Goal: Task Accomplishment & Management: Complete application form

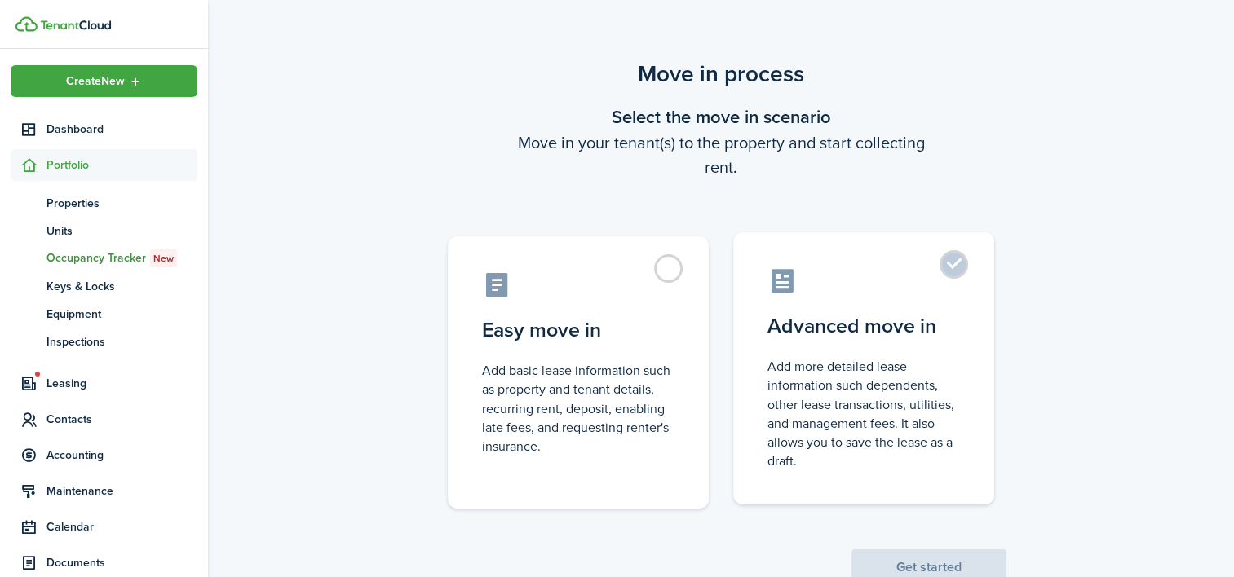
click at [941, 354] on label "Advanced move in Add more detailed lease information such dependents, other lea…" at bounding box center [863, 368] width 261 height 272
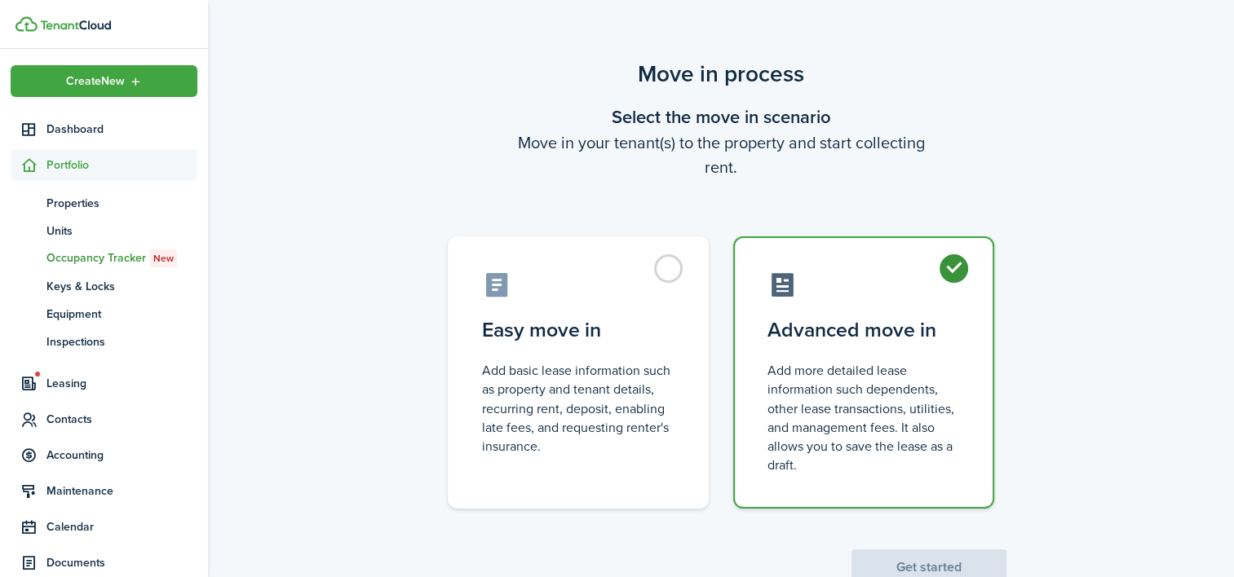
radio input "true"
click at [952, 564] on button "Get started" at bounding box center [929, 568] width 155 height 36
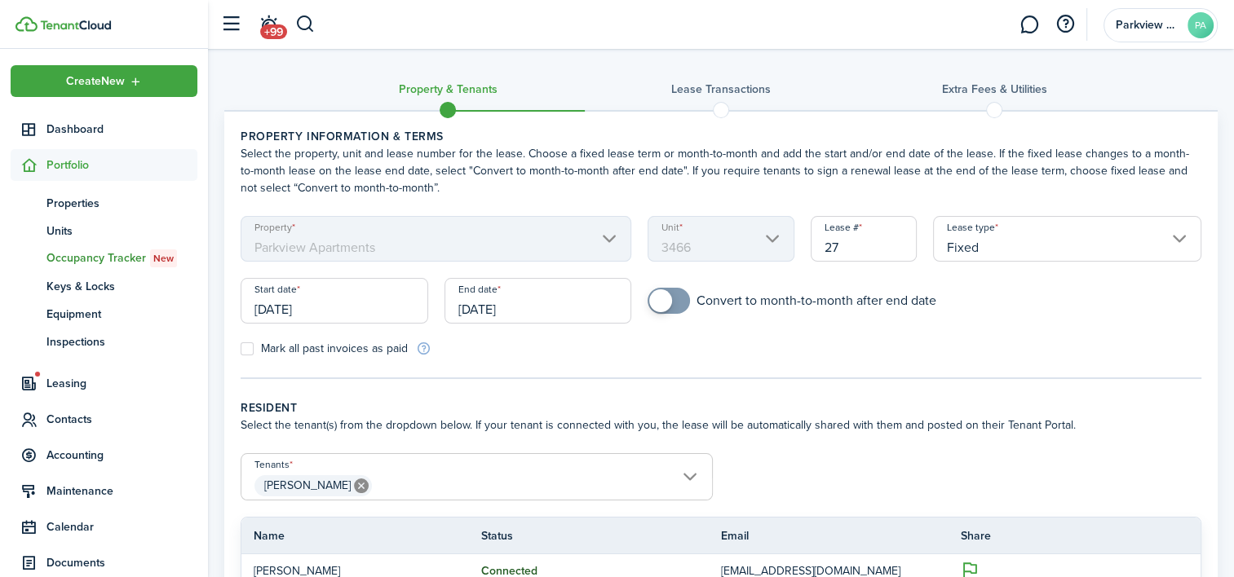
click at [856, 251] on input "27" at bounding box center [864, 239] width 106 height 46
type input "2"
click at [372, 309] on input "[DATE]" at bounding box center [335, 301] width 188 height 46
type input "34662"
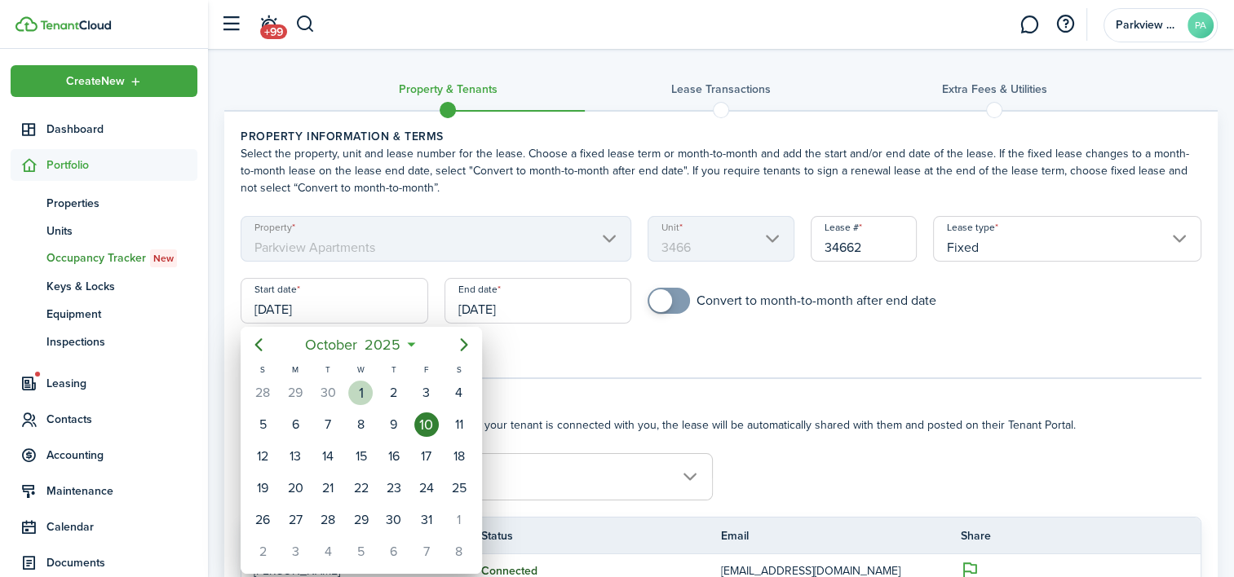
click at [365, 392] on div "1" at bounding box center [360, 393] width 24 height 24
type input "[DATE]"
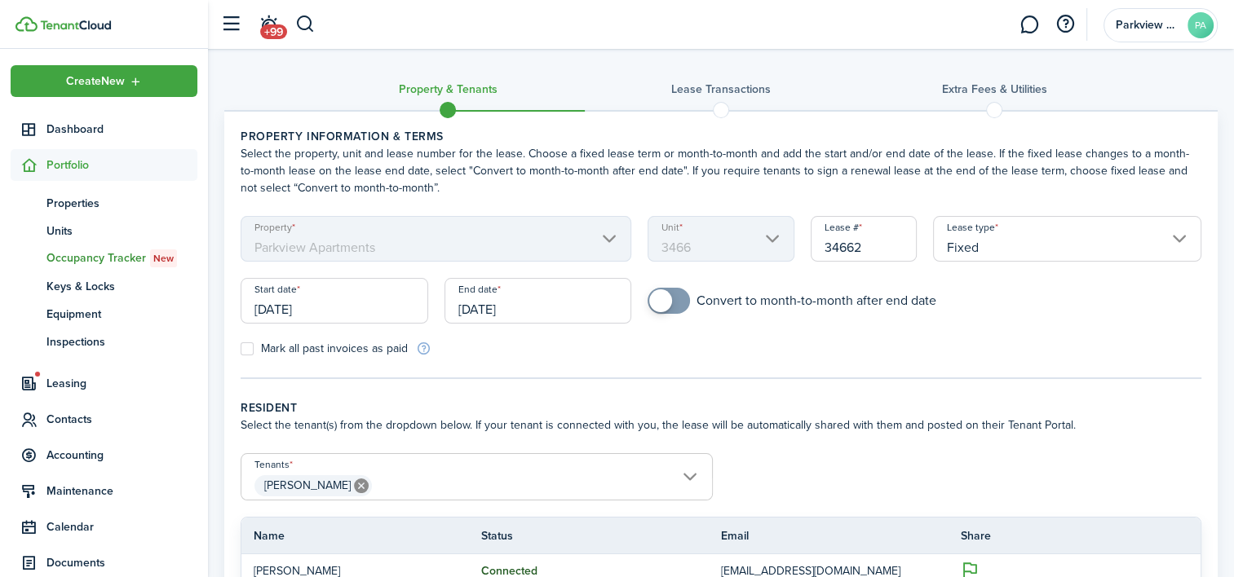
click at [555, 307] on input "[DATE]" at bounding box center [539, 301] width 188 height 46
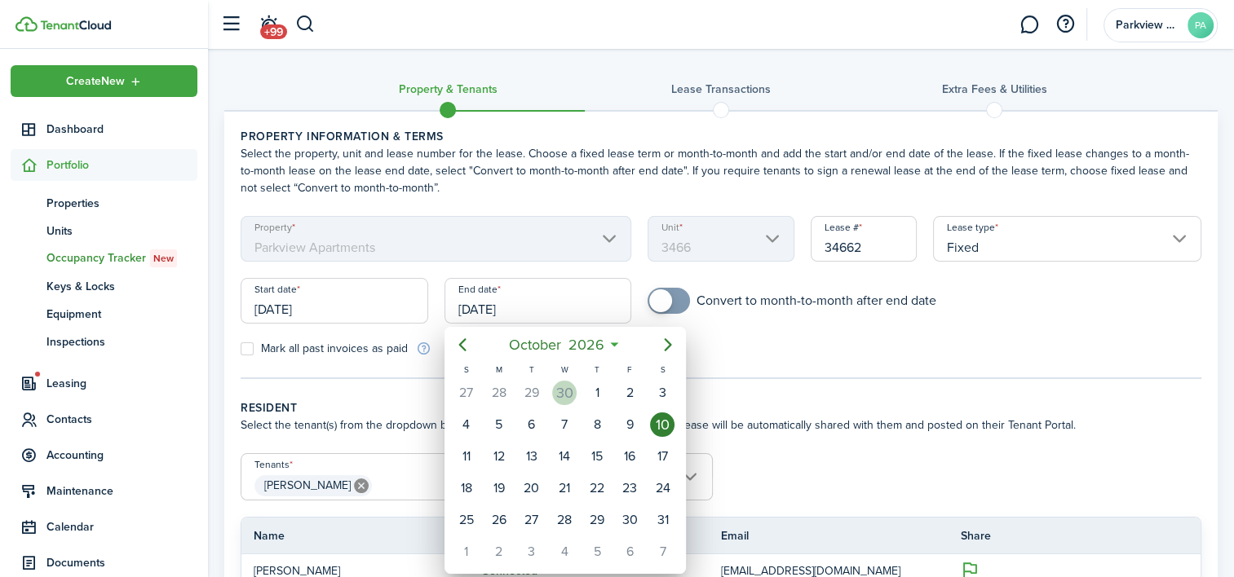
click at [571, 385] on div "30" at bounding box center [564, 393] width 24 height 24
type input "[DATE]"
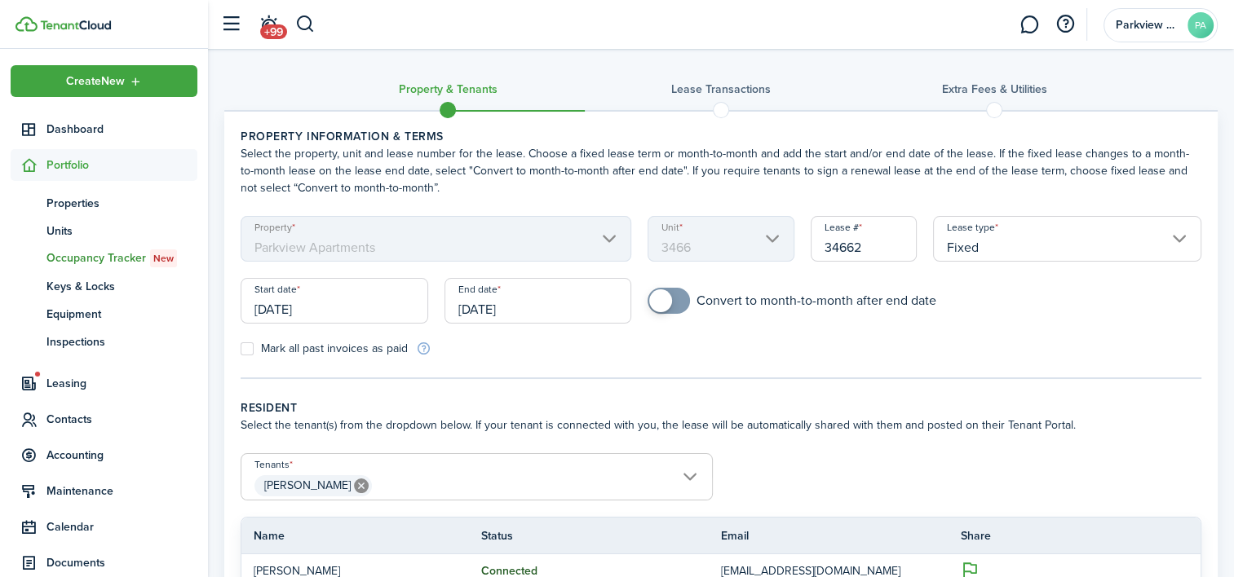
click at [571, 385] on panel-main-body "Property information & terms Select the property, unit and lease number for the…" at bounding box center [720, 460] width 993 height 697
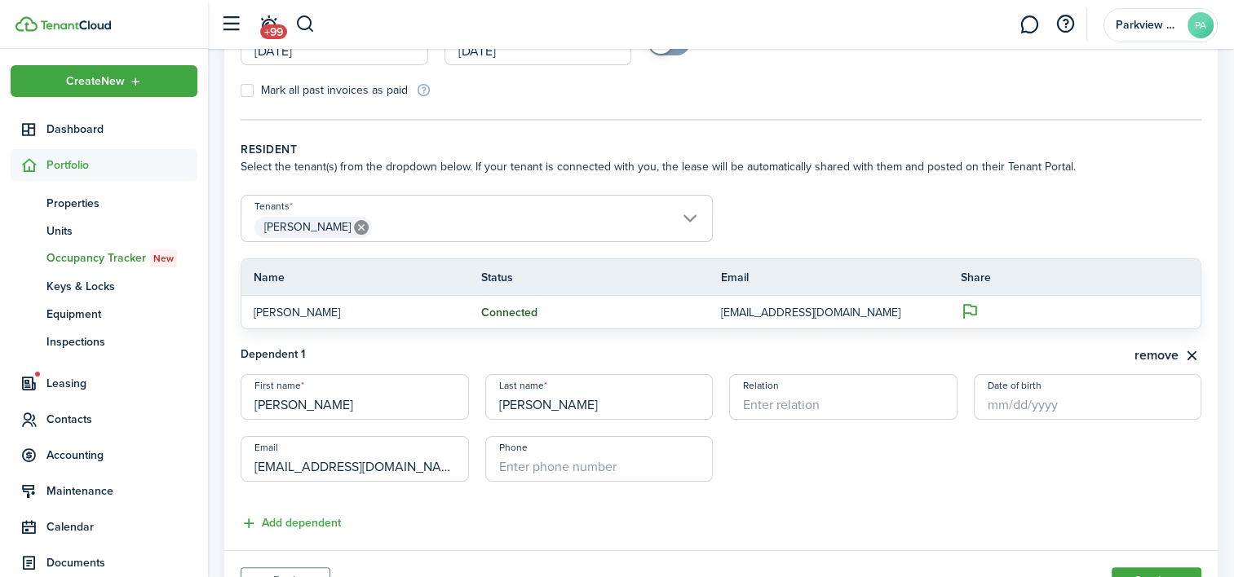
scroll to position [261, 0]
click at [482, 216] on span "[PERSON_NAME]" at bounding box center [476, 225] width 471 height 28
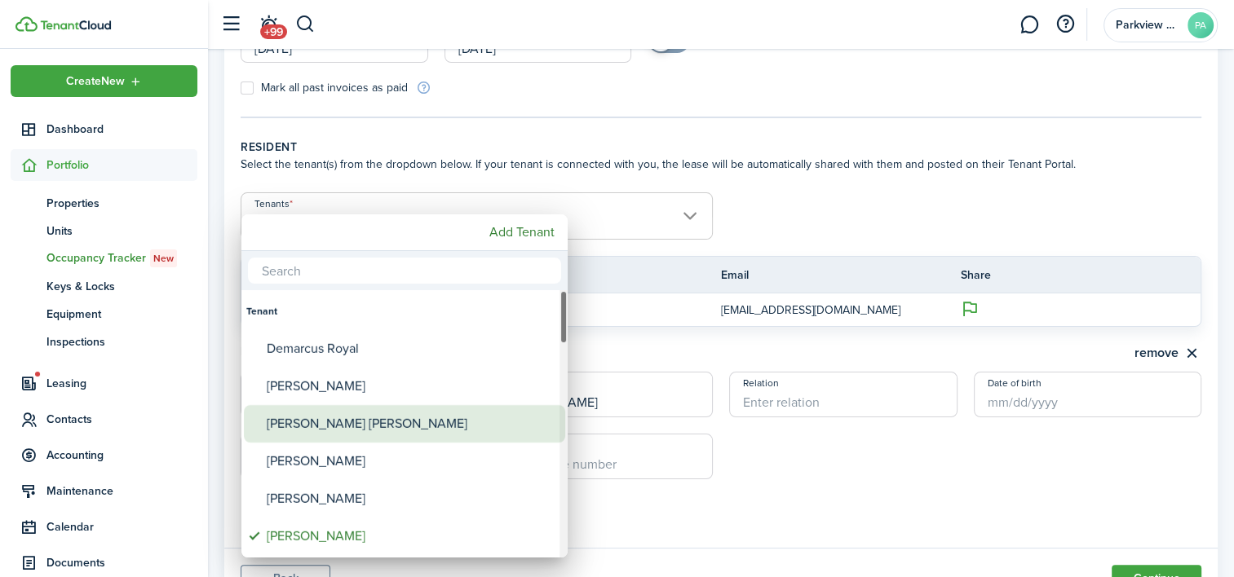
click at [356, 424] on div "[PERSON_NAME] [PERSON_NAME]" at bounding box center [411, 424] width 289 height 38
type input "[PERSON_NAME], [PERSON_NAME] [PERSON_NAME]"
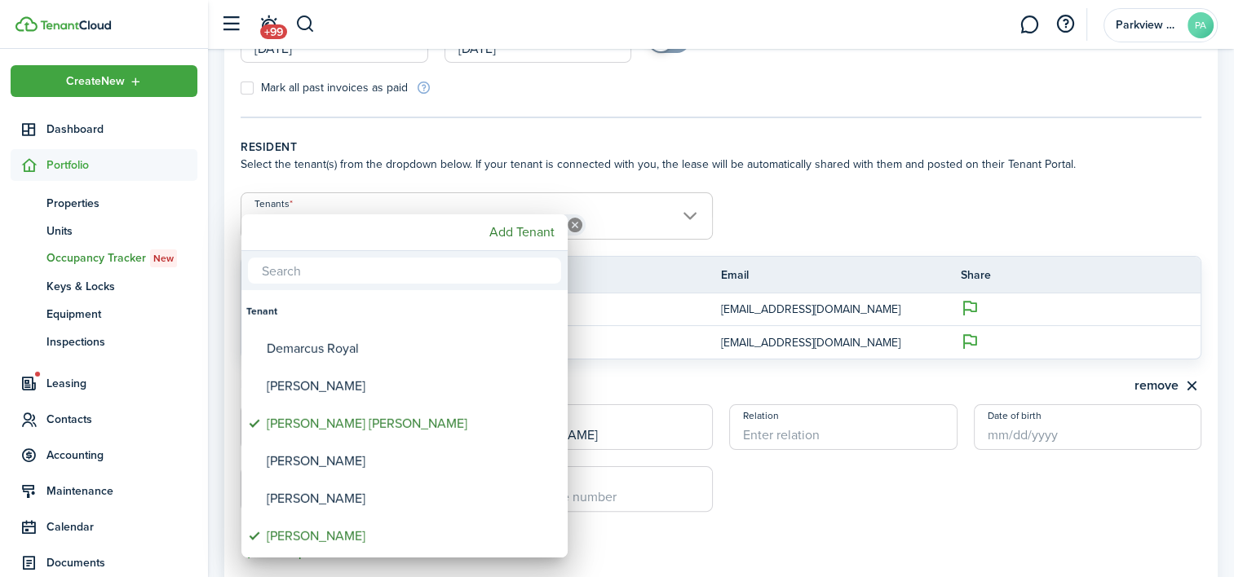
click at [855, 222] on div at bounding box center [616, 288] width 1495 height 839
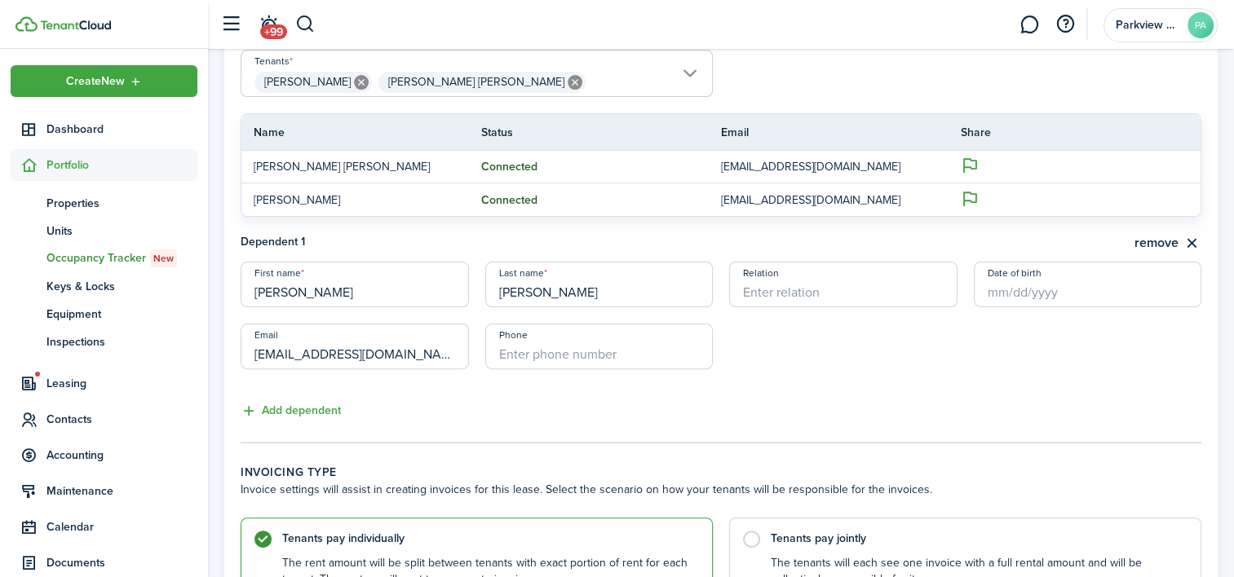
scroll to position [405, 0]
drag, startPoint x: 265, startPoint y: 286, endPoint x: 252, endPoint y: 285, distance: 13.1
click at [252, 285] on input "[PERSON_NAME]" at bounding box center [355, 284] width 228 height 46
type input "[PERSON_NAME]"
drag, startPoint x: 502, startPoint y: 288, endPoint x: 493, endPoint y: 290, distance: 9.1
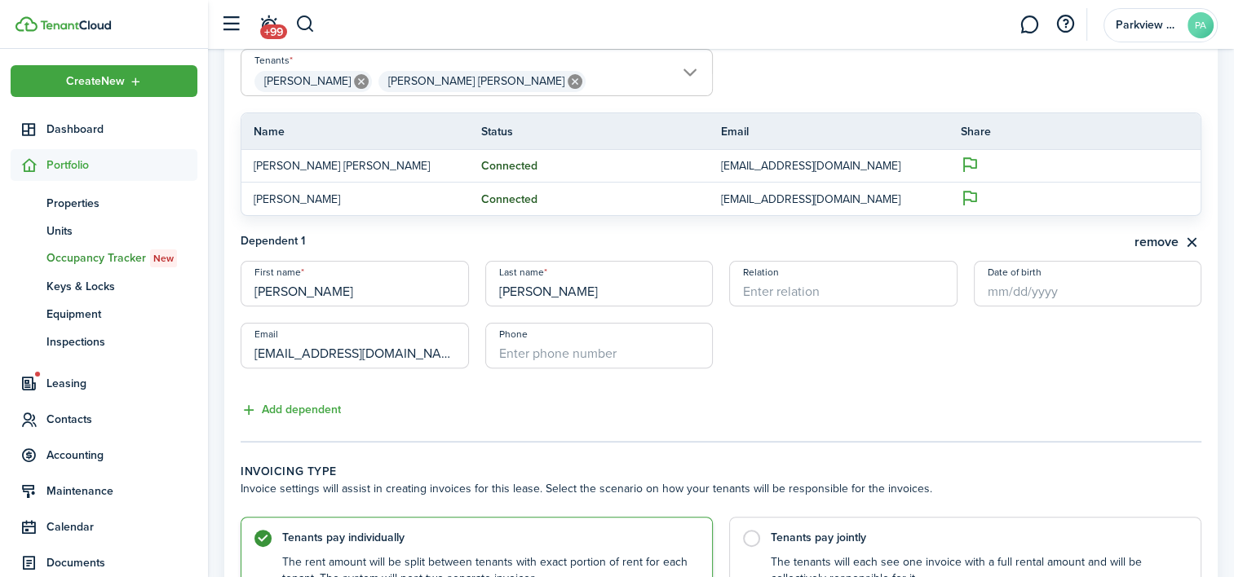
click at [493, 290] on input "[PERSON_NAME]" at bounding box center [599, 284] width 228 height 46
type input "[PERSON_NAME]"
click at [889, 298] on input "Relation" at bounding box center [843, 284] width 228 height 46
type input "girlfriend"
click at [1193, 241] on button "remove" at bounding box center [1168, 242] width 67 height 20
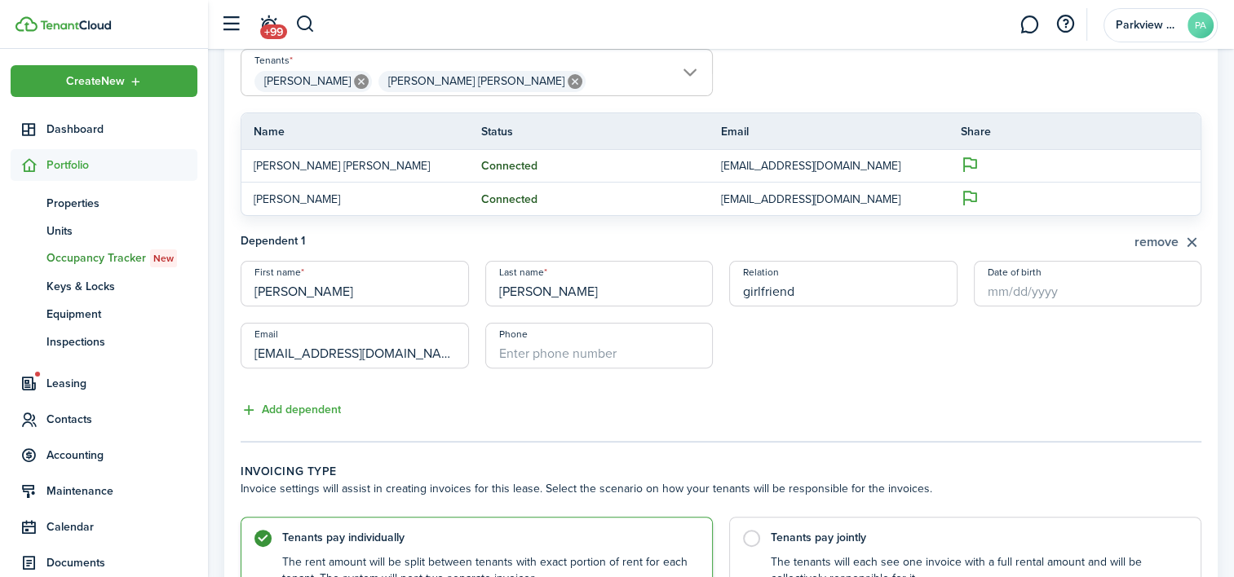
scroll to position [395, 0]
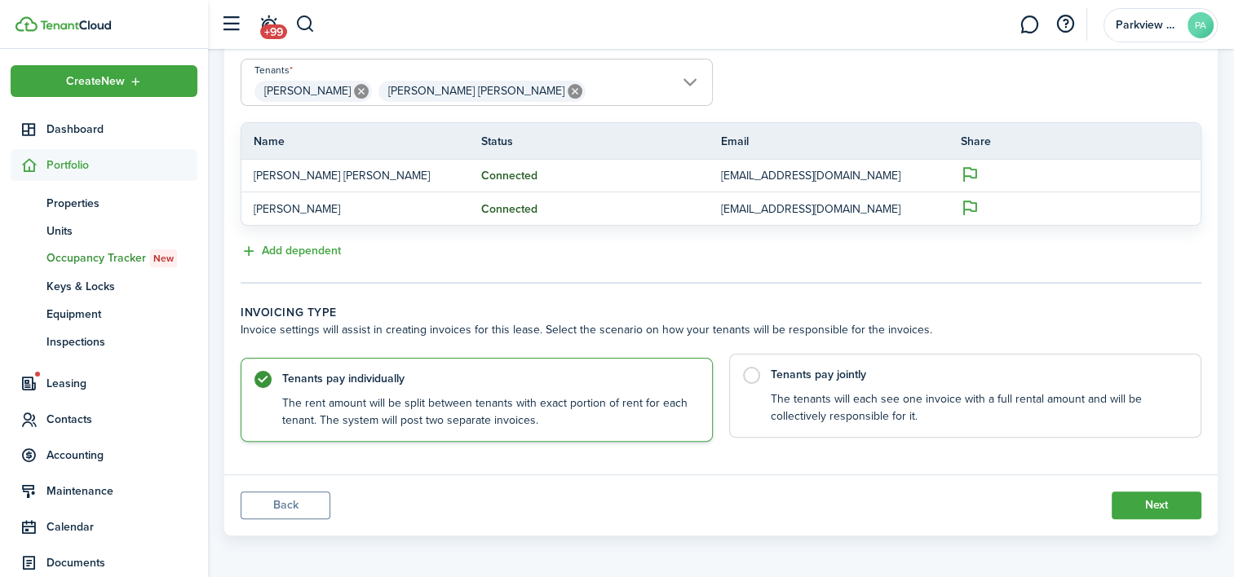
click at [965, 387] on label "Tenants pay jointly The tenants will each see one invoice with a full rental am…" at bounding box center [965, 396] width 472 height 84
radio input "false"
radio input "true"
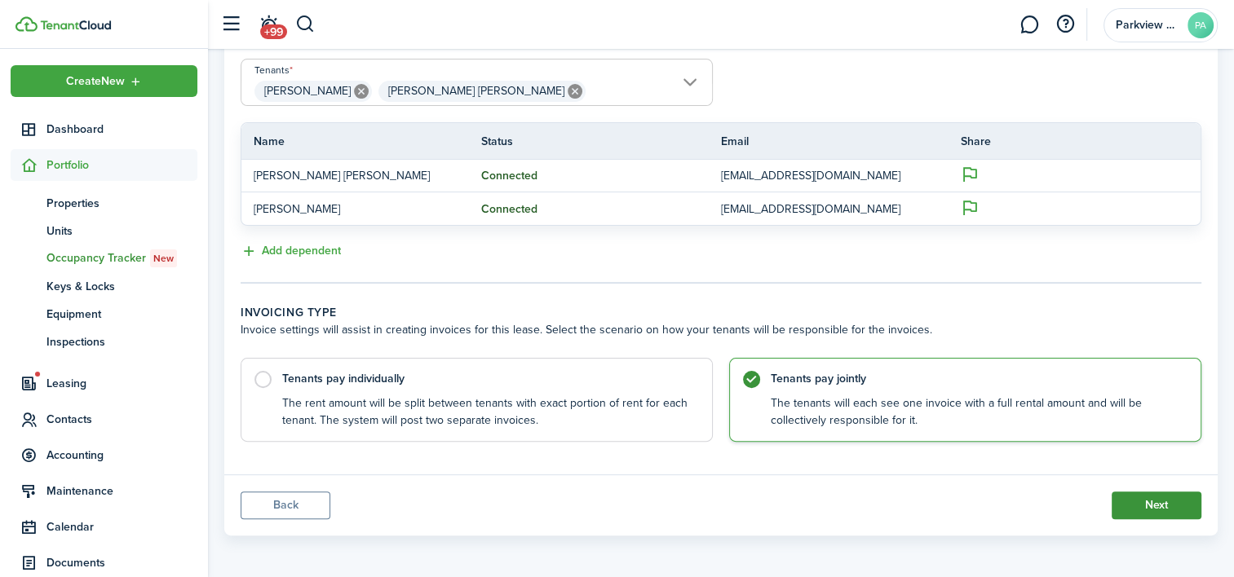
click at [1132, 503] on button "Next" at bounding box center [1157, 506] width 90 height 28
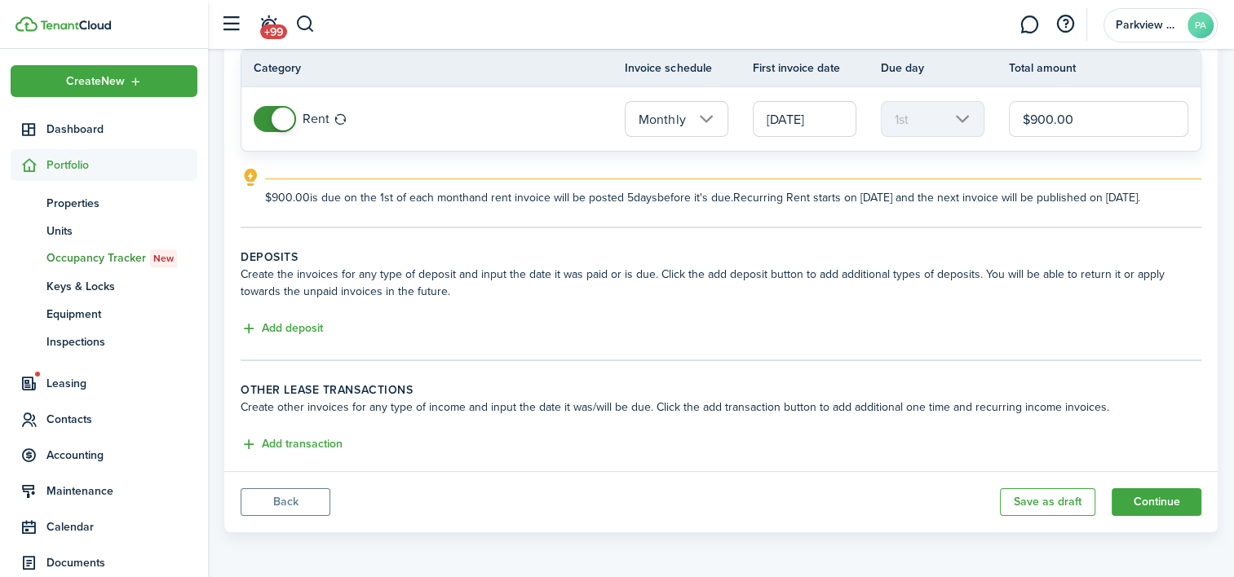
scroll to position [164, 0]
click at [308, 334] on button "Add deposit" at bounding box center [282, 329] width 82 height 19
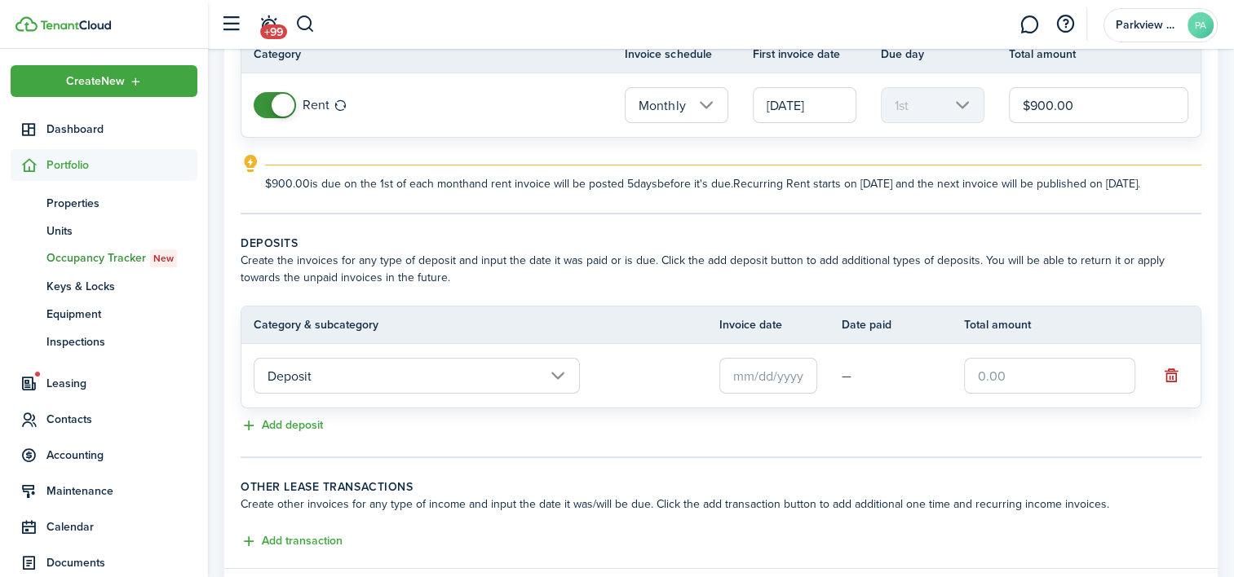
click at [1031, 394] on input "text" at bounding box center [1049, 376] width 171 height 36
click at [750, 394] on input "text" at bounding box center [768, 376] width 98 height 36
type input "$1,800.00"
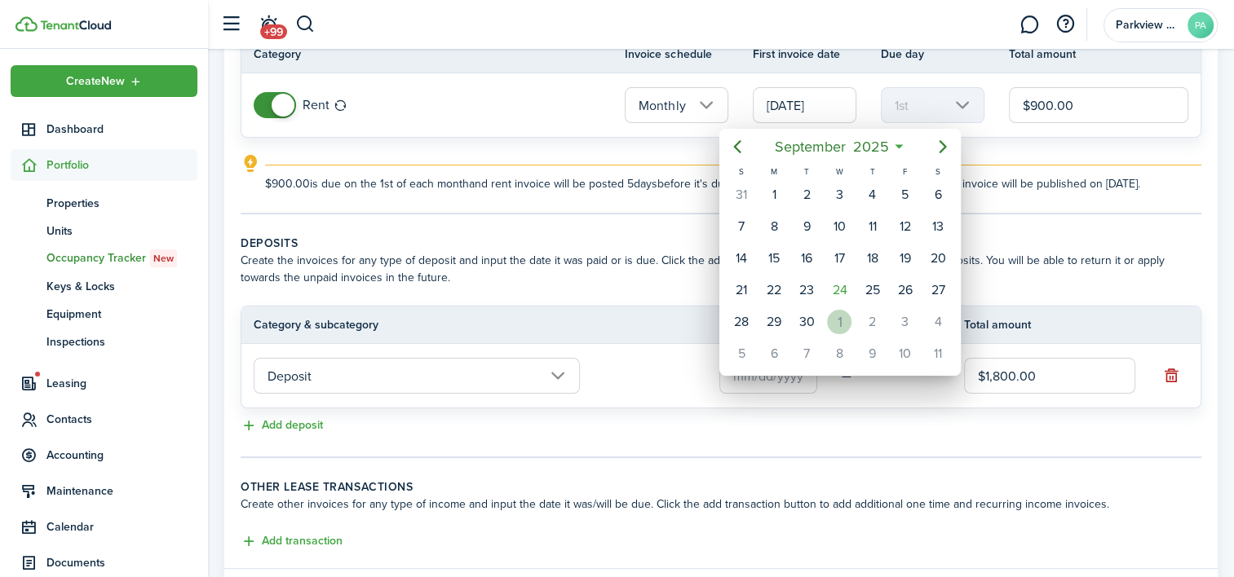
click at [834, 321] on div "1" at bounding box center [839, 322] width 24 height 24
type input "[DATE]"
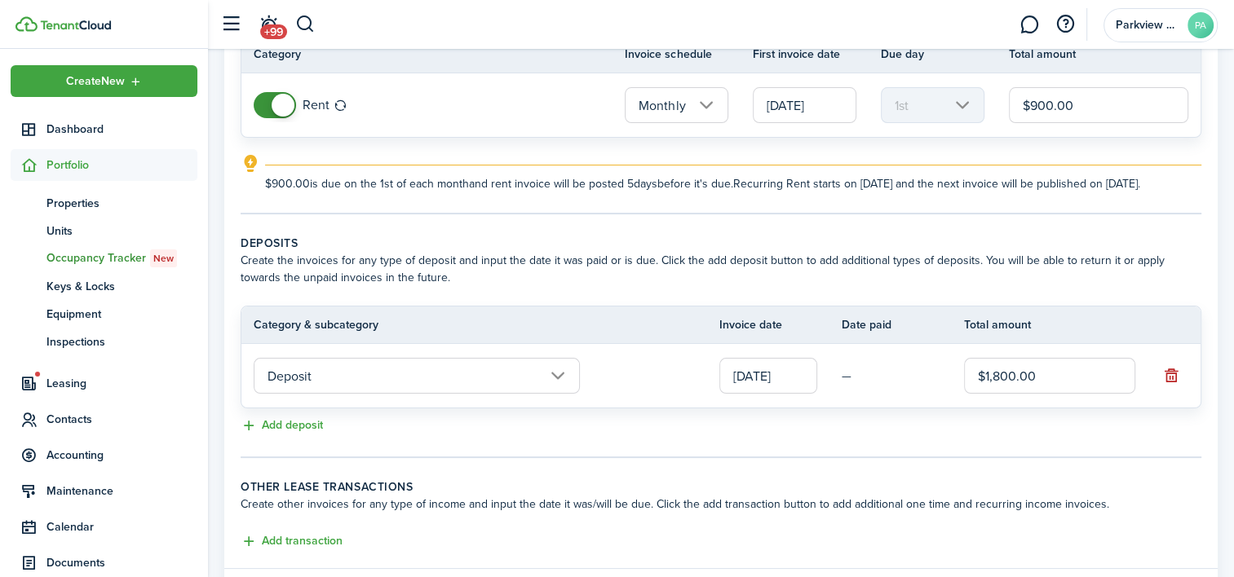
scroll to position [0, 0]
click at [281, 436] on button "Add deposit" at bounding box center [282, 426] width 82 height 19
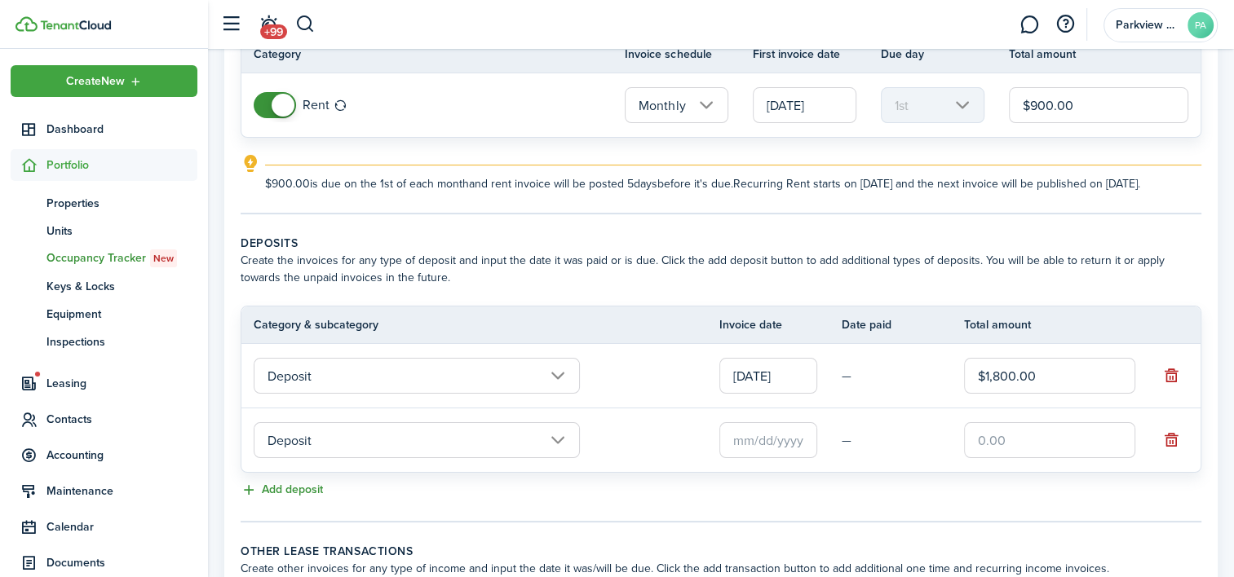
click at [287, 500] on button "Add deposit" at bounding box center [282, 490] width 82 height 19
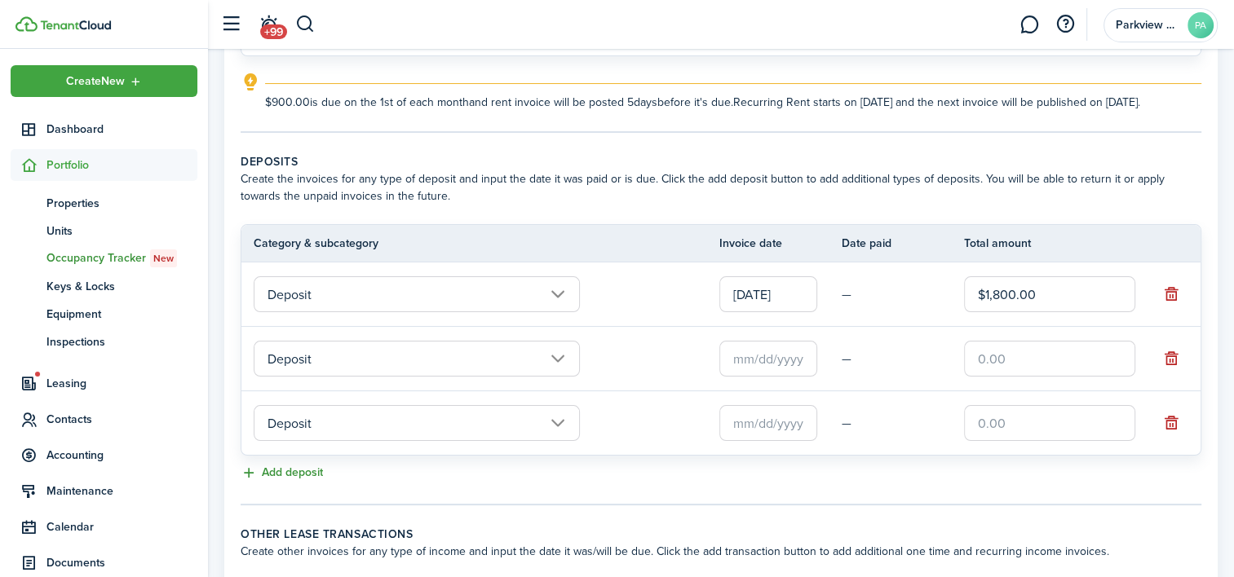
scroll to position [246, 0]
click at [763, 367] on input "text" at bounding box center [768, 358] width 98 height 36
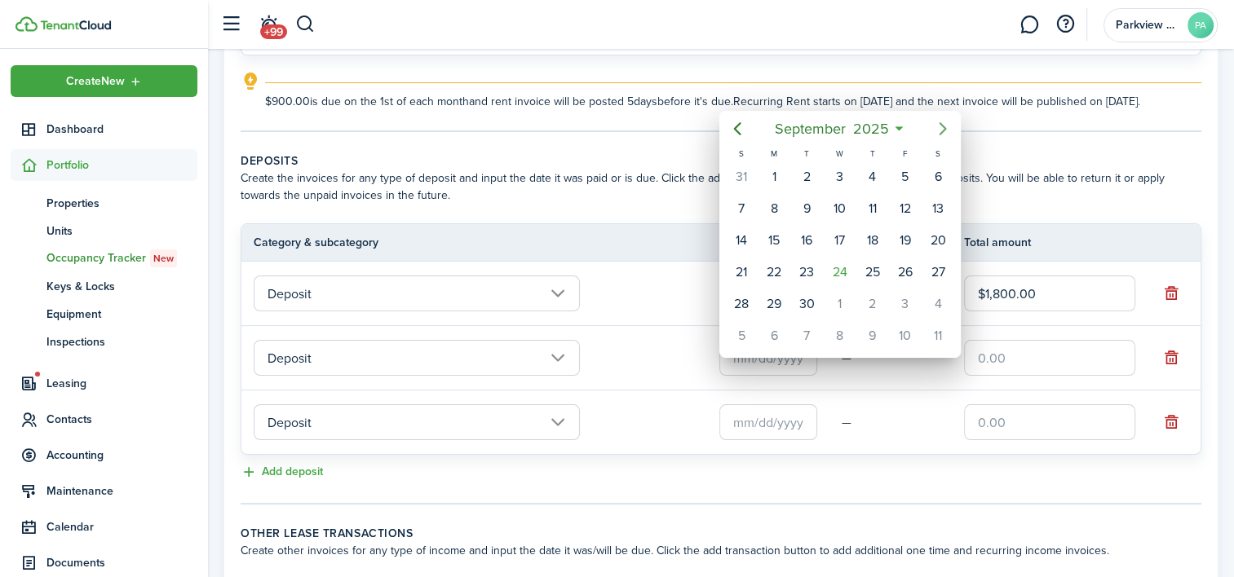
click at [943, 123] on icon "Next page" at bounding box center [943, 129] width 20 height 20
click at [933, 295] on div "1" at bounding box center [938, 304] width 24 height 24
type input "[DATE]"
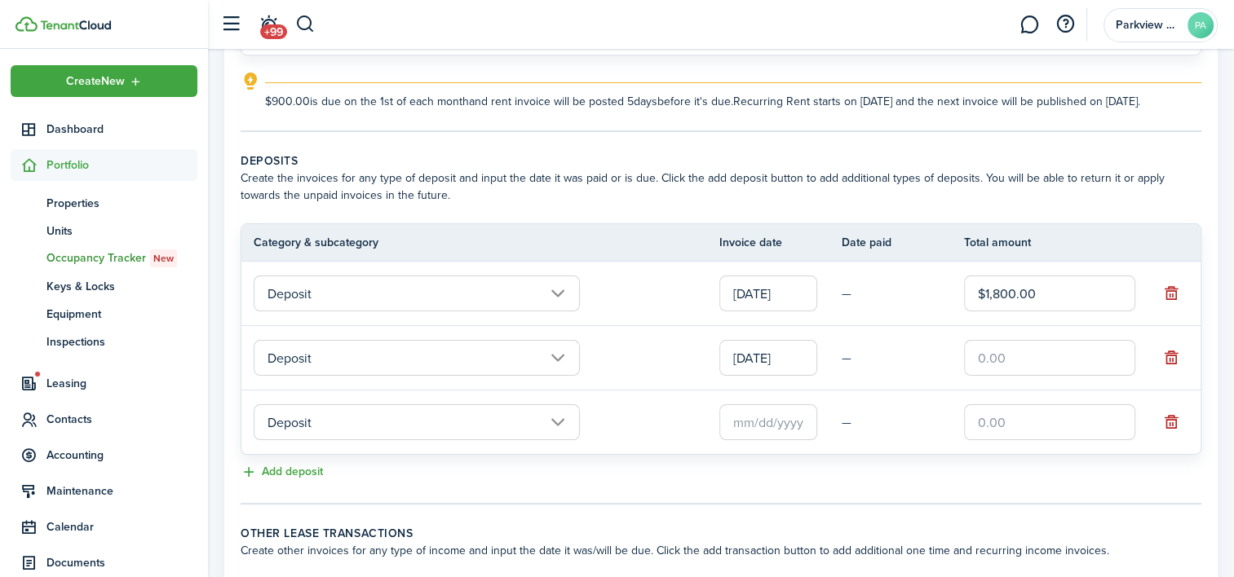
scroll to position [0, 0]
click at [777, 440] on input "text" at bounding box center [768, 423] width 98 height 36
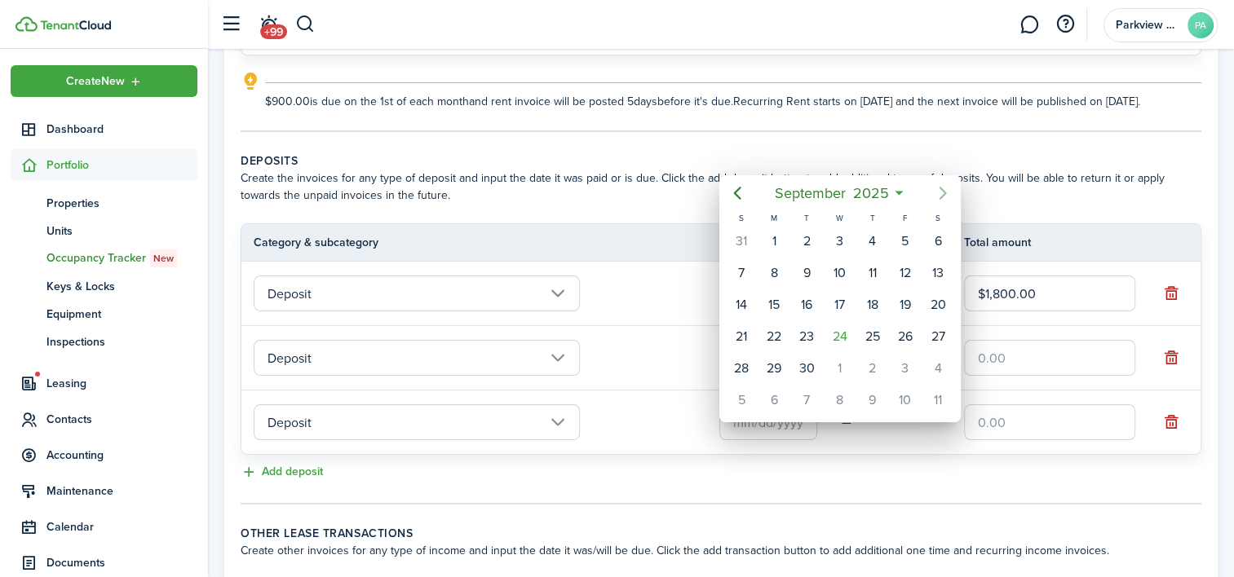
click at [940, 190] on icon "Next page" at bounding box center [943, 194] width 20 height 20
click at [770, 396] on div "1" at bounding box center [774, 400] width 24 height 24
type input "[DATE]"
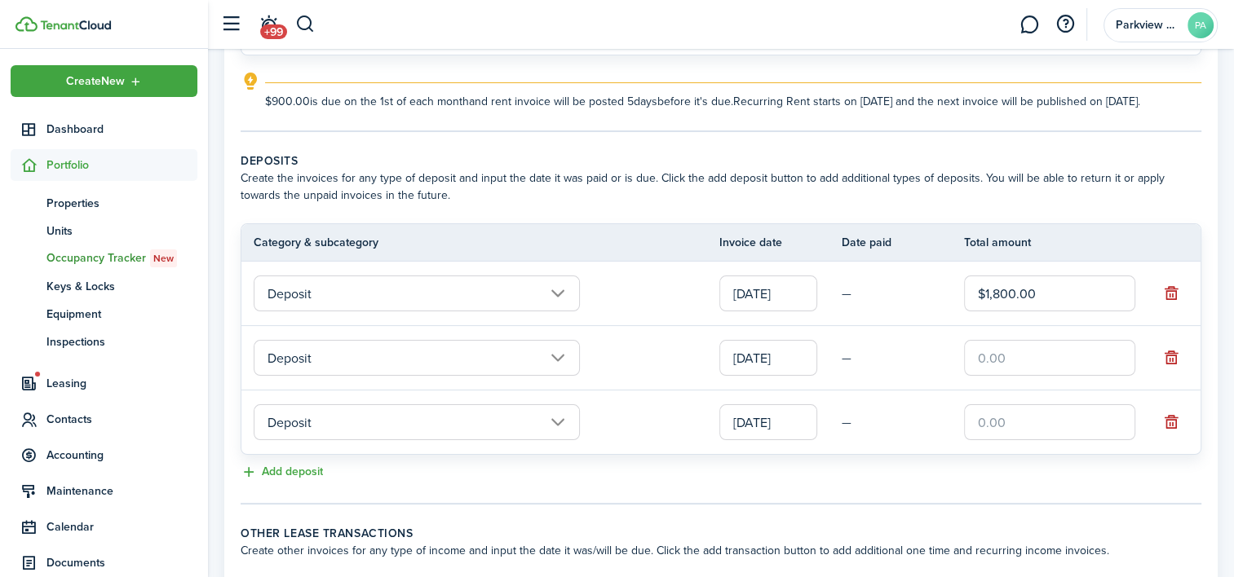
drag, startPoint x: 1038, startPoint y: 312, endPoint x: 936, endPoint y: 307, distance: 102.1
click at [936, 307] on tr "Deposit [DATE] — $1,800.00" at bounding box center [720, 294] width 959 height 64
type input "$600.00"
click at [983, 374] on input "text" at bounding box center [1049, 358] width 171 height 36
type input "$600.00"
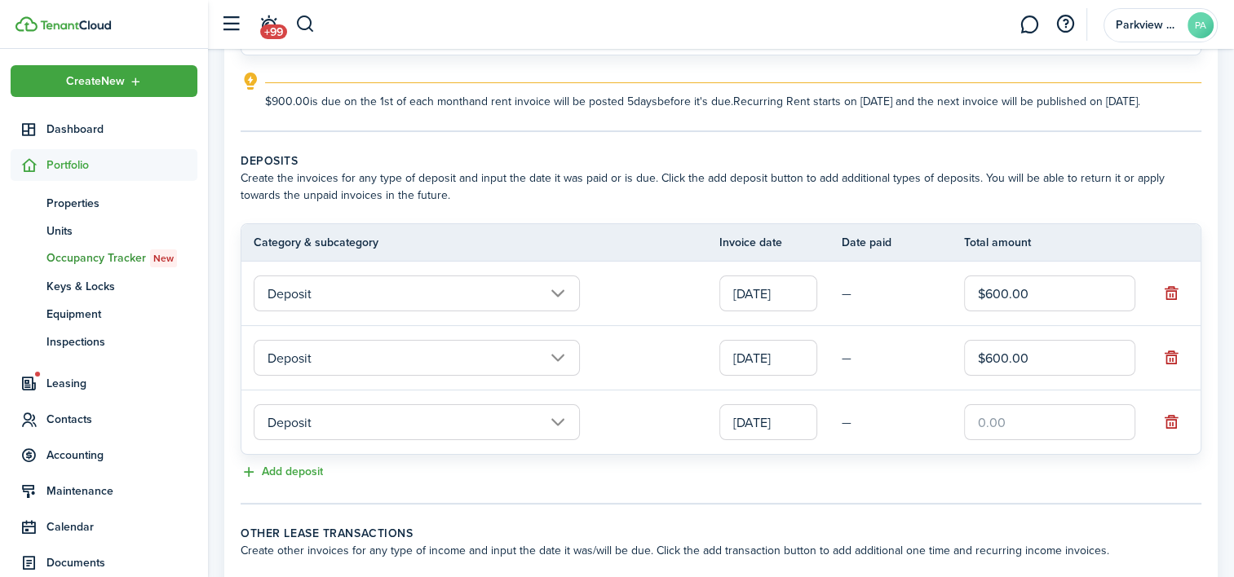
click at [992, 429] on input "text" at bounding box center [1049, 423] width 171 height 36
type input "$600.00"
click at [994, 483] on div "Add deposit" at bounding box center [721, 473] width 961 height 20
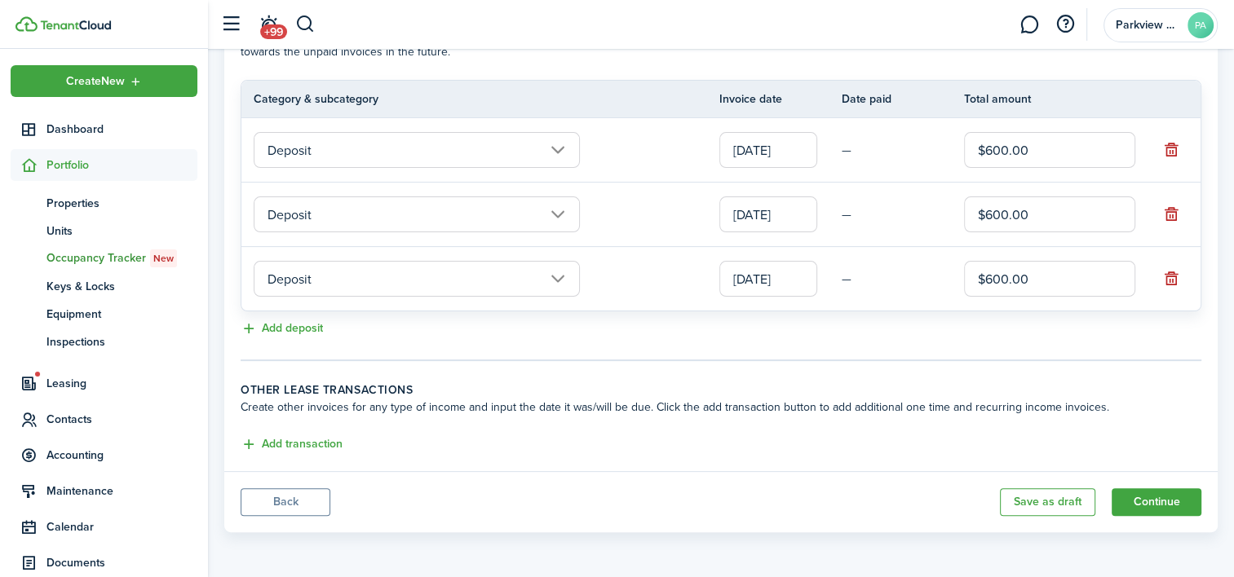
scroll to position [403, 0]
click at [296, 442] on button "Add transaction" at bounding box center [292, 445] width 102 height 19
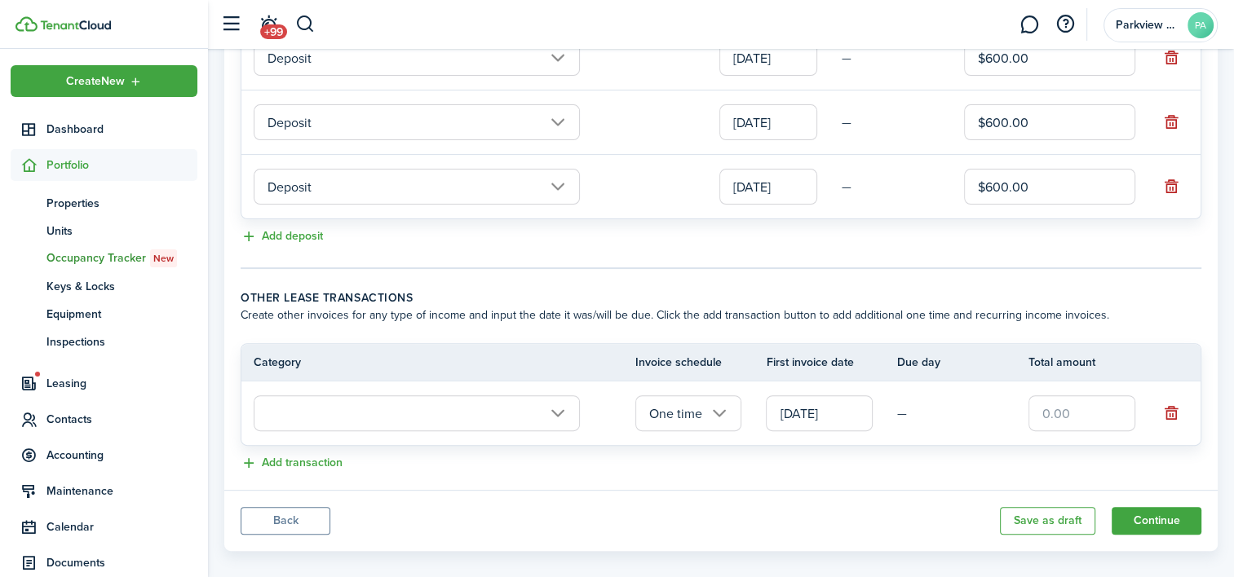
scroll to position [490, 0]
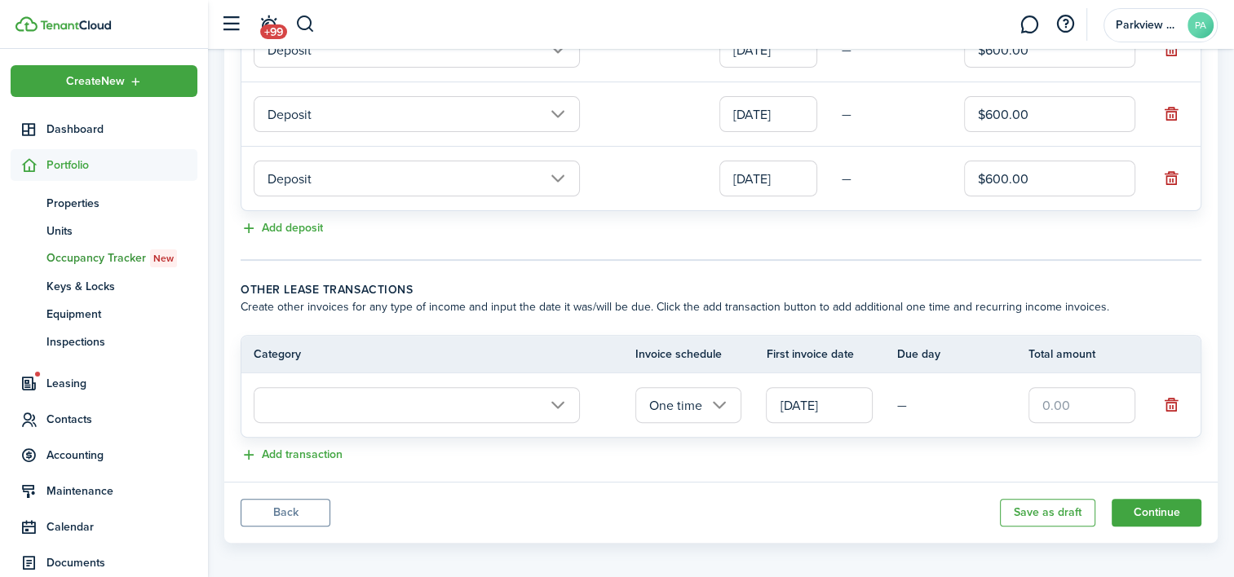
click at [383, 423] on input "text" at bounding box center [417, 405] width 326 height 36
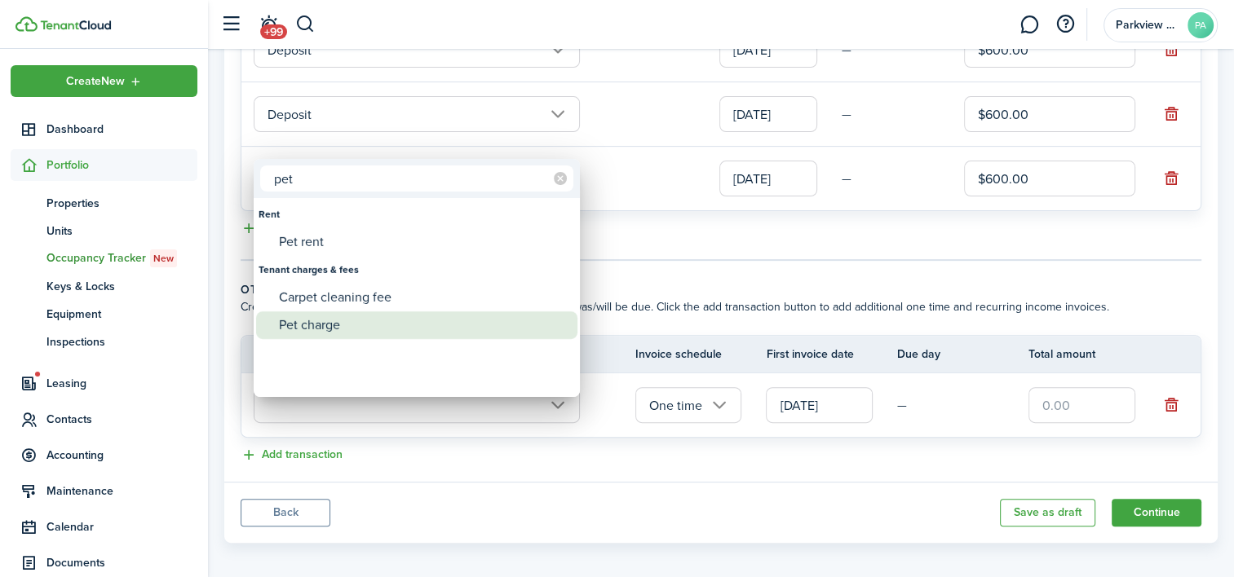
type input "pet"
click at [359, 326] on div "Pet charge" at bounding box center [423, 326] width 289 height 28
type input "Tenant charges & fees / Pet charge"
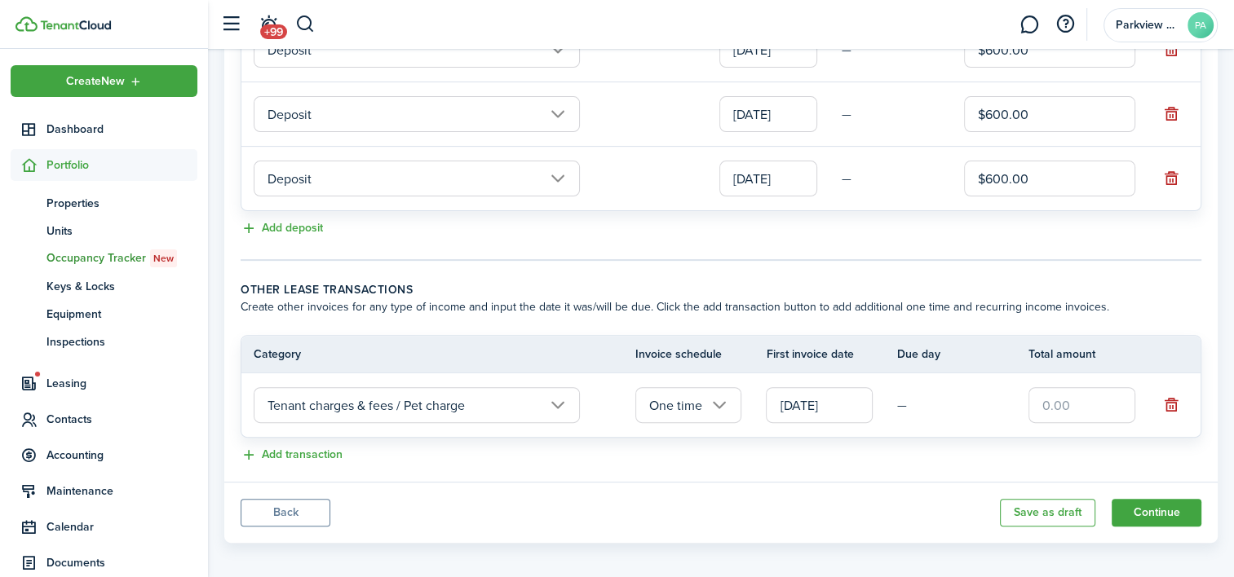
click at [1065, 423] on input "text" at bounding box center [1082, 405] width 107 height 36
type input "$400.00"
click at [904, 466] on div "Add transaction" at bounding box center [721, 456] width 961 height 20
click at [326, 462] on button "Add transaction" at bounding box center [292, 455] width 102 height 19
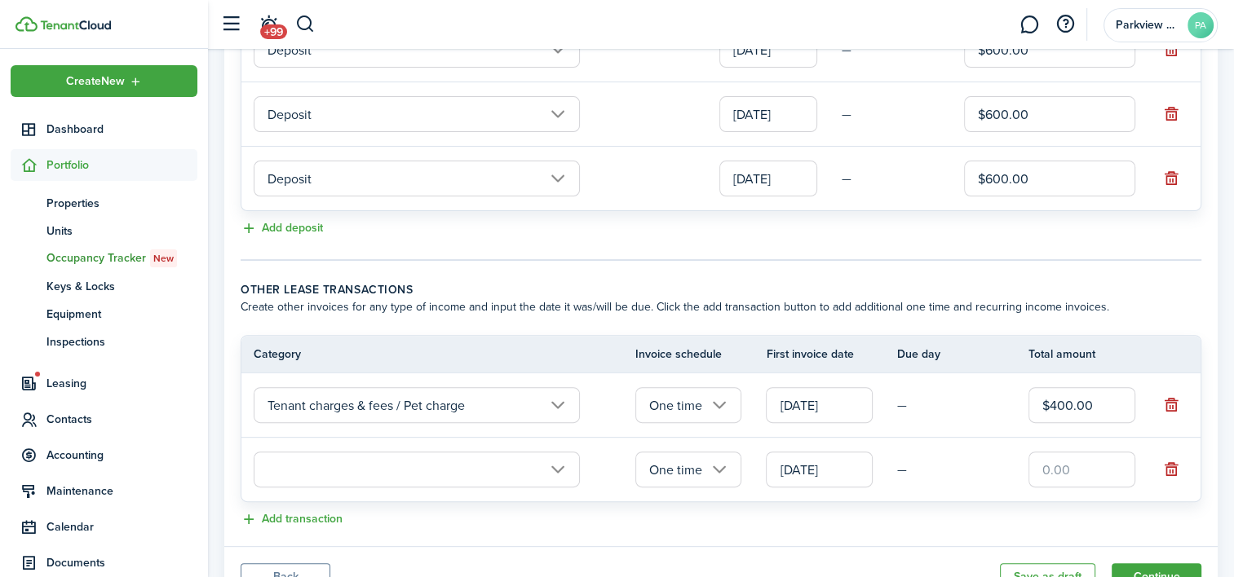
click at [347, 477] on input "text" at bounding box center [417, 470] width 326 height 36
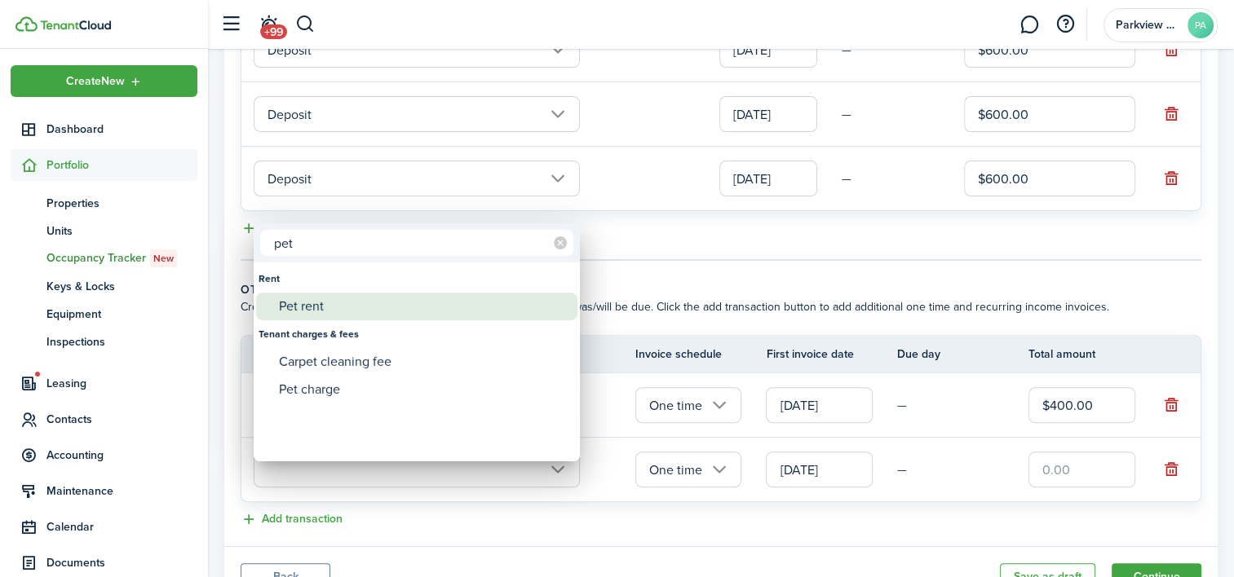
type input "pet"
click at [310, 299] on div "Pet rent" at bounding box center [423, 307] width 289 height 28
type input "Rent / Pet rent"
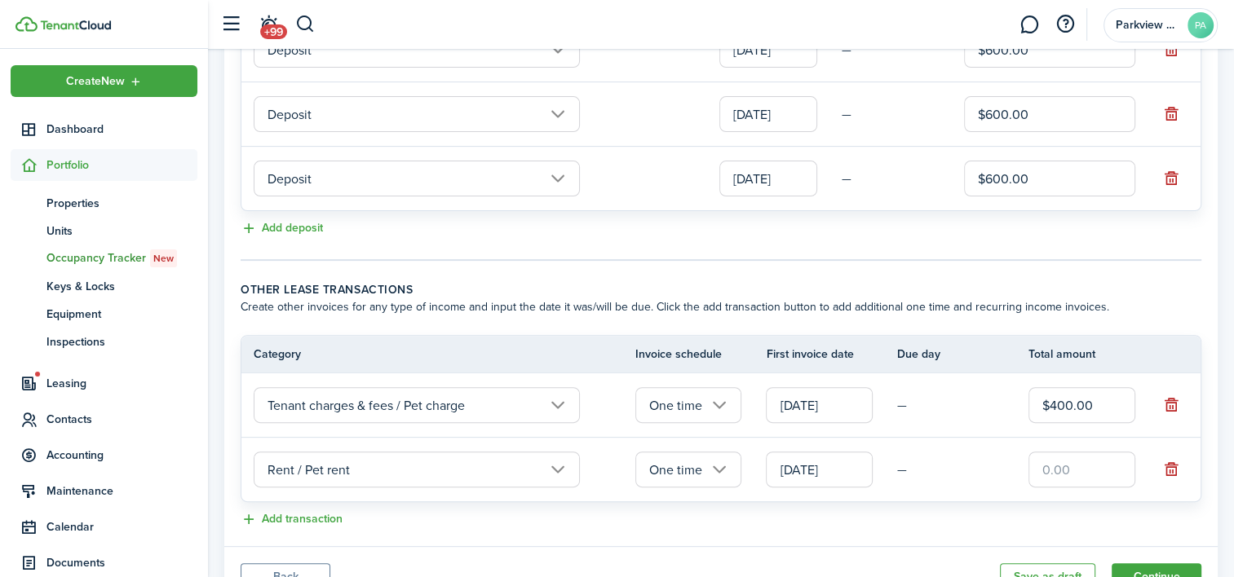
click at [674, 478] on input "One time" at bounding box center [688, 470] width 107 height 36
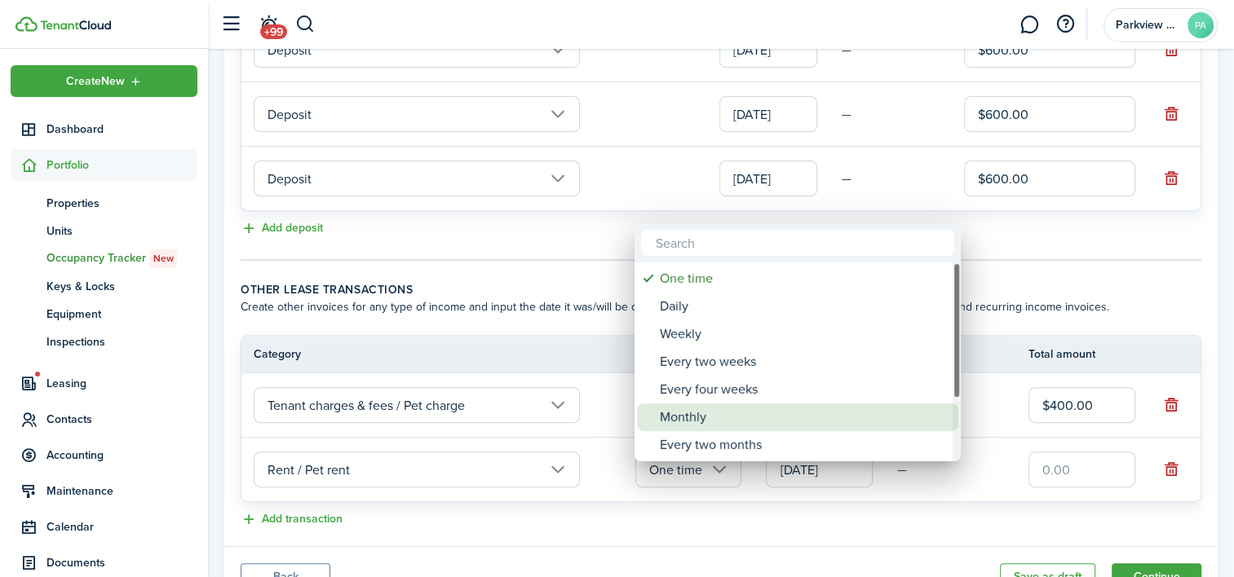
click at [705, 408] on div "Monthly" at bounding box center [804, 418] width 289 height 28
type input "Monthly"
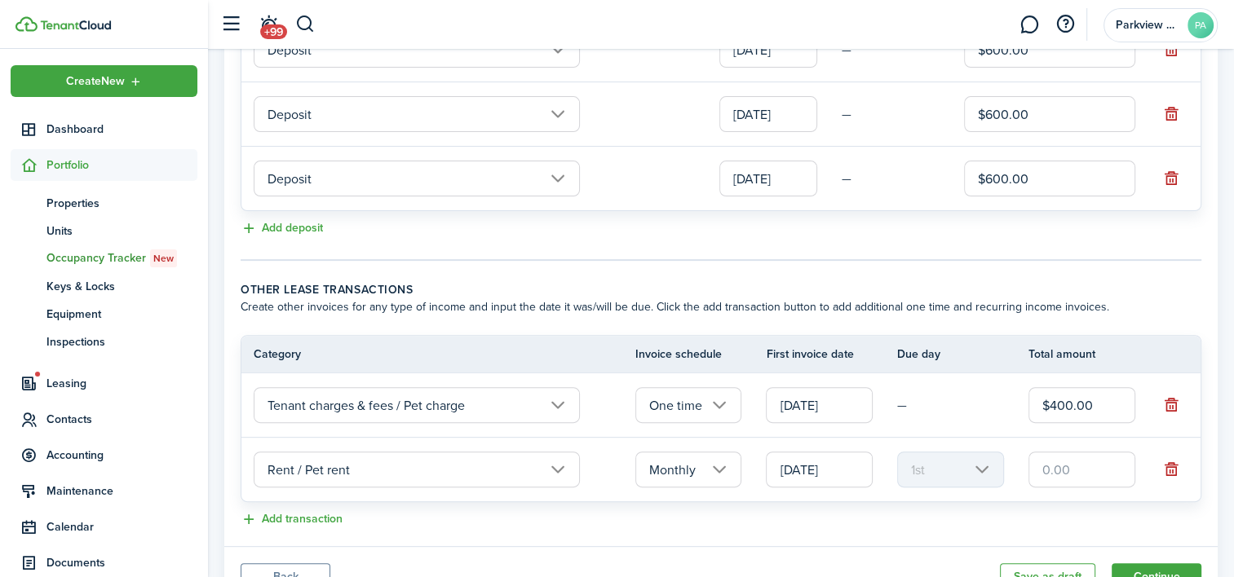
click at [1060, 483] on input "text" at bounding box center [1082, 470] width 107 height 36
type input "$40.00"
click at [1029, 525] on div "Add transaction" at bounding box center [721, 521] width 961 height 20
click at [310, 529] on button "Add transaction" at bounding box center [292, 520] width 102 height 19
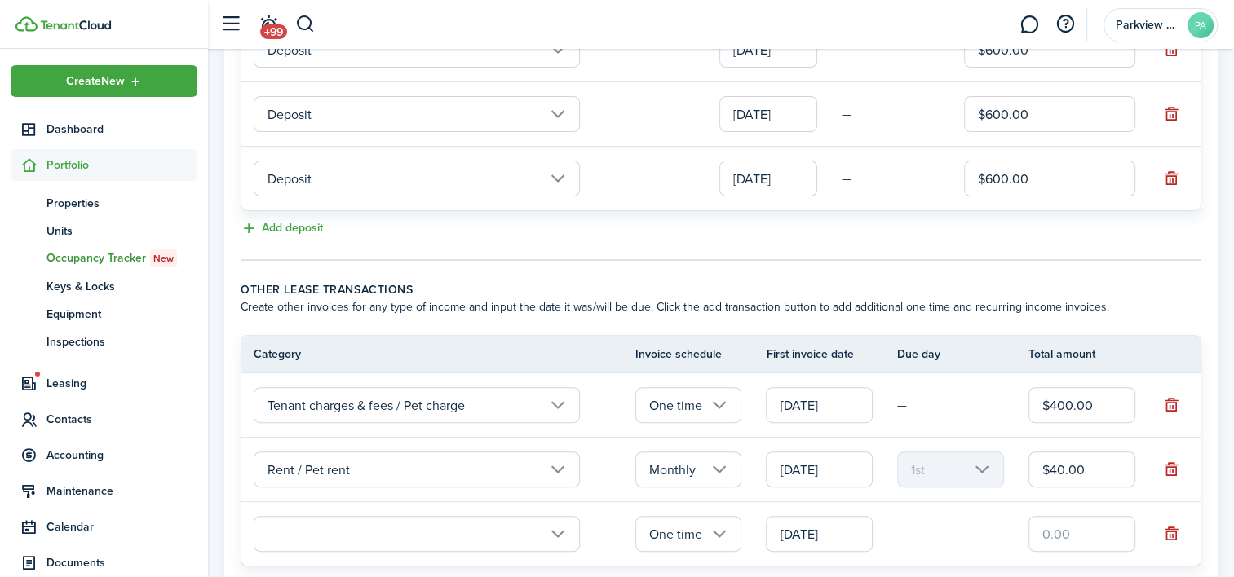
click at [324, 540] on input "text" at bounding box center [417, 534] width 326 height 36
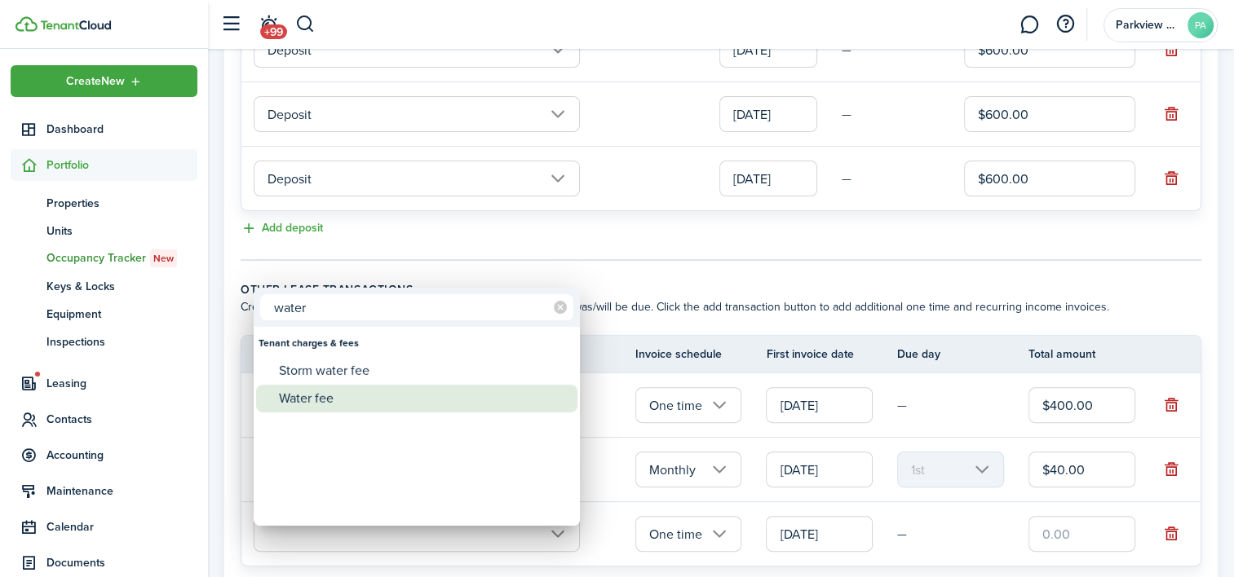
type input "water"
click at [334, 397] on div "Water fee" at bounding box center [423, 399] width 289 height 28
type input "Tenant charges & fees / Water fee"
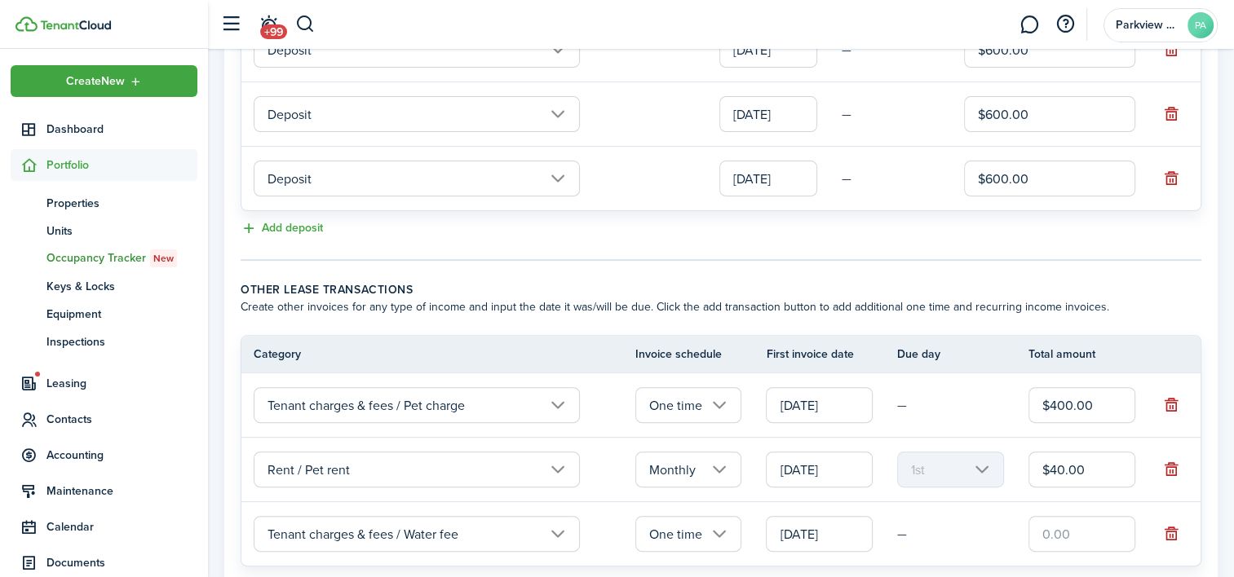
click at [701, 542] on input "One time" at bounding box center [688, 534] width 107 height 36
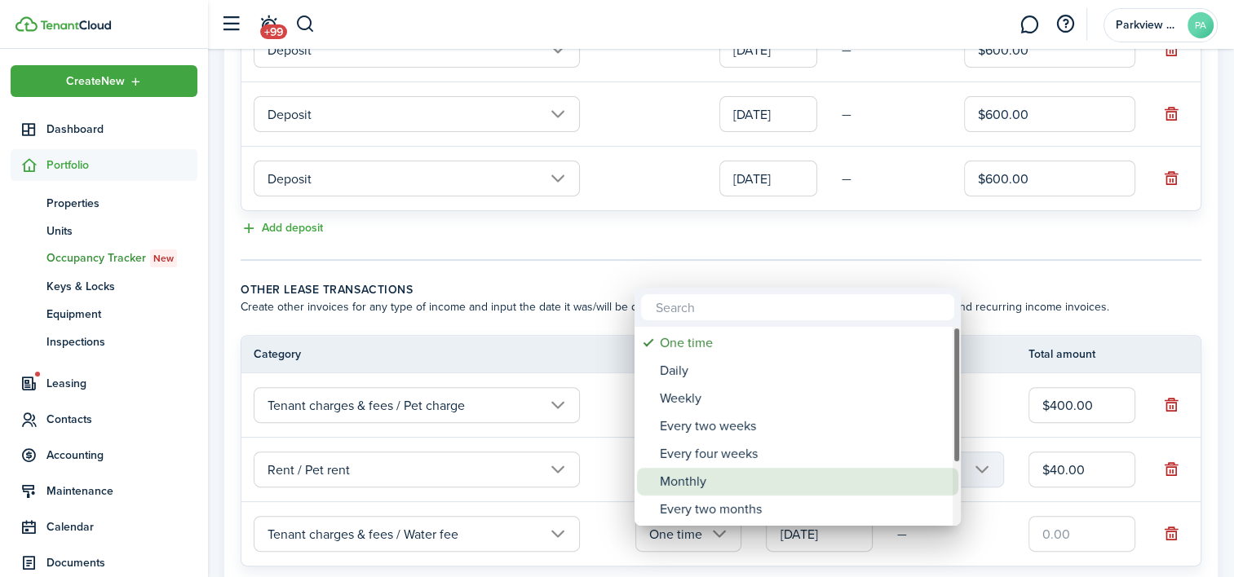
click at [708, 470] on div "Monthly" at bounding box center [804, 482] width 289 height 28
type input "Monthly"
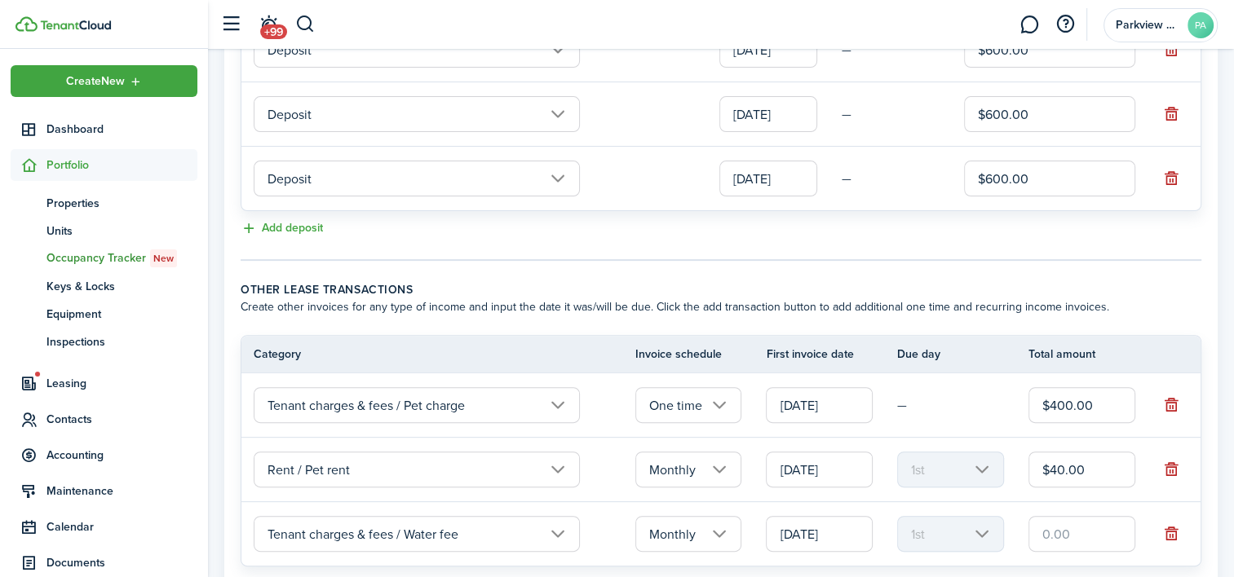
click at [1080, 544] on input "text" at bounding box center [1082, 534] width 107 height 36
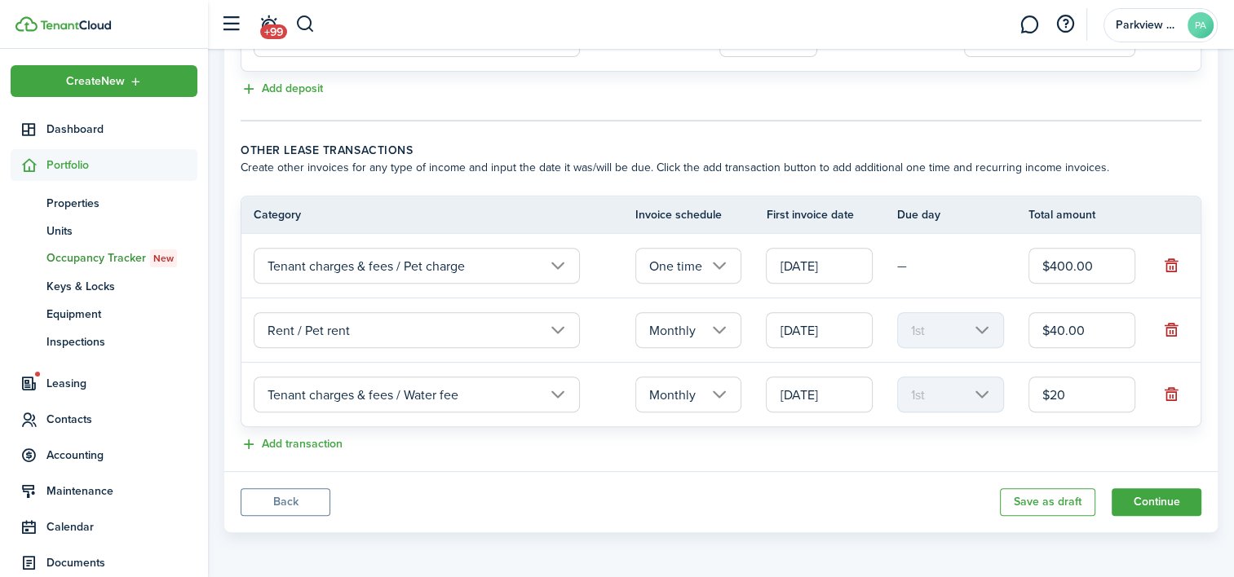
scroll to position [643, 0]
type input "$20.00"
click at [1070, 320] on input "$40.00" at bounding box center [1082, 330] width 107 height 36
type input "$20.00"
click at [1084, 401] on input "$20.00" at bounding box center [1082, 395] width 107 height 36
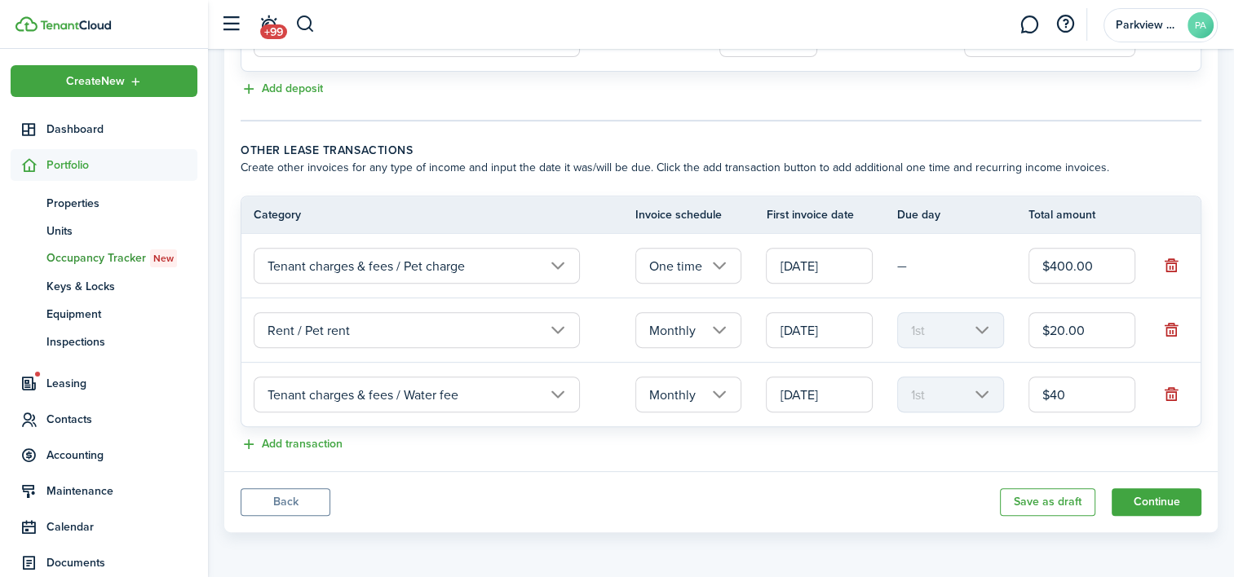
type input "$40.00"
click at [887, 444] on div "Add transaction" at bounding box center [721, 446] width 961 height 20
click at [1162, 506] on button "Continue" at bounding box center [1157, 503] width 90 height 28
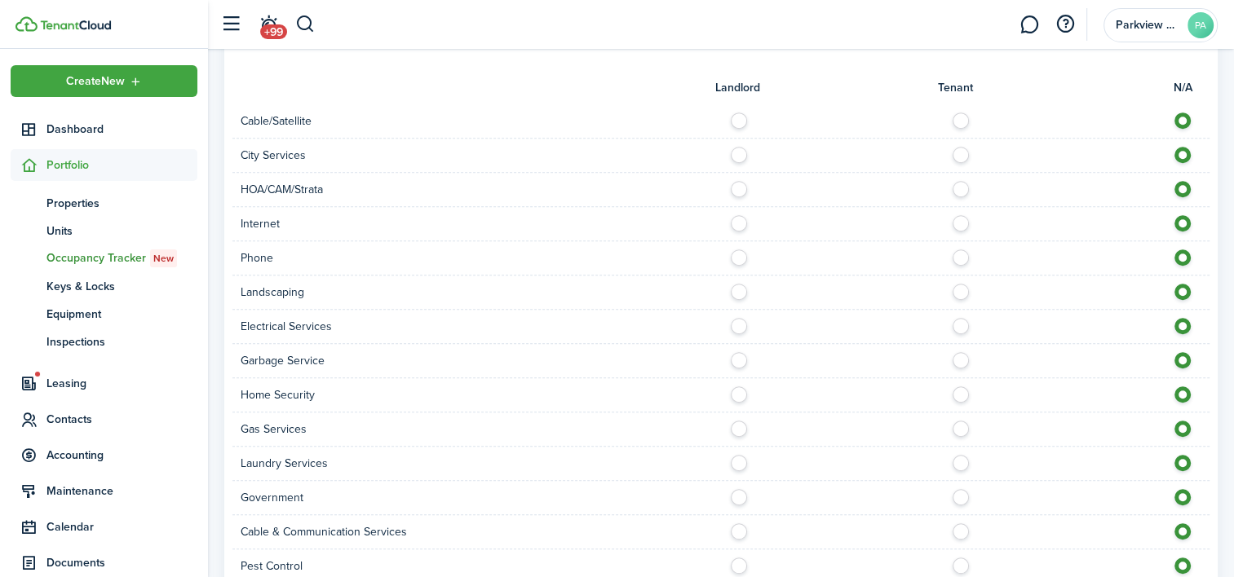
scroll to position [1102, 0]
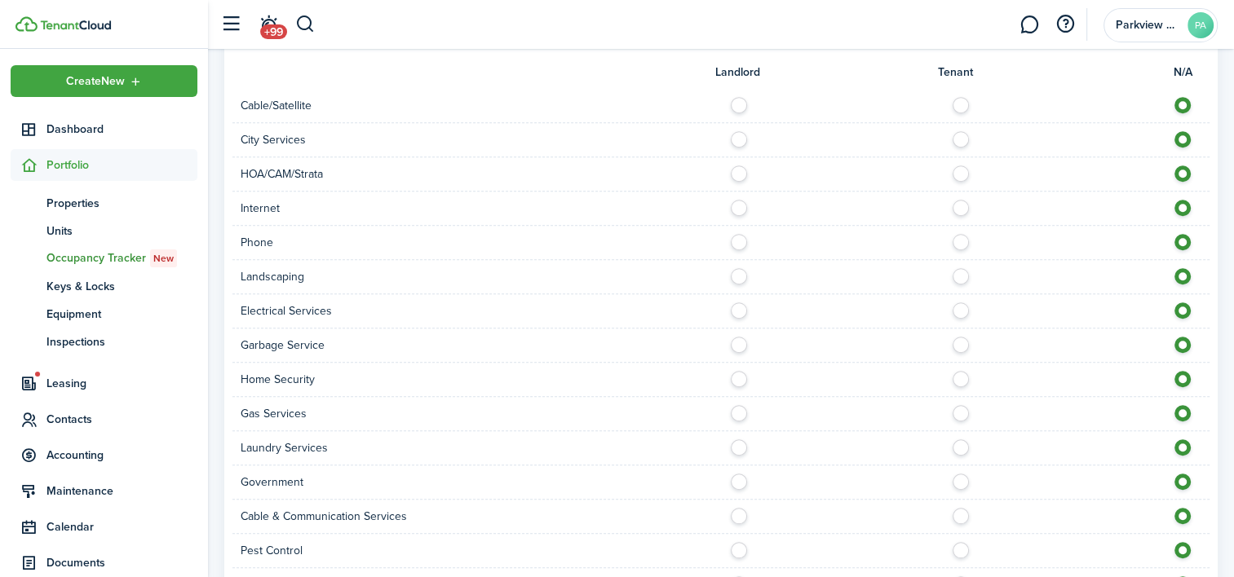
click at [963, 101] on label at bounding box center [965, 101] width 29 height 8
radio input "true"
click at [962, 139] on label at bounding box center [965, 135] width 29 height 8
radio input "true"
click at [954, 206] on label at bounding box center [965, 204] width 29 height 8
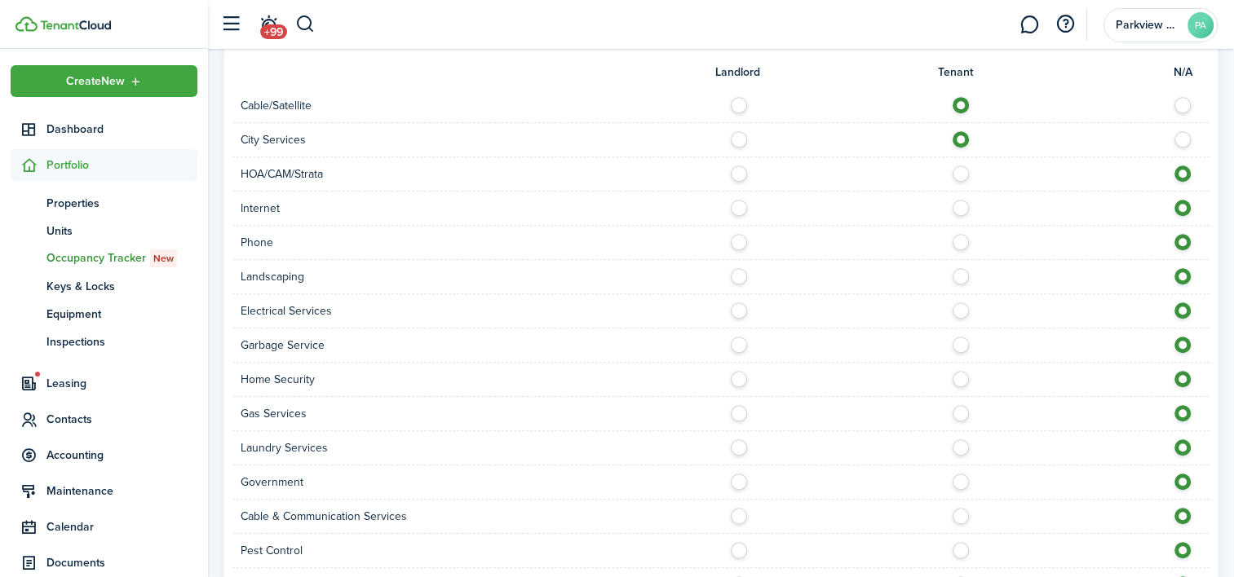
radio input "true"
click at [957, 242] on label at bounding box center [965, 238] width 29 height 8
radio input "true"
click at [737, 276] on label at bounding box center [743, 272] width 29 height 8
radio input "true"
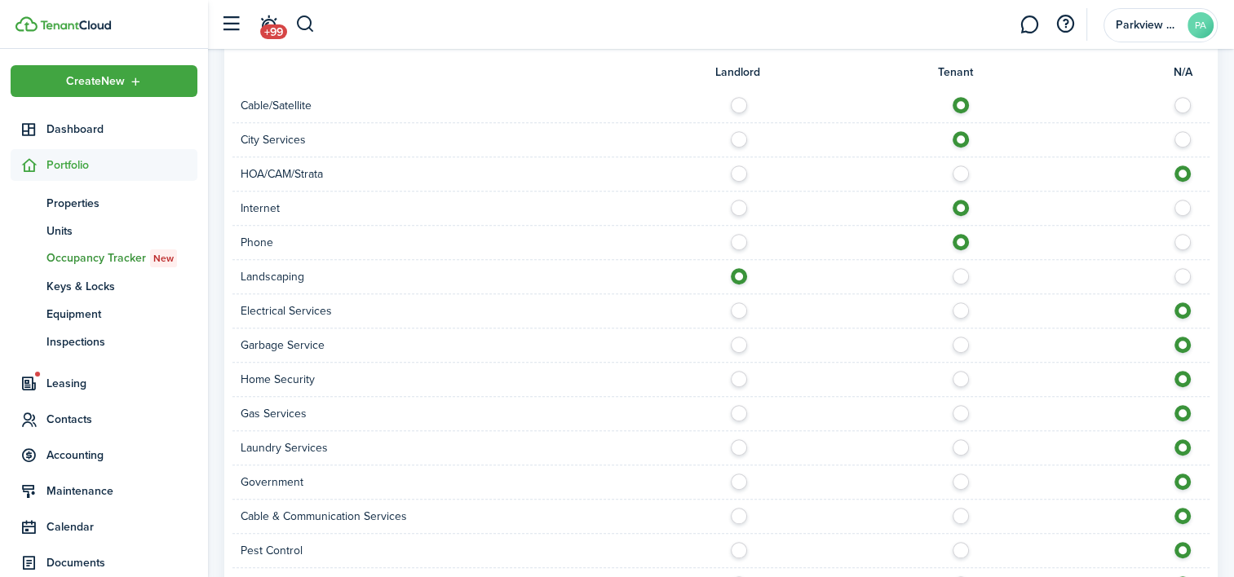
click at [959, 310] on label at bounding box center [965, 307] width 29 height 8
radio input "true"
click at [741, 338] on label at bounding box center [743, 341] width 29 height 8
radio input "true"
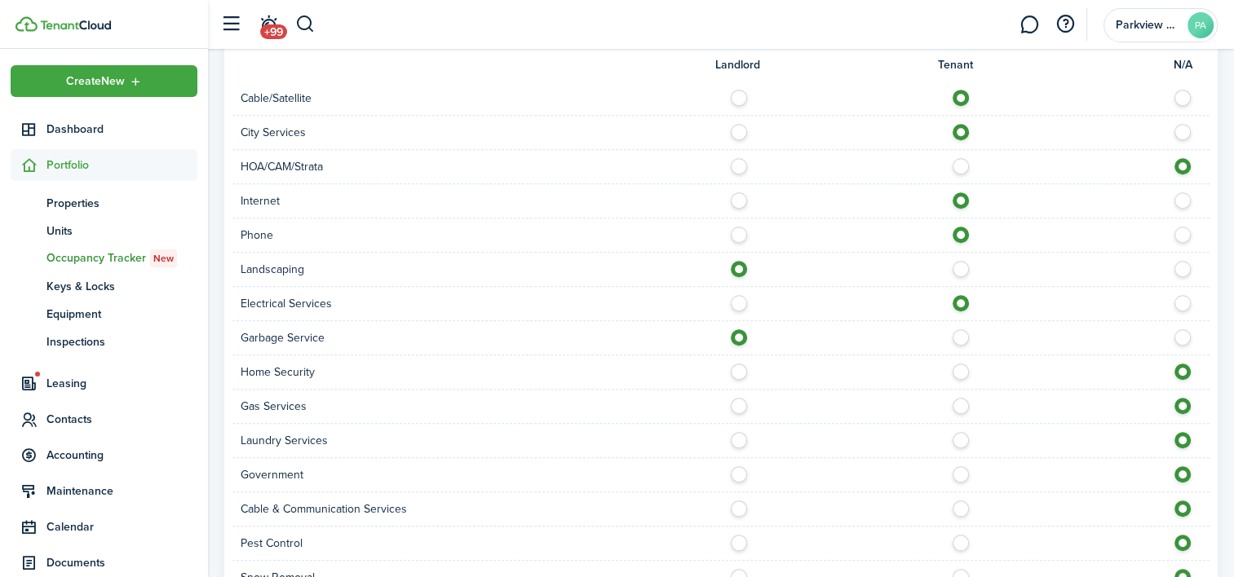
scroll to position [1108, 0]
click at [967, 409] on div at bounding box center [965, 407] width 489 height 17
click at [959, 407] on label at bounding box center [965, 403] width 29 height 8
radio input "true"
click at [959, 441] on label at bounding box center [965, 437] width 29 height 8
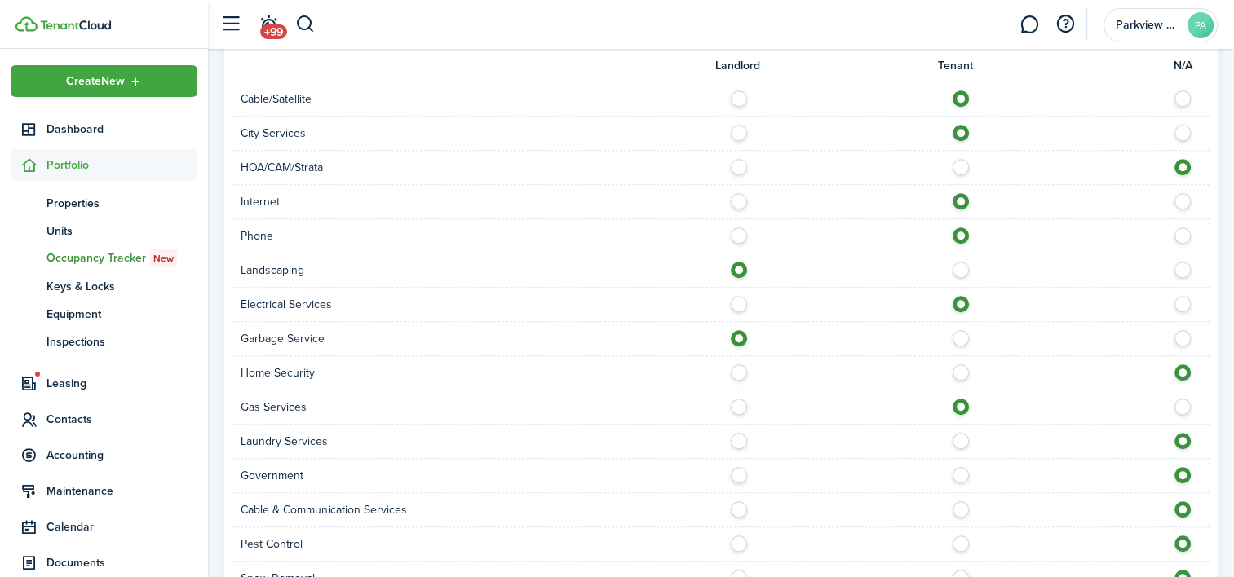
radio input "true"
click at [960, 502] on label at bounding box center [965, 506] width 29 height 8
radio input "true"
click at [958, 539] on label at bounding box center [965, 540] width 29 height 8
radio input "true"
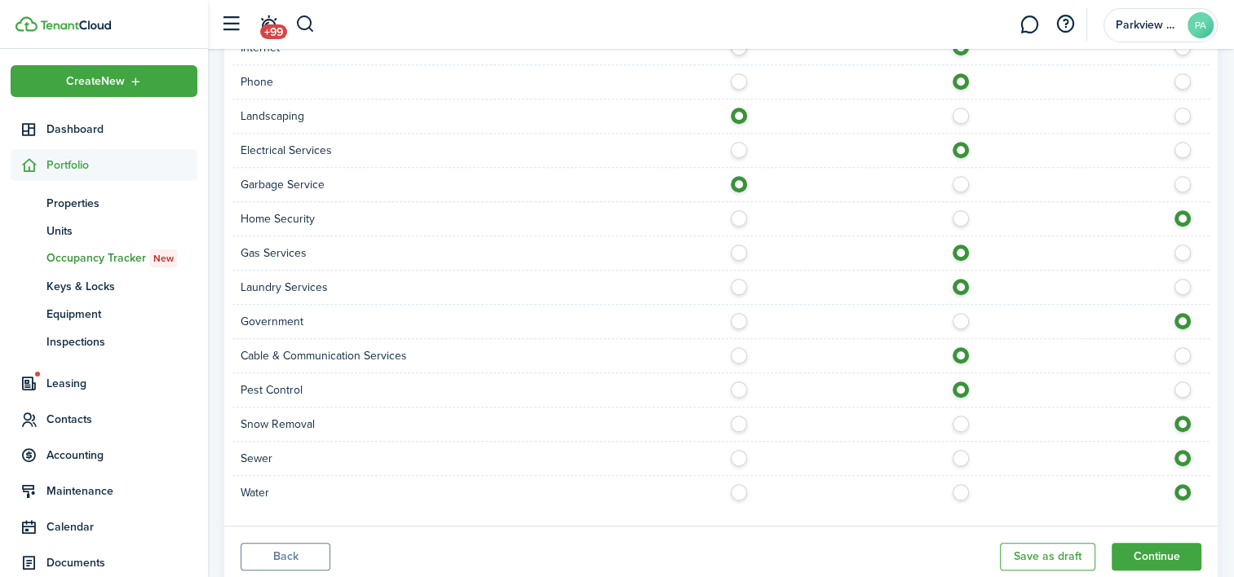
scroll to position [1263, 0]
click at [963, 458] on label at bounding box center [965, 453] width 29 height 8
radio input "true"
click at [962, 486] on label at bounding box center [965, 488] width 29 height 8
radio input "true"
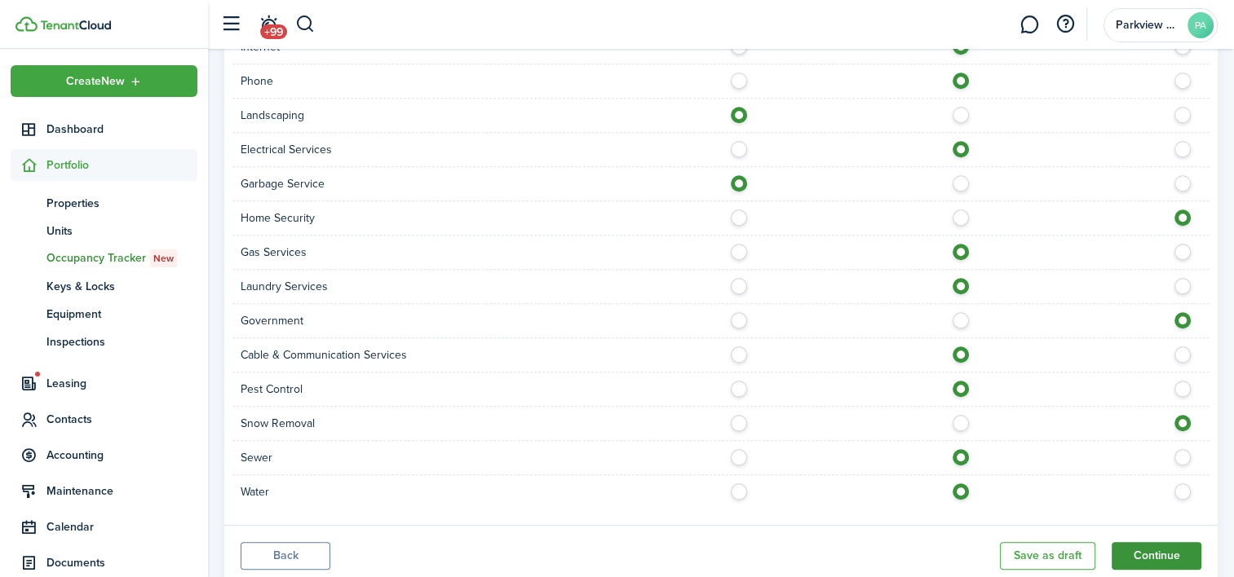
click at [1153, 558] on button "Continue" at bounding box center [1157, 556] width 90 height 28
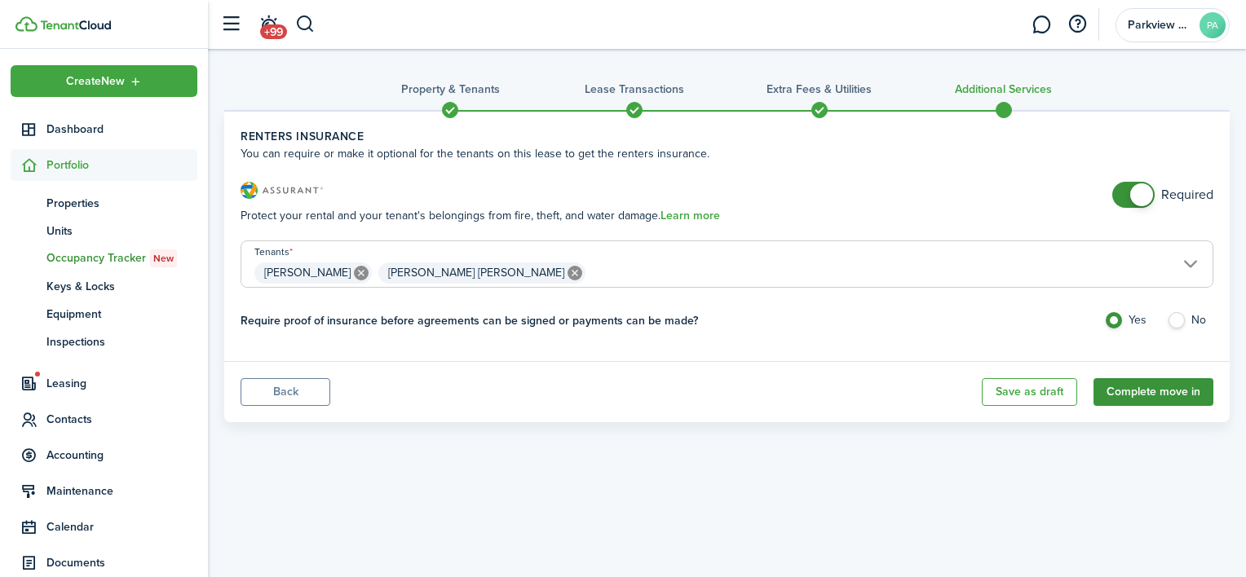
click at [1157, 388] on button "Complete move in" at bounding box center [1154, 392] width 120 height 28
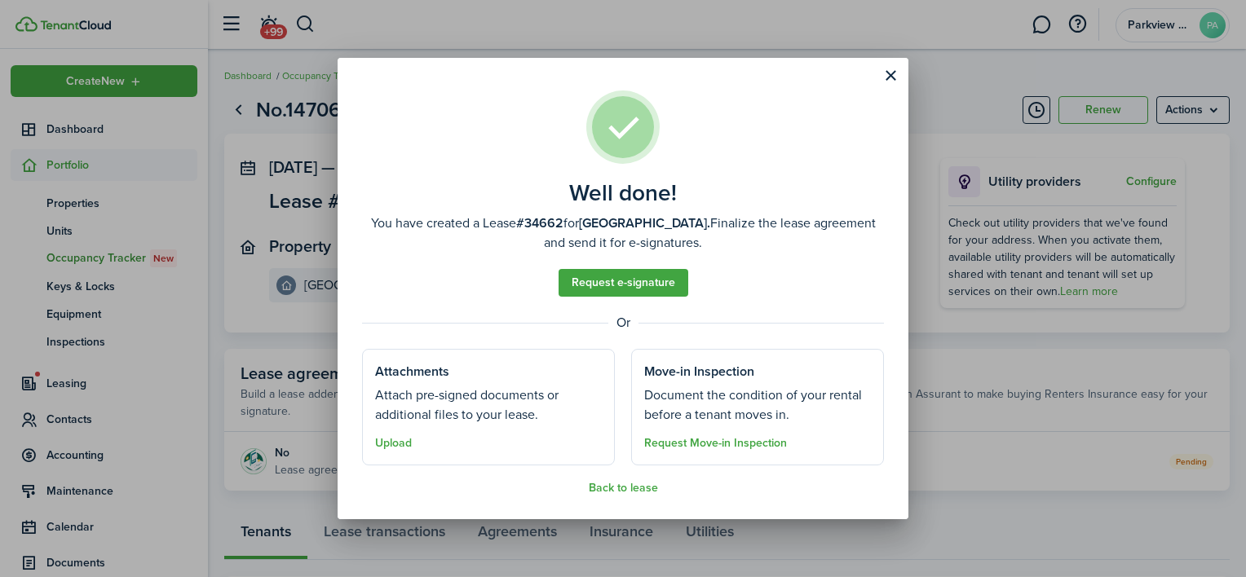
click at [502, 430] on well-done-section "Attachments Attach pre-signed documents or additional files to your lease. Uplo…" at bounding box center [488, 407] width 253 height 117
click at [408, 438] on button "Upload" at bounding box center [393, 443] width 37 height 13
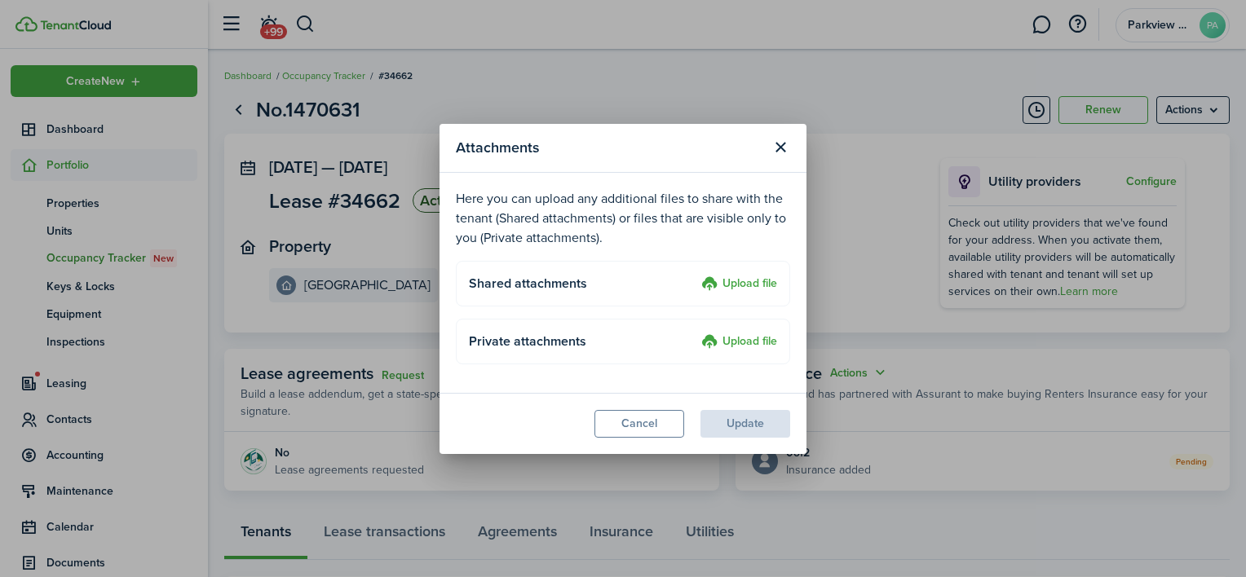
click at [731, 287] on label "Upload file" at bounding box center [739, 285] width 76 height 20
click at [696, 275] on input "Upload file" at bounding box center [696, 275] width 0 height 0
click at [656, 424] on button "Cancel" at bounding box center [640, 424] width 90 height 28
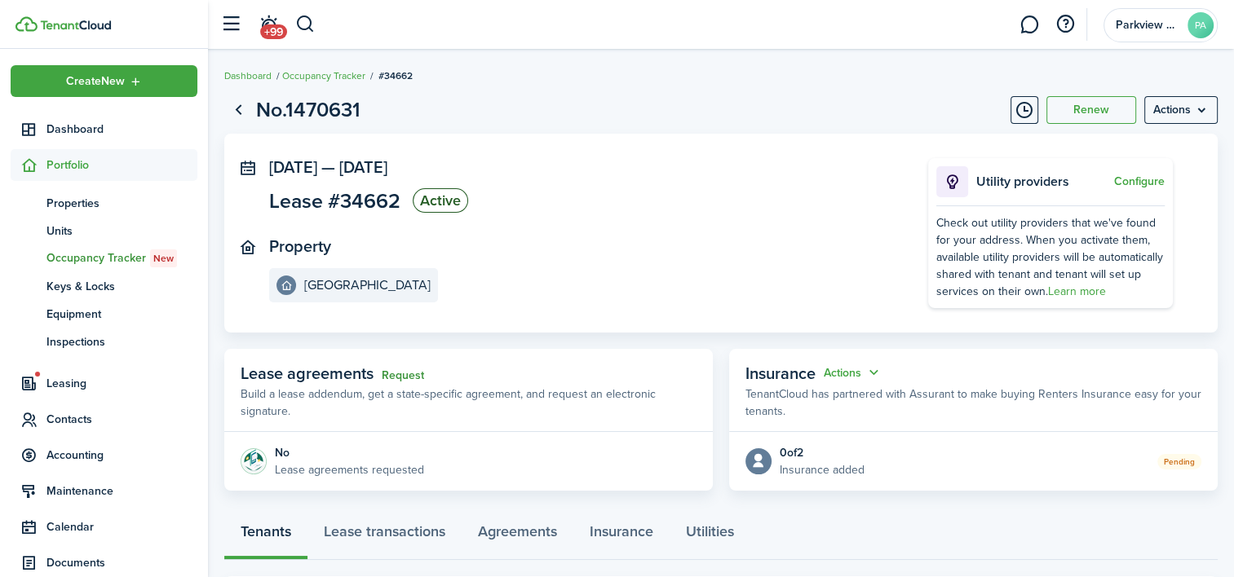
click at [392, 371] on link "Request" at bounding box center [403, 375] width 42 height 13
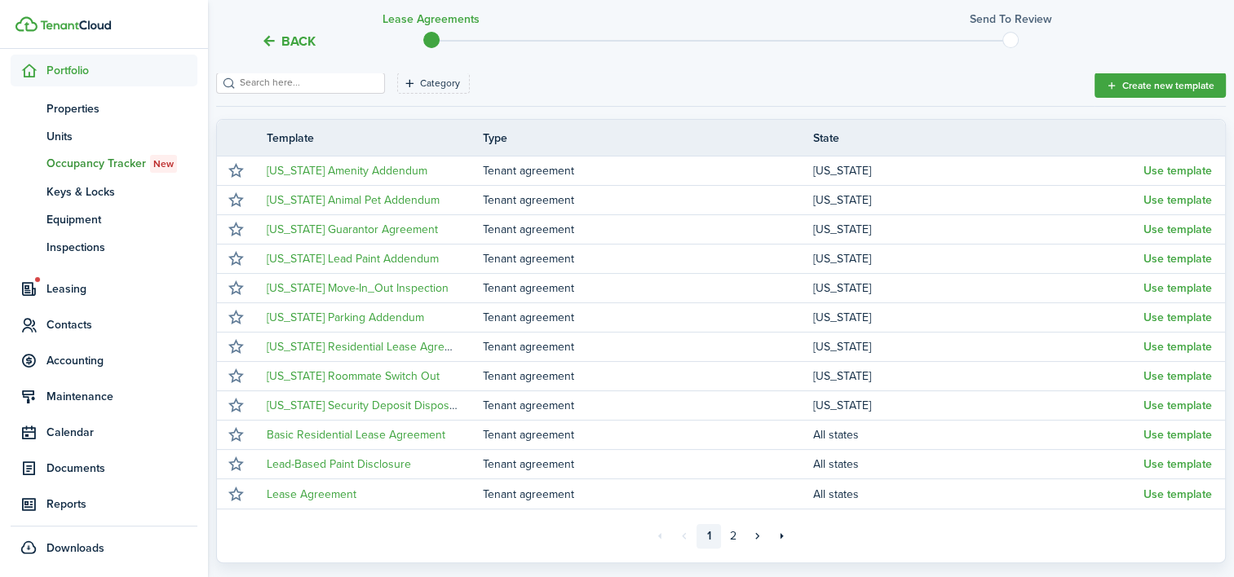
scroll to position [247, 0]
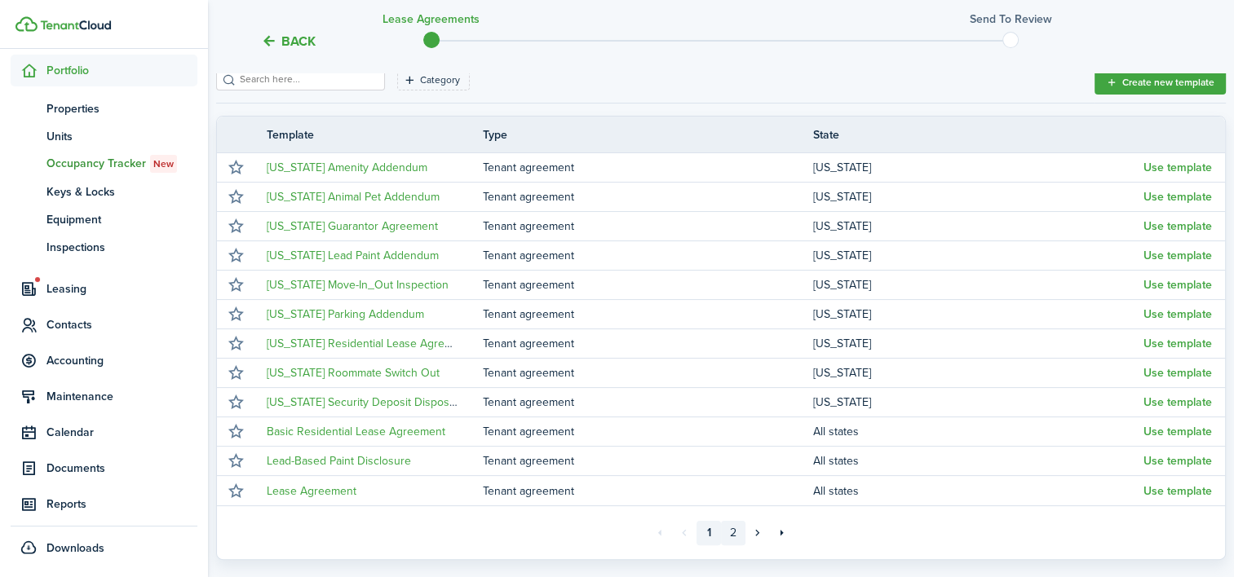
click at [730, 537] on link "2" at bounding box center [733, 533] width 24 height 24
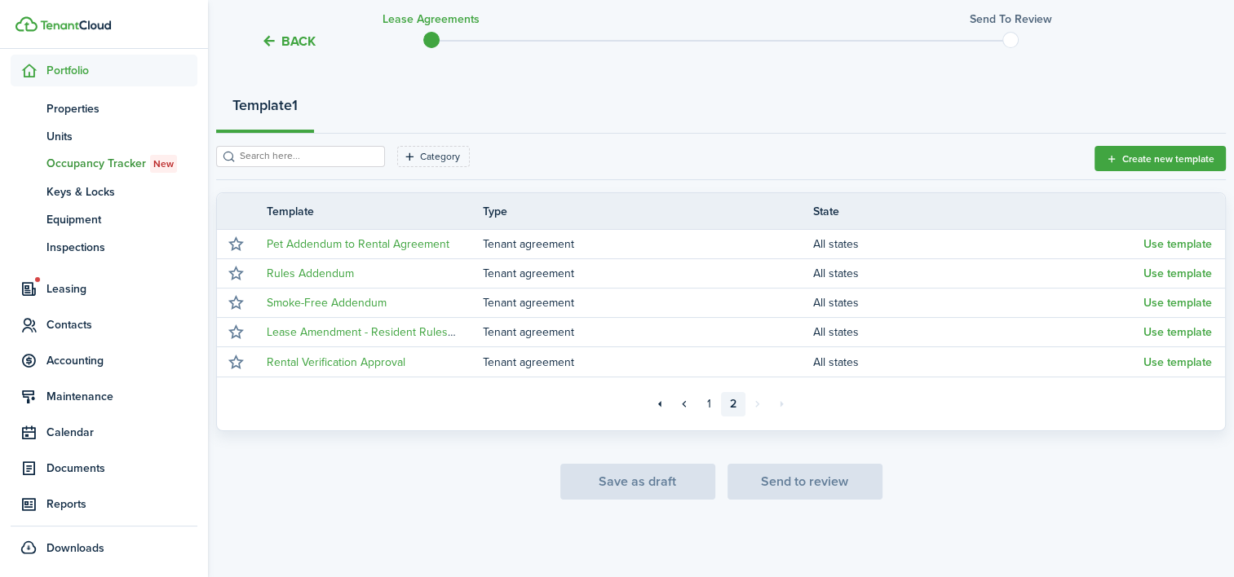
scroll to position [170, 0]
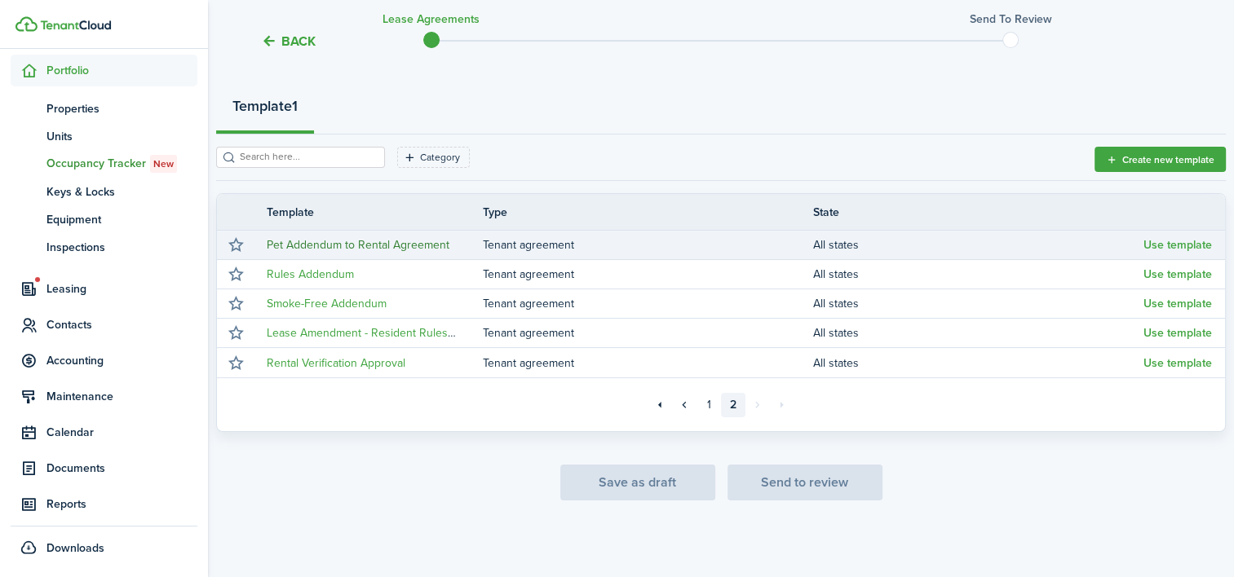
click at [359, 237] on link "Pet Addendum to Rental Agreement" at bounding box center [358, 245] width 183 height 17
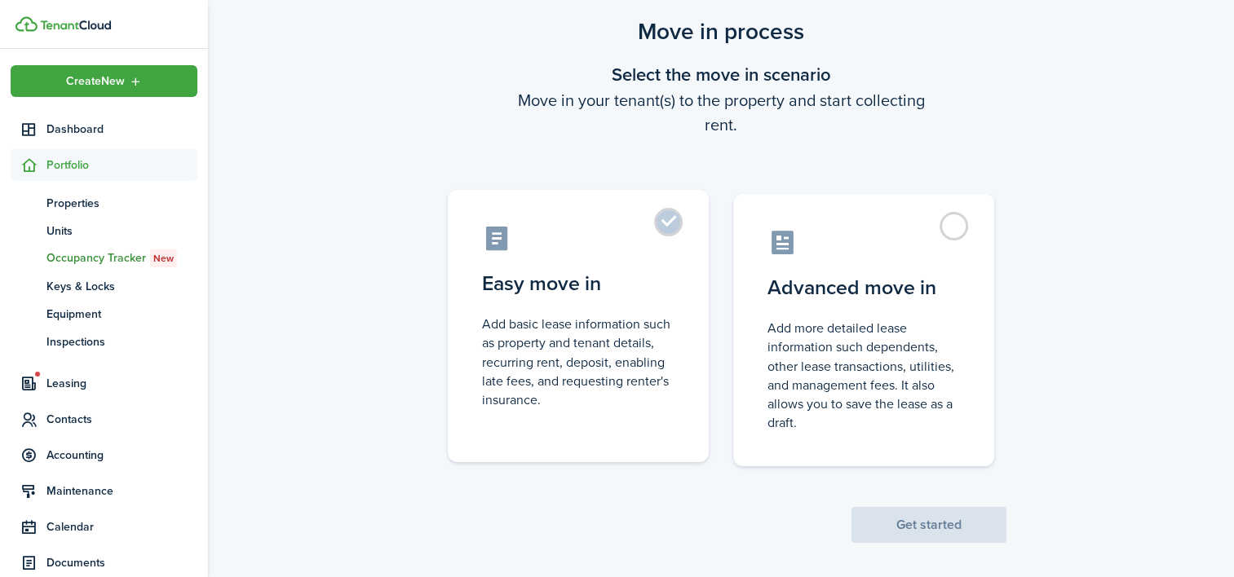
scroll to position [44, 0]
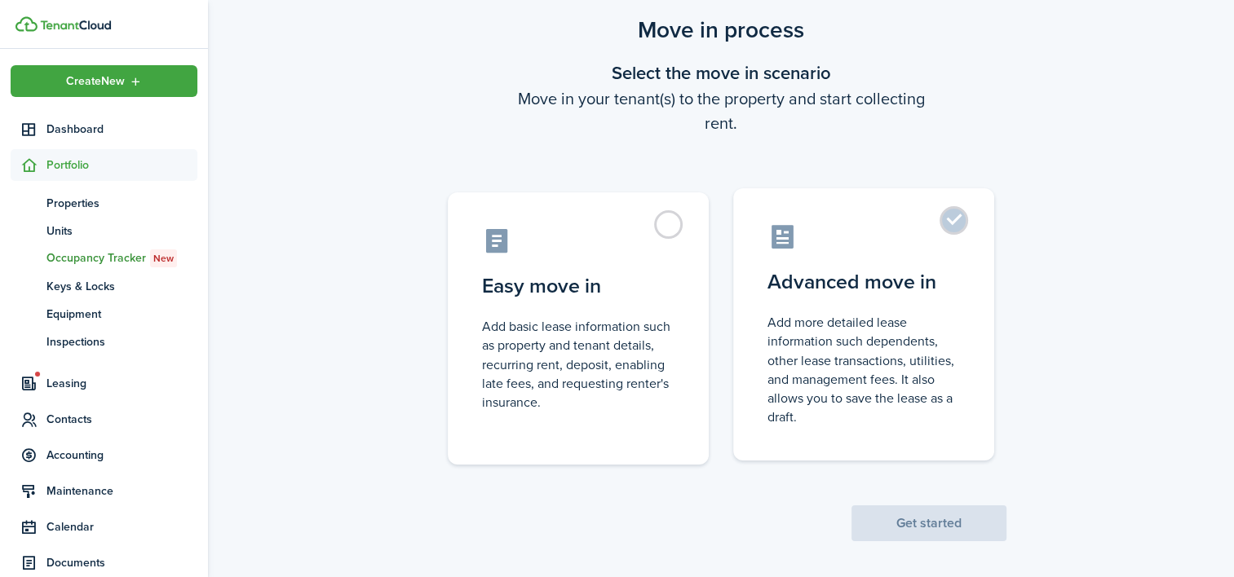
click at [859, 359] on control-radio-card-description "Add more detailed lease information such dependents, other lease transactions, …" at bounding box center [864, 369] width 192 height 113
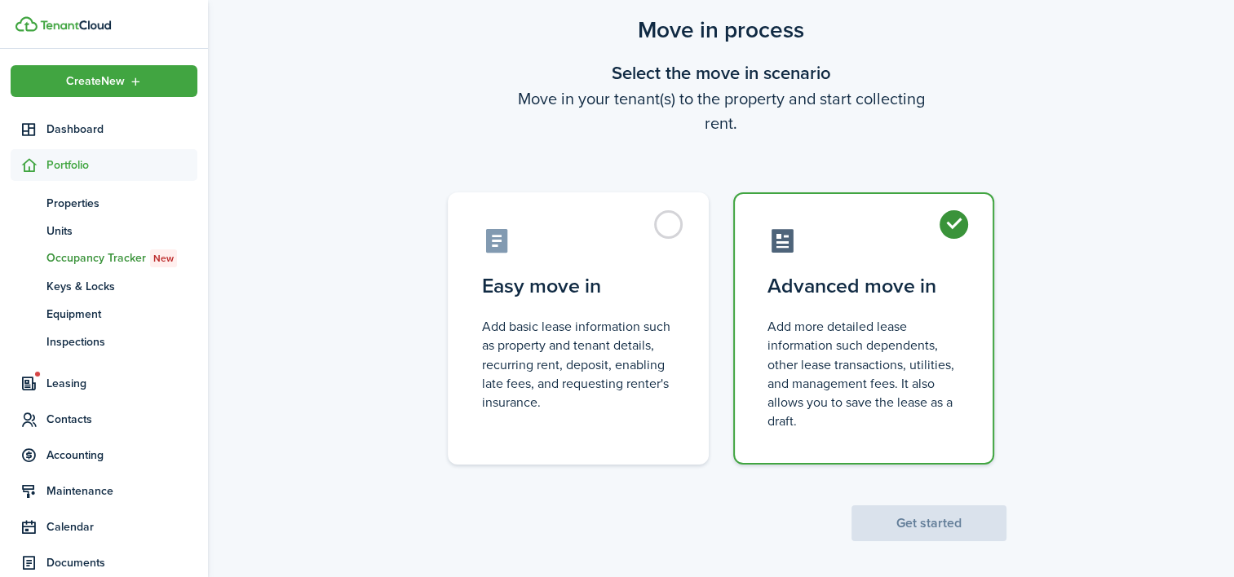
radio input "true"
click at [900, 521] on button "Get started" at bounding box center [929, 524] width 155 height 36
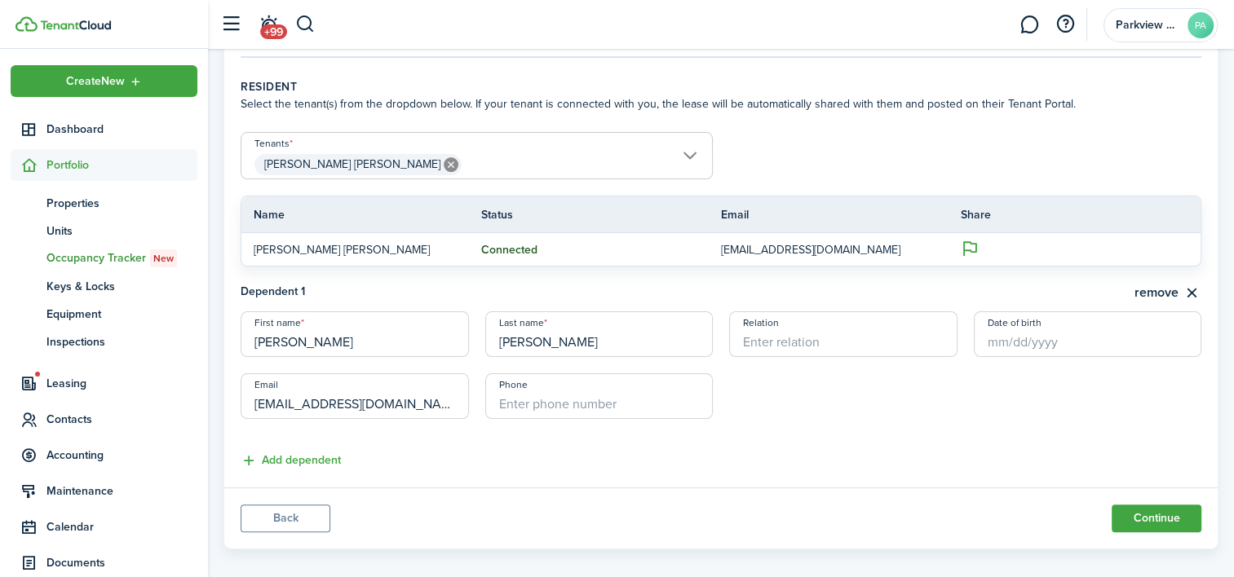
scroll to position [335, 0]
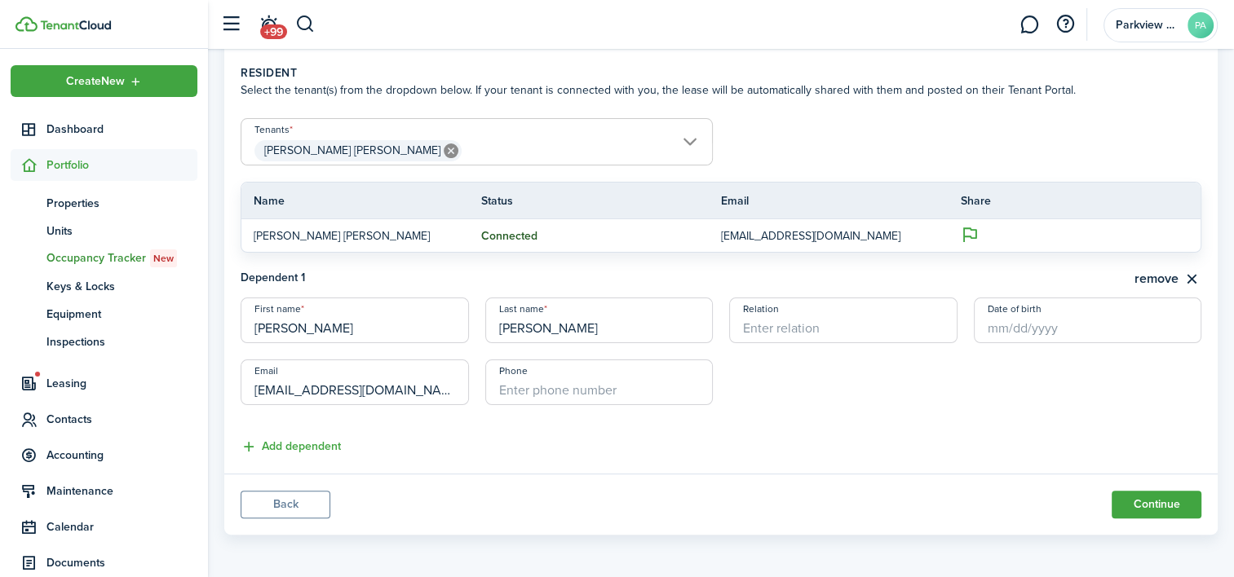
click at [297, 492] on button "Back" at bounding box center [286, 505] width 90 height 28
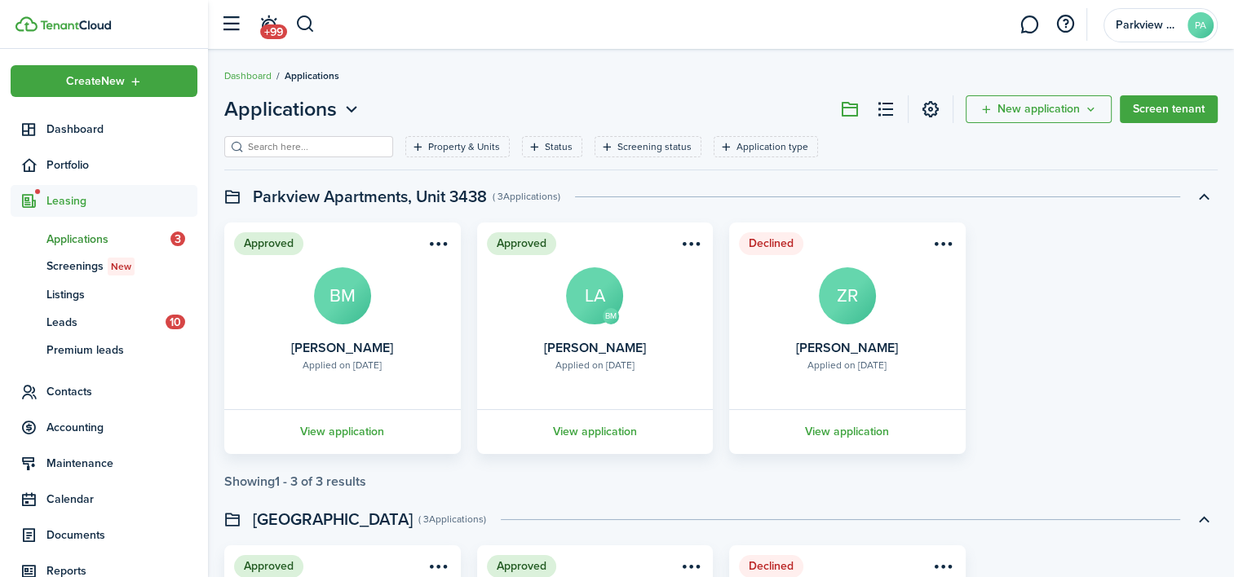
click at [76, 210] on span "Leasing" at bounding box center [104, 201] width 187 height 32
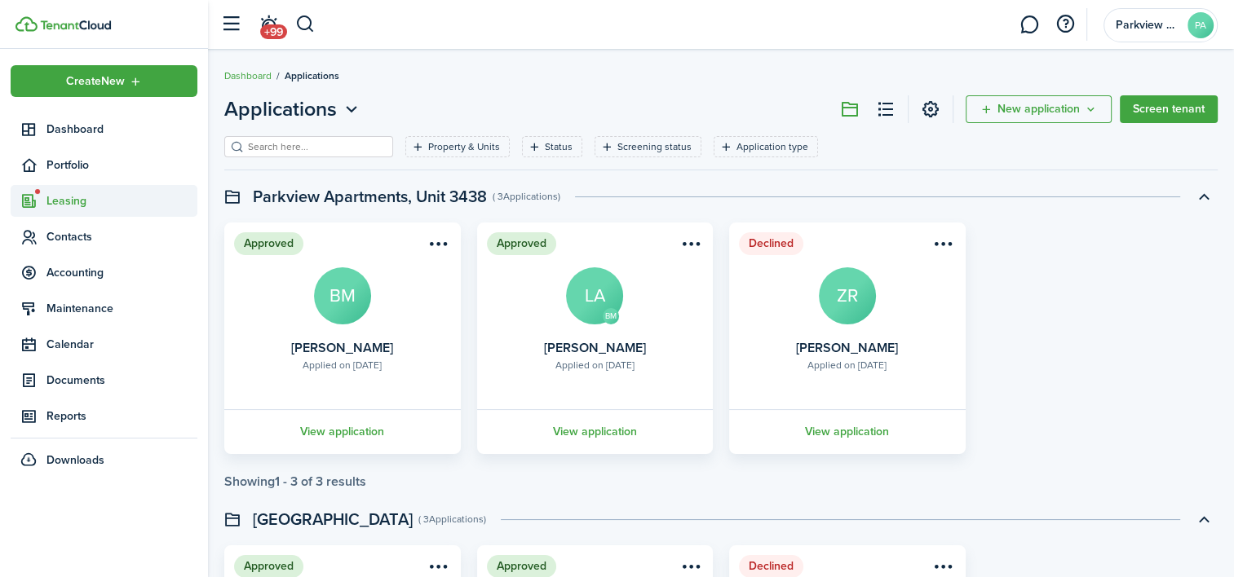
click at [72, 196] on span "Leasing" at bounding box center [121, 200] width 151 height 17
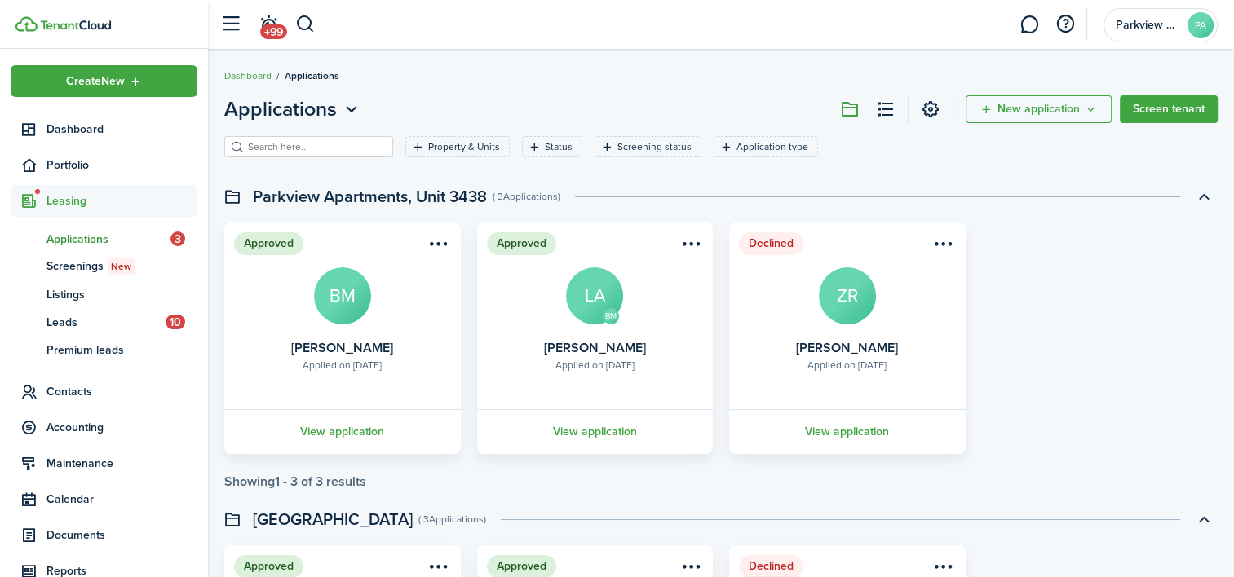
click at [72, 196] on span "Leasing" at bounding box center [121, 200] width 151 height 17
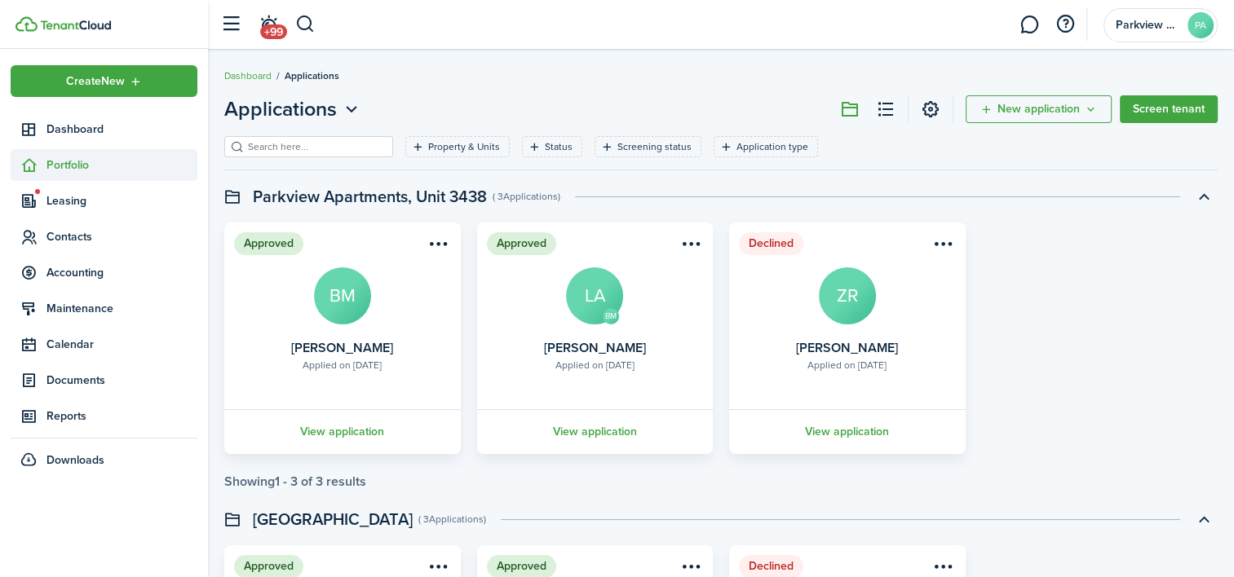
click at [82, 162] on span "Portfolio" at bounding box center [121, 165] width 151 height 17
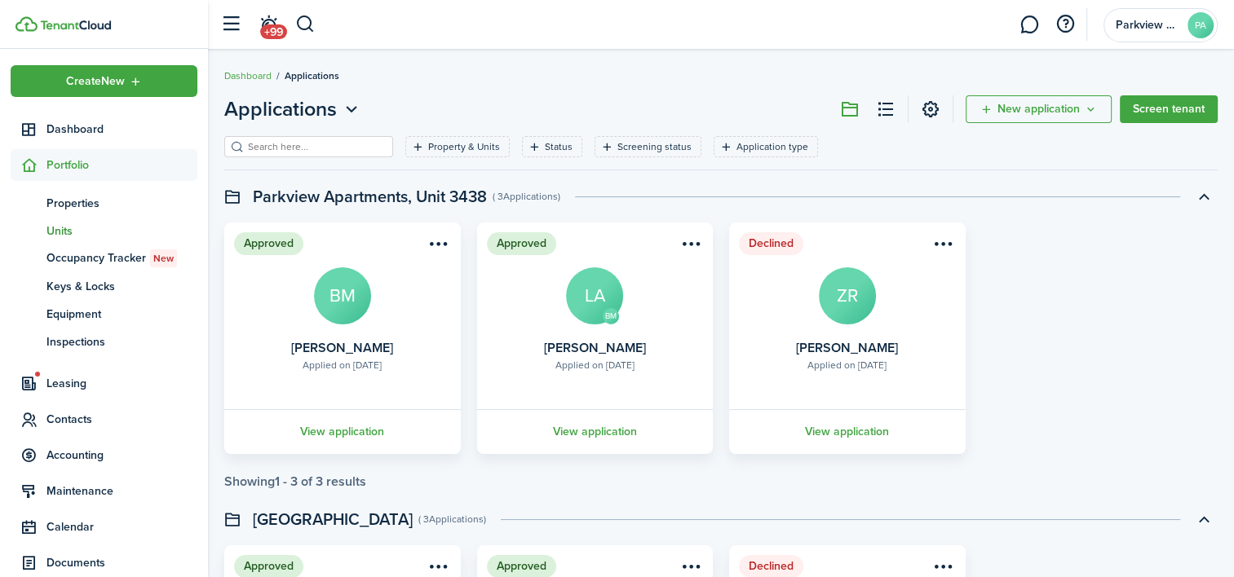
click at [72, 225] on span "Units" at bounding box center [121, 231] width 151 height 17
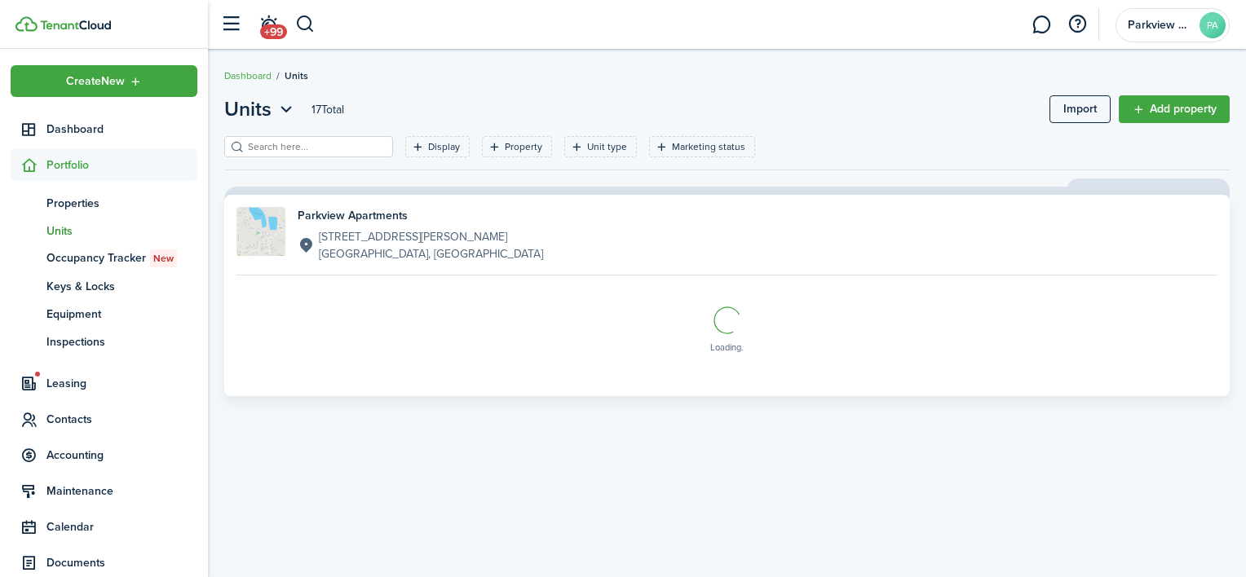
click at [334, 150] on input "search" at bounding box center [316, 146] width 144 height 15
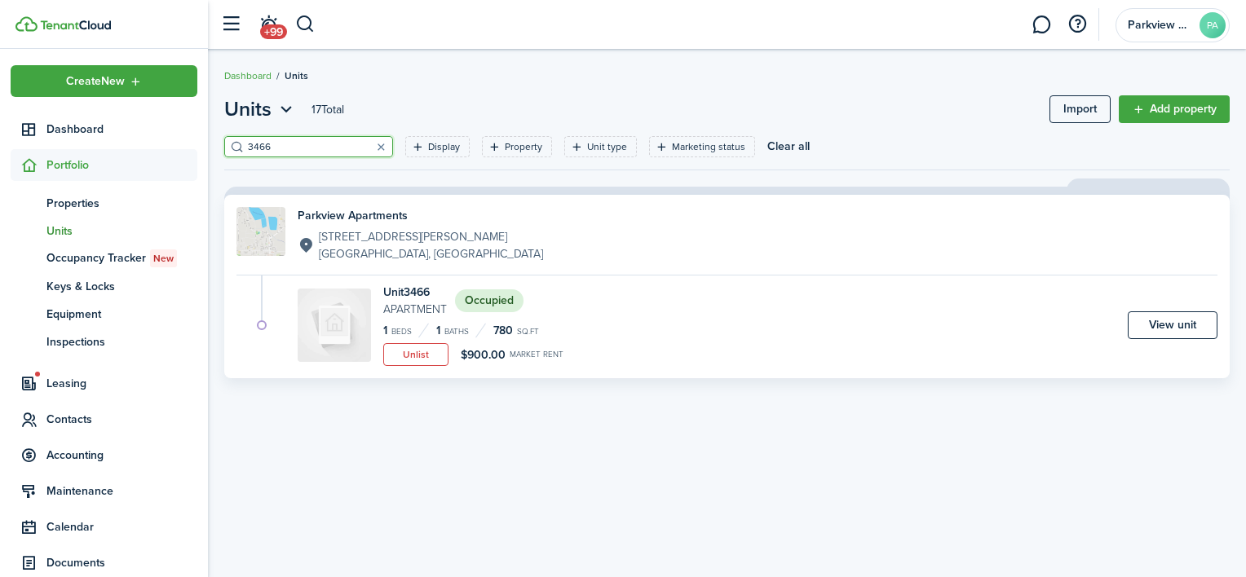
type input "3466"
click at [617, 322] on div "Unit 3466 Apartment Occupied 1 Beds 1 Baths 780 sq.ft Unlist $900.00 Market ren…" at bounding box center [758, 325] width 920 height 82
click at [427, 353] on button "Unlist" at bounding box center [415, 354] width 65 height 23
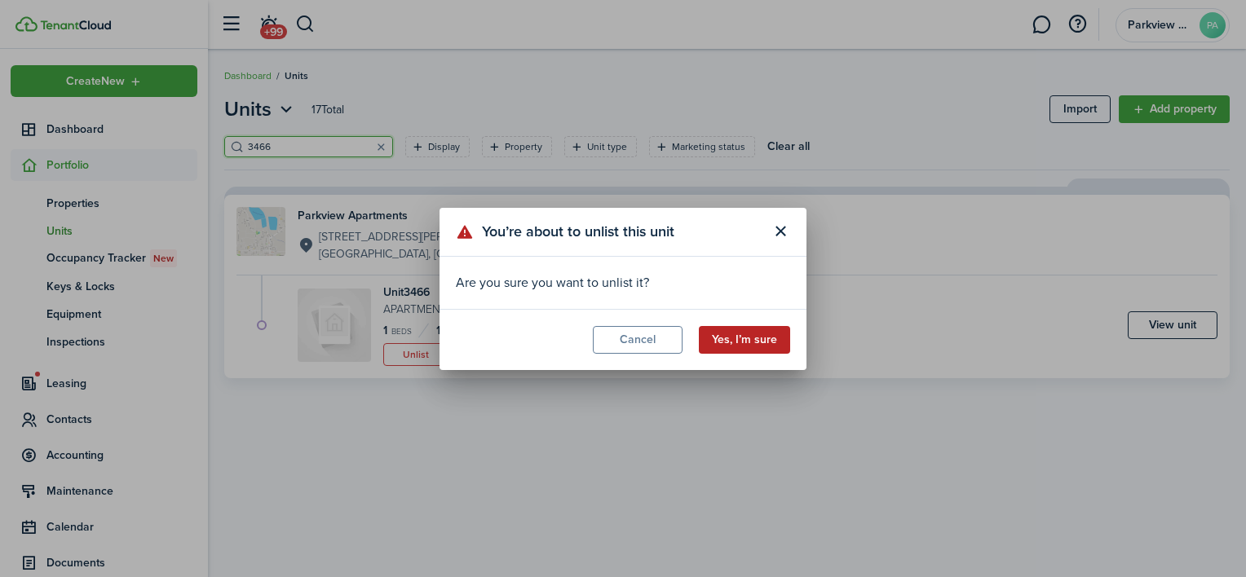
click at [763, 351] on button "Yes, I’m sure" at bounding box center [744, 340] width 91 height 28
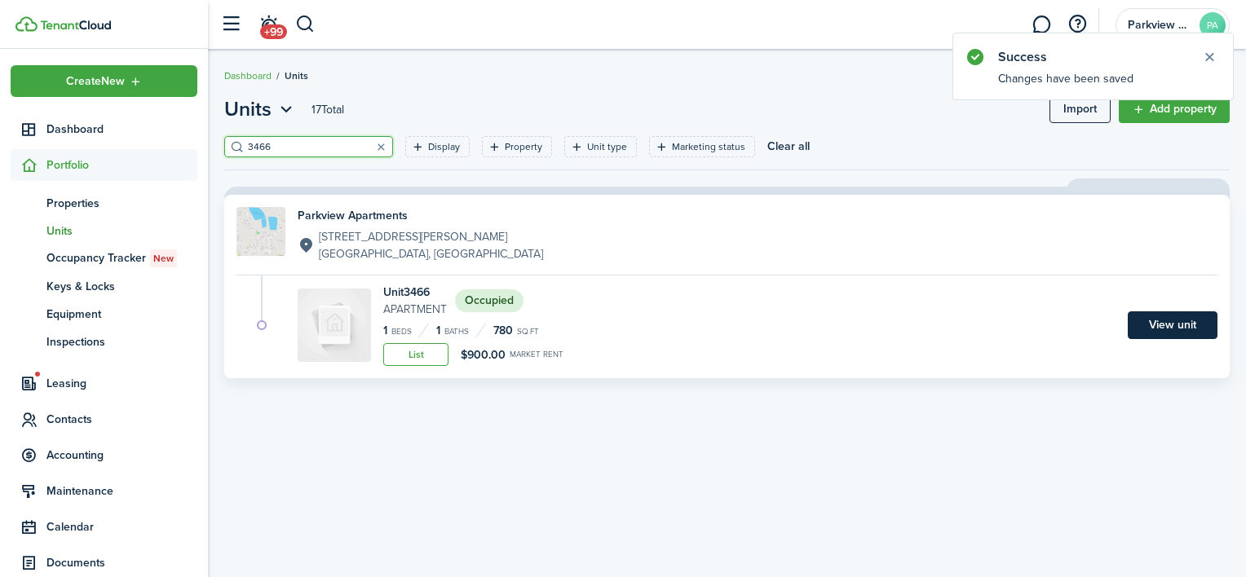
click at [1162, 332] on link "View unit" at bounding box center [1173, 326] width 90 height 28
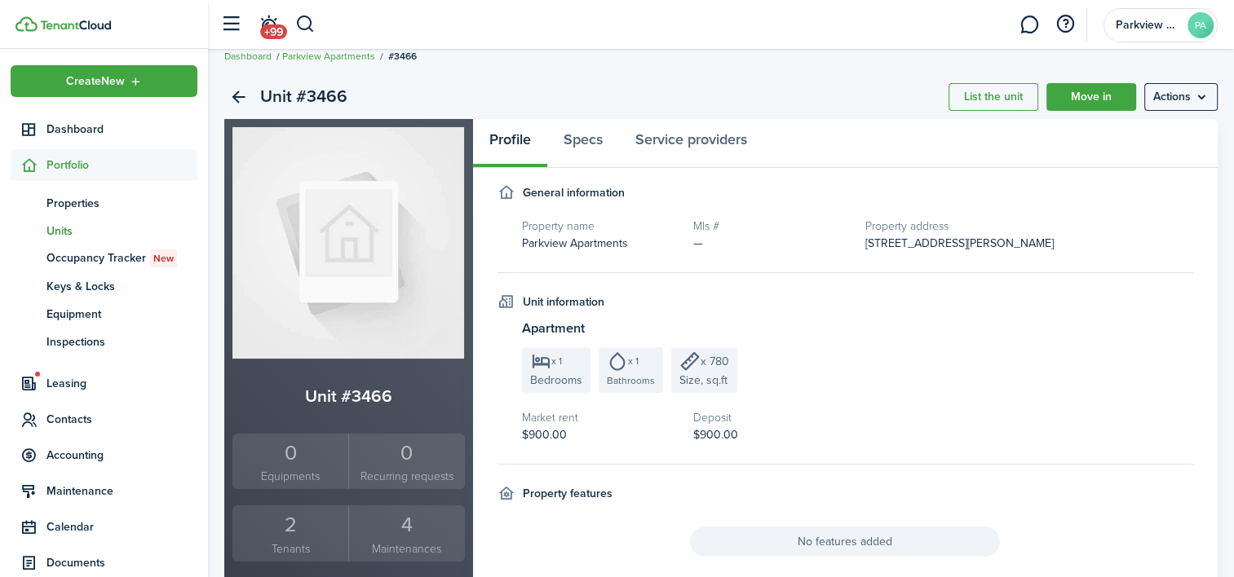
scroll to position [22, 0]
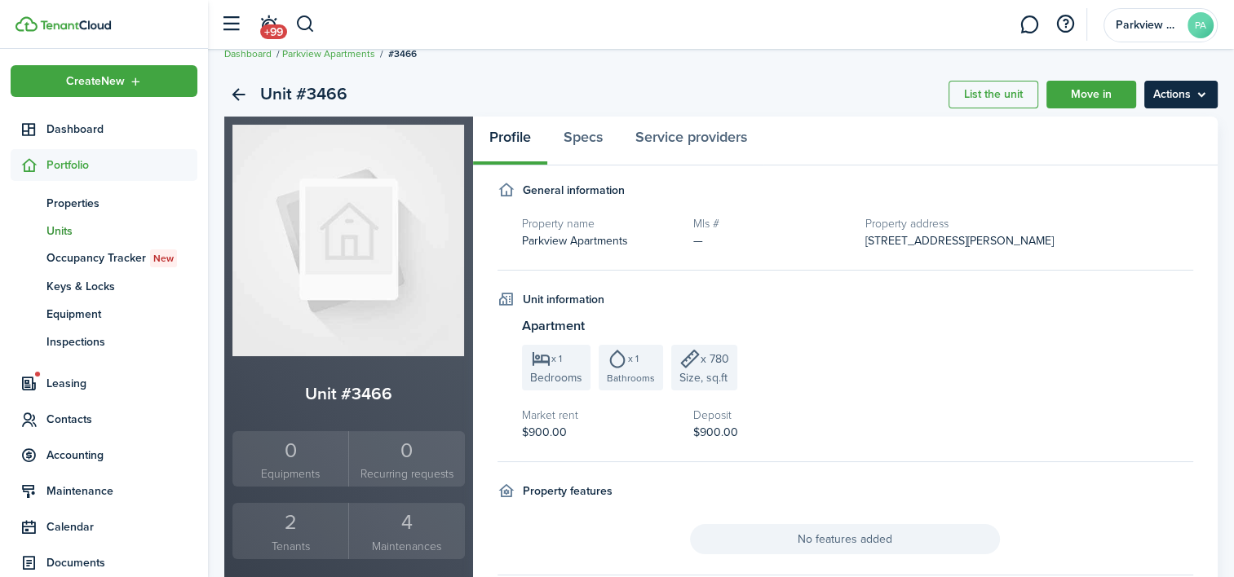
click at [1193, 84] on menu-btn "Actions" at bounding box center [1180, 95] width 73 height 28
click at [1104, 91] on link "Move in" at bounding box center [1092, 95] width 90 height 28
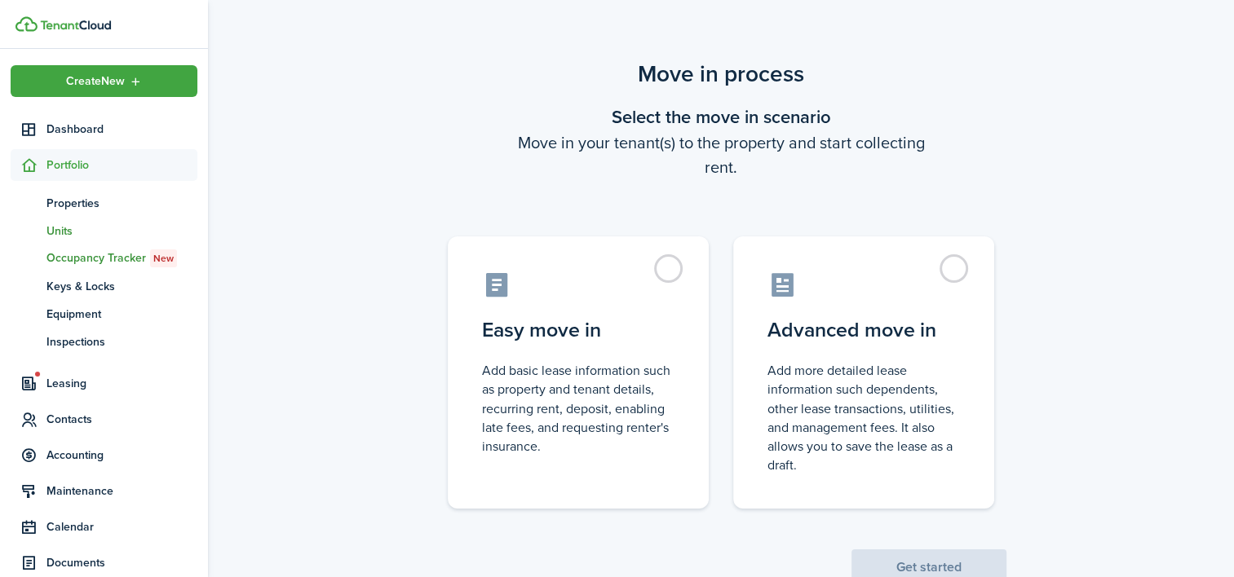
click at [64, 231] on span "Units" at bounding box center [121, 231] width 151 height 17
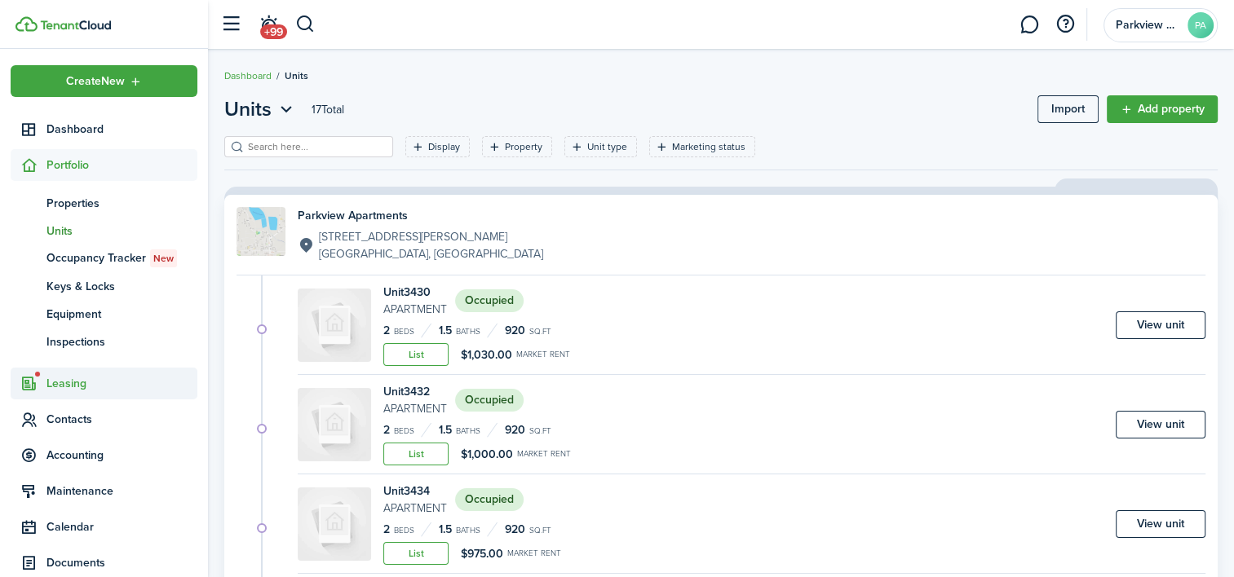
click at [78, 377] on span "Leasing" at bounding box center [121, 383] width 151 height 17
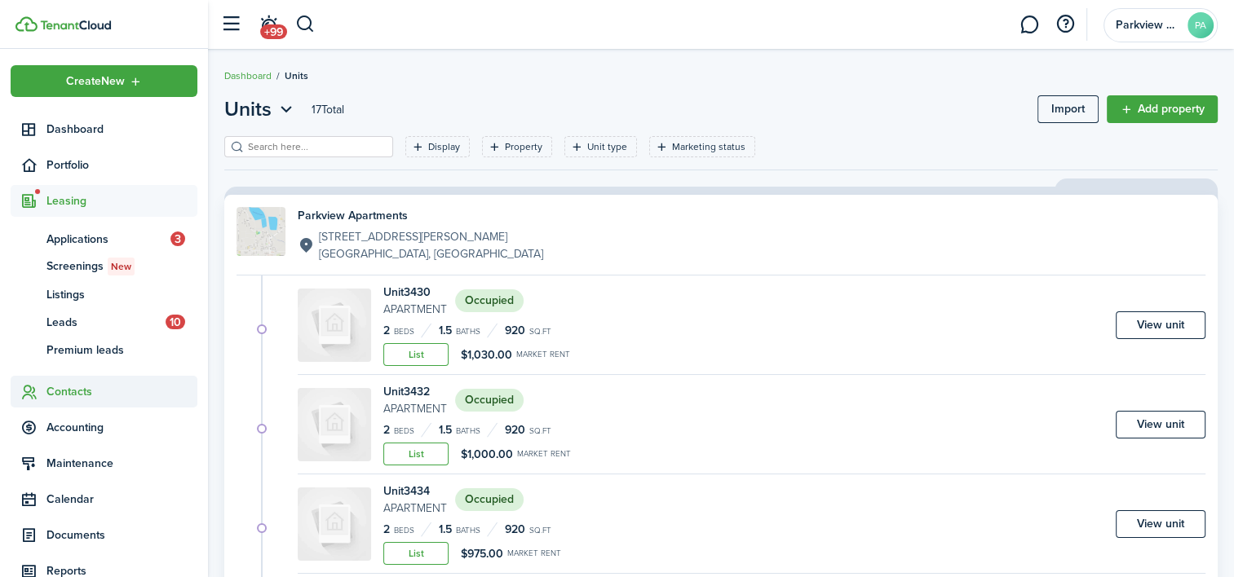
click at [73, 395] on span "Contacts" at bounding box center [121, 391] width 151 height 17
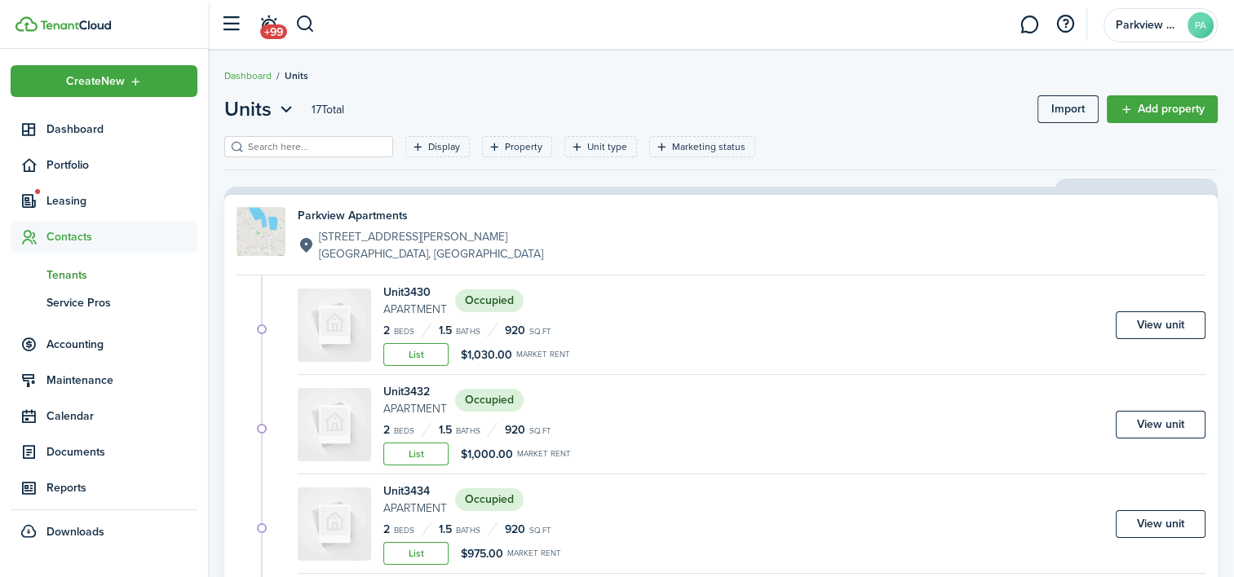
click at [96, 275] on span "Tenants" at bounding box center [121, 275] width 151 height 17
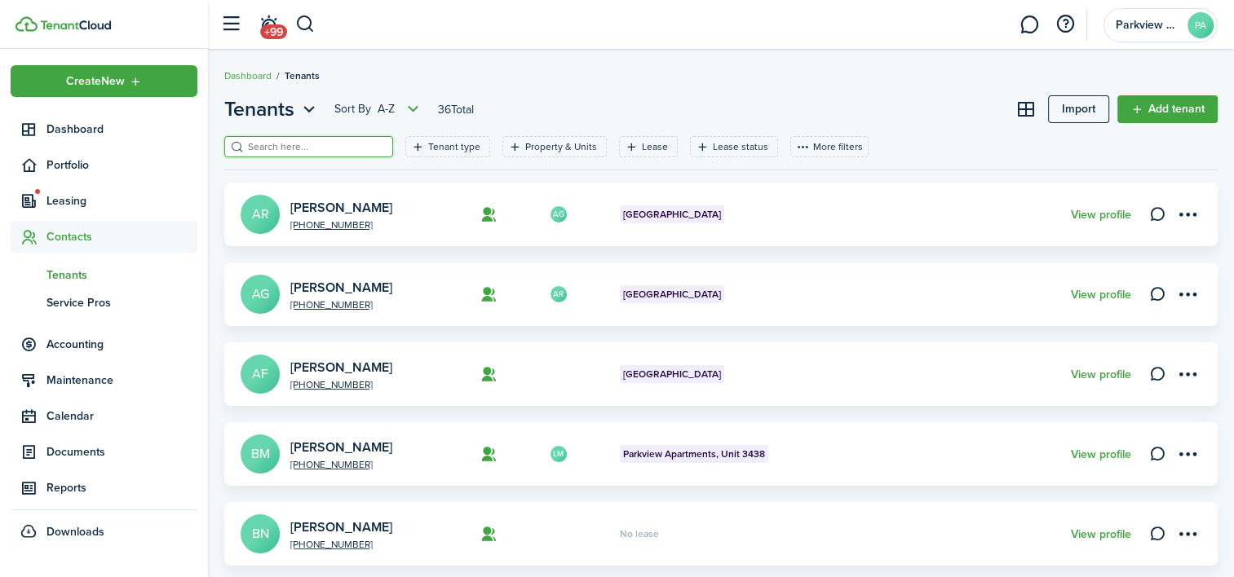
click at [305, 140] on input "search" at bounding box center [316, 146] width 144 height 15
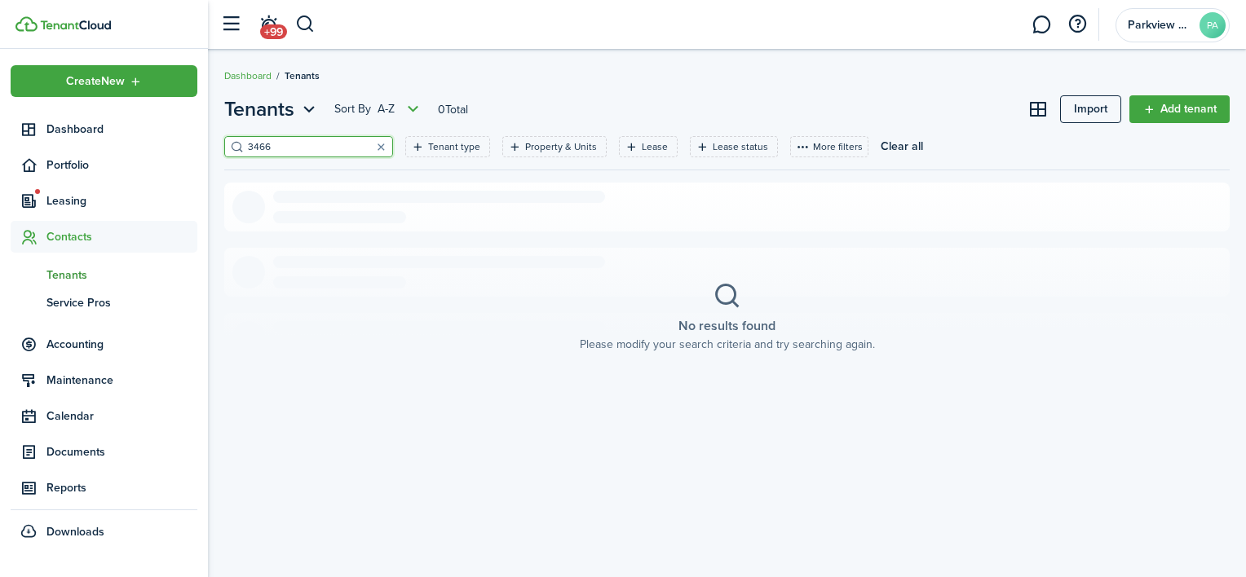
type input "3466"
click at [551, 148] on filter-tag-label "Property & Units" at bounding box center [561, 146] width 72 height 15
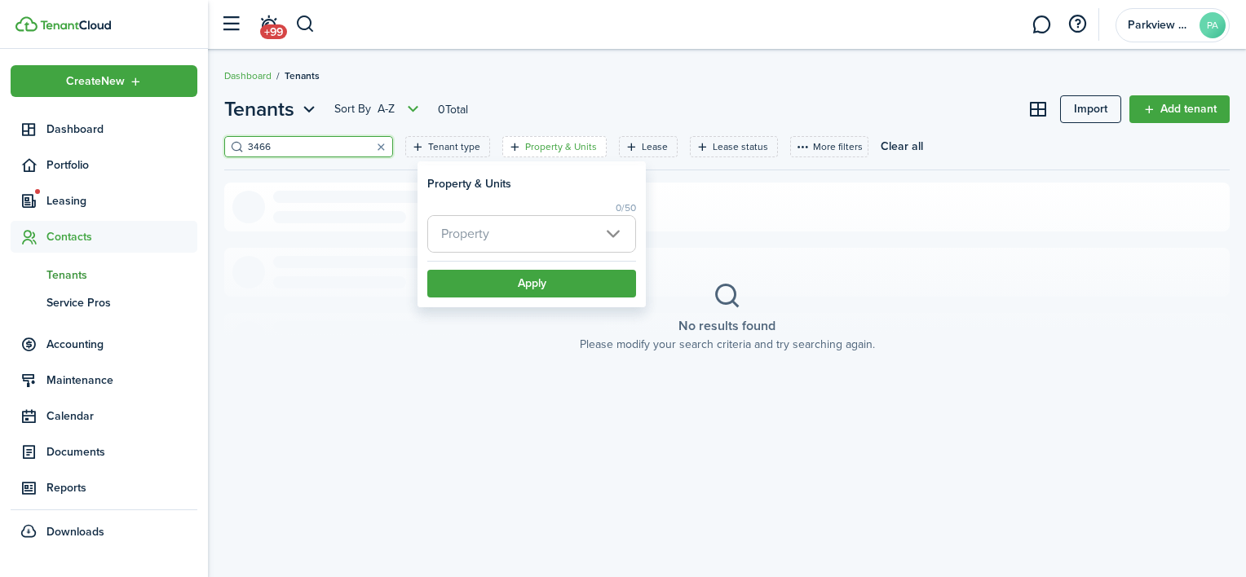
click at [543, 231] on span "Property" at bounding box center [531, 234] width 207 height 36
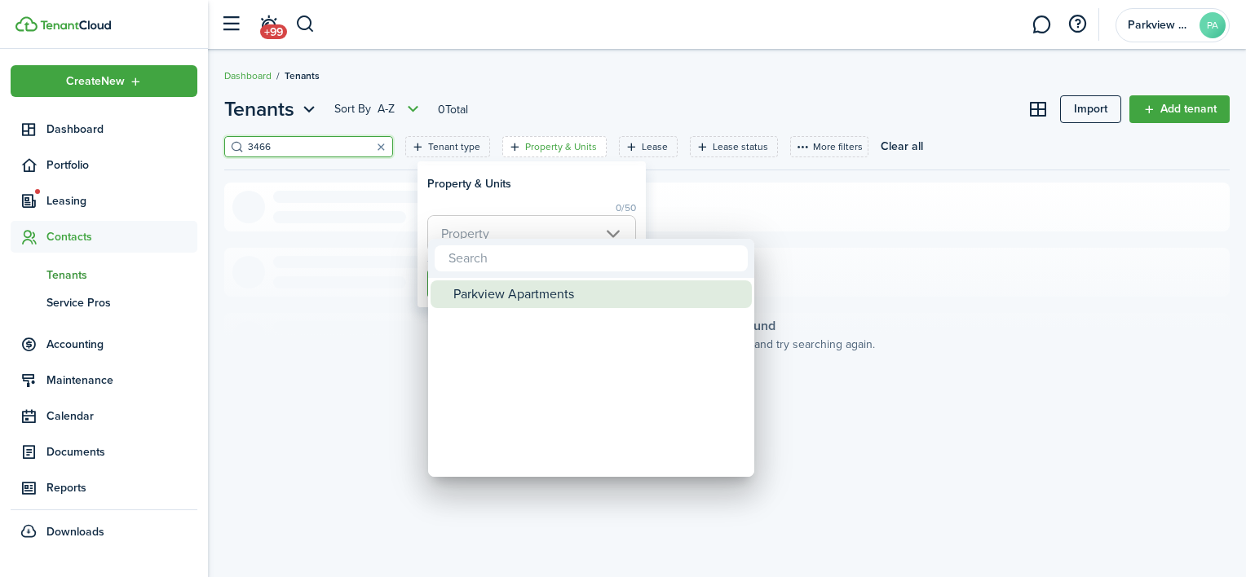
click at [532, 286] on div "Parkview Apartments" at bounding box center [598, 295] width 289 height 28
type input "Parkview Apartments"
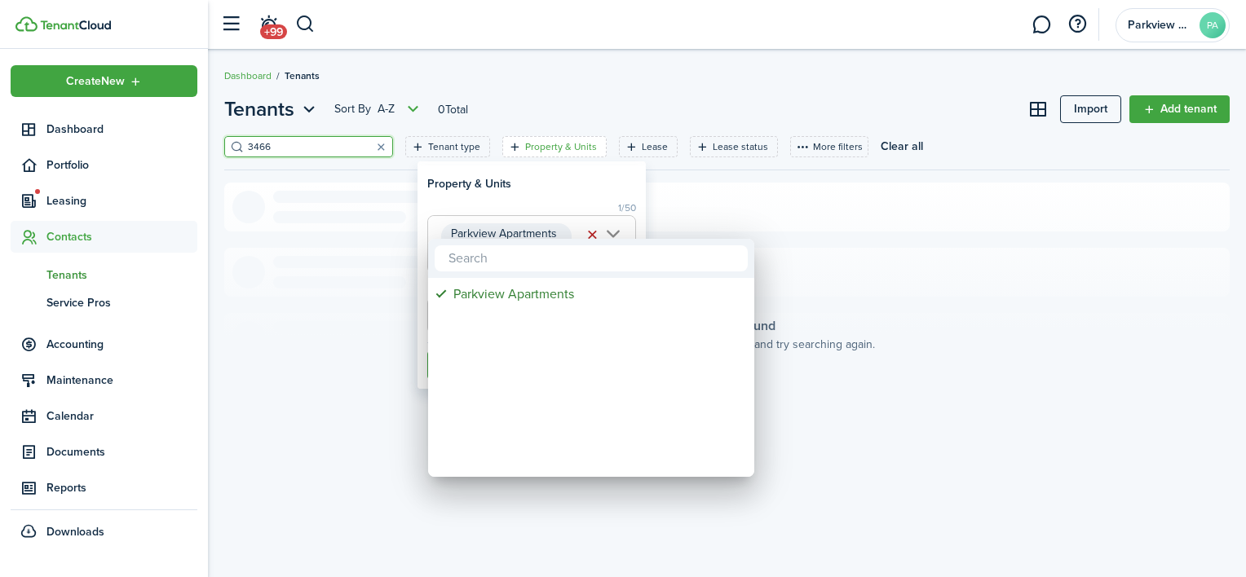
click at [555, 179] on div at bounding box center [622, 288] width 1507 height 839
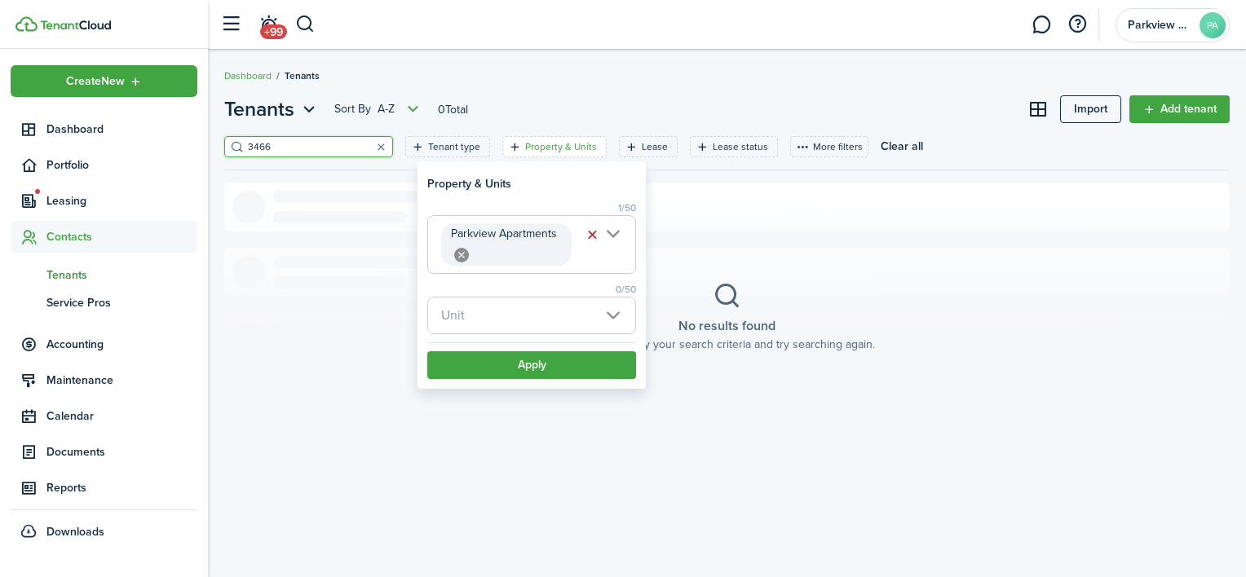
click at [501, 311] on span "Unit" at bounding box center [531, 316] width 207 height 36
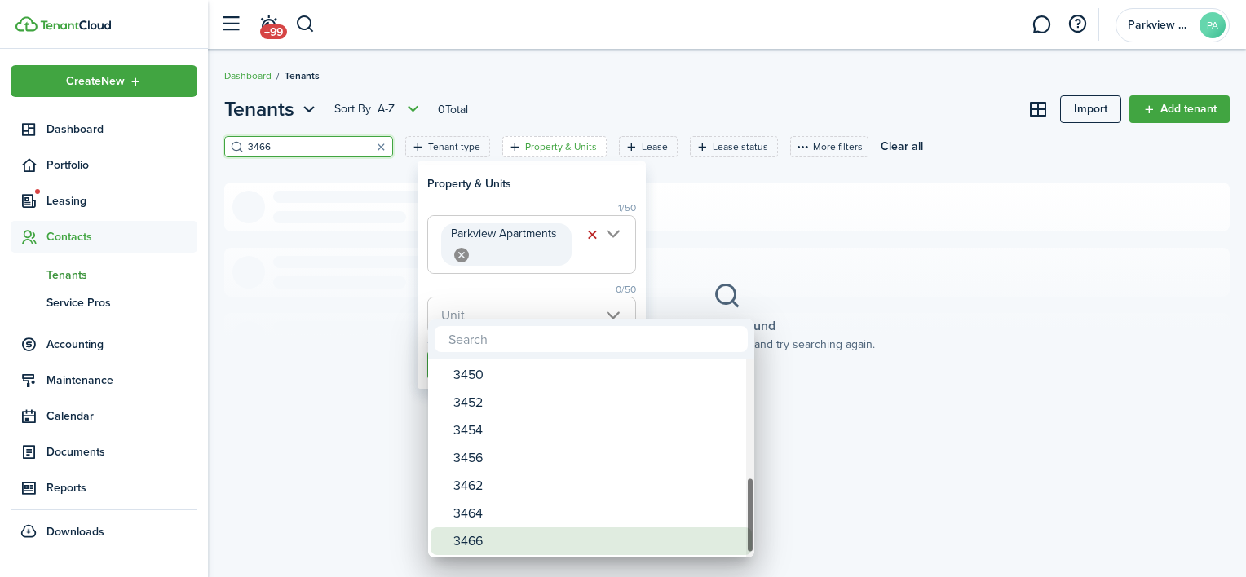
click at [475, 543] on div "3466" at bounding box center [598, 542] width 289 height 28
type input "3466"
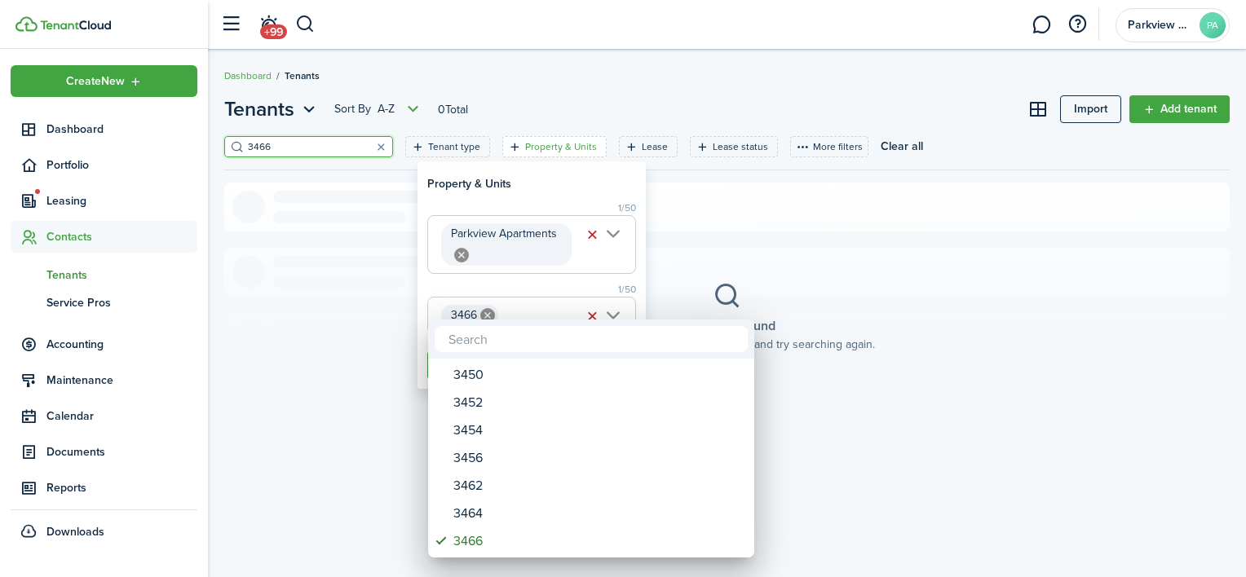
click at [506, 285] on div at bounding box center [622, 288] width 1507 height 839
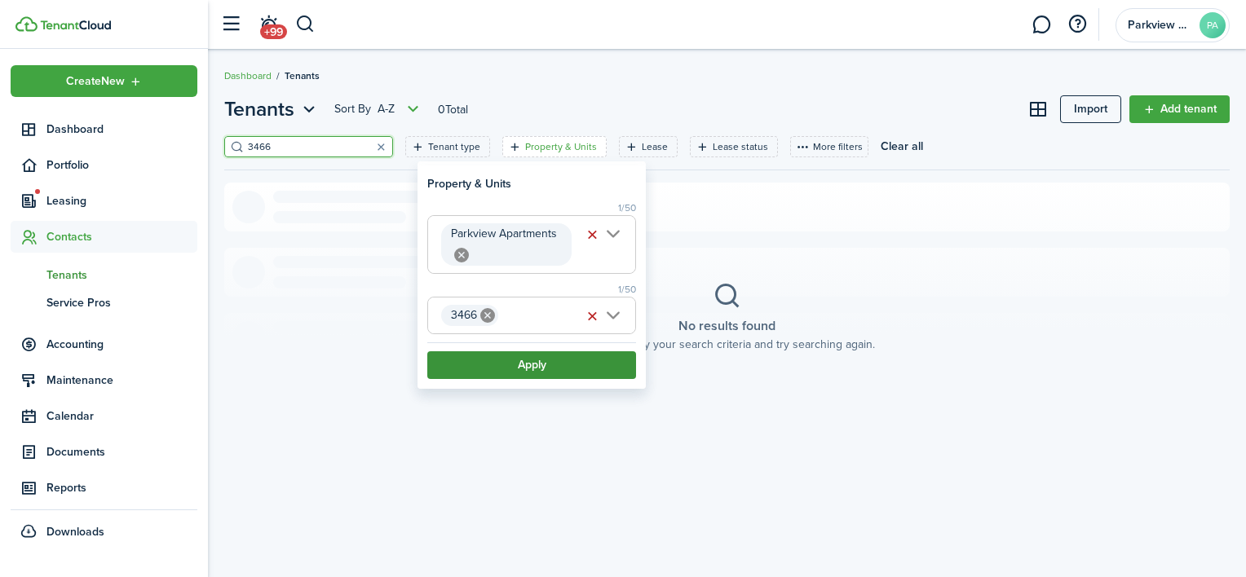
click at [516, 365] on button "Apply" at bounding box center [531, 366] width 209 height 28
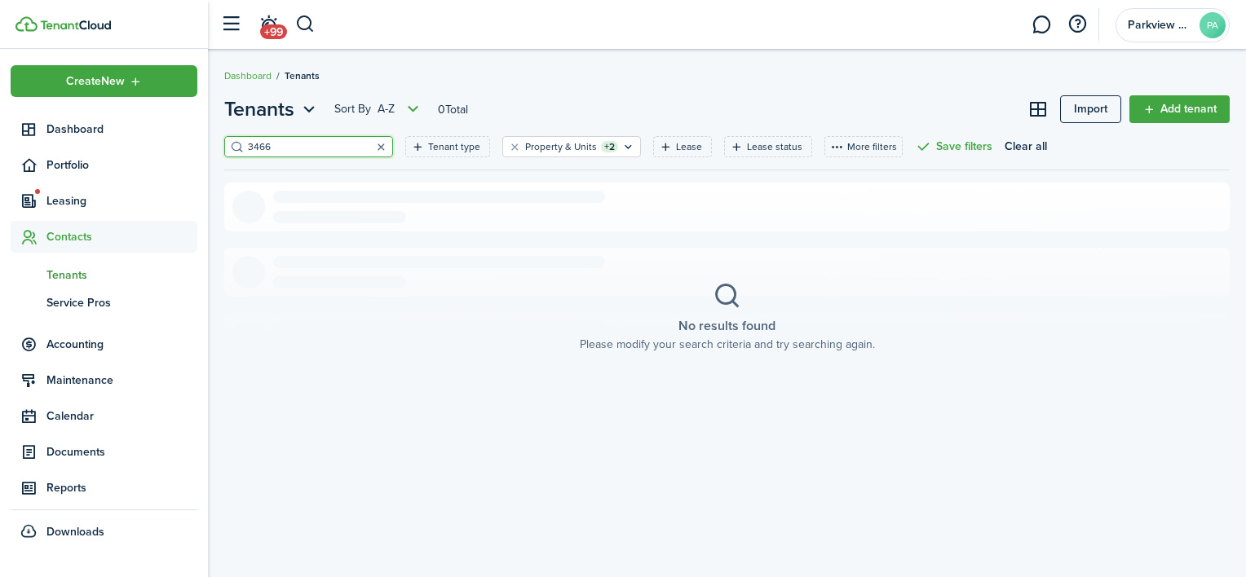
click at [369, 153] on button "button" at bounding box center [380, 146] width 23 height 23
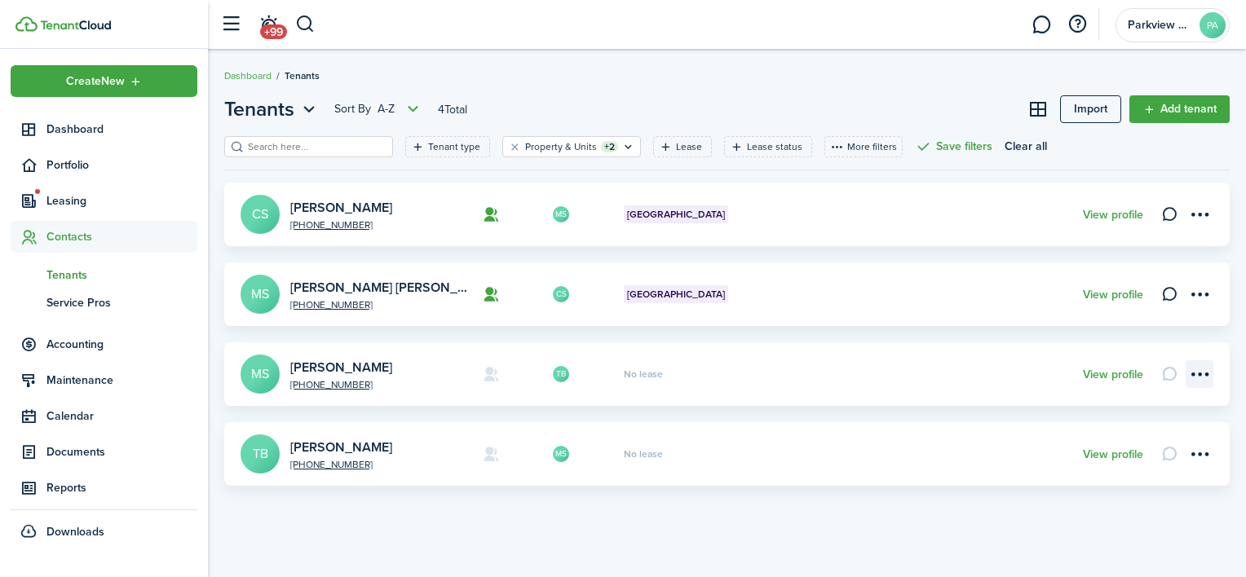
click at [1203, 373] on menu-btn-icon "Open menu" at bounding box center [1200, 375] width 28 height 28
click at [931, 491] on div "Tenants Sort by A-Z 4 Total Import Add tenant Tenant type Property & Units +2 L…" at bounding box center [727, 290] width 1038 height 408
click at [1207, 290] on menu-btn-icon "Open menu" at bounding box center [1200, 295] width 28 height 28
click at [1199, 221] on menu-btn-icon "Open menu" at bounding box center [1200, 215] width 28 height 28
click at [949, 199] on card "MS +1 903-456-8060 Corey smith CS Parkview Apartments, Unit 3466 View profile" at bounding box center [727, 215] width 1006 height 64
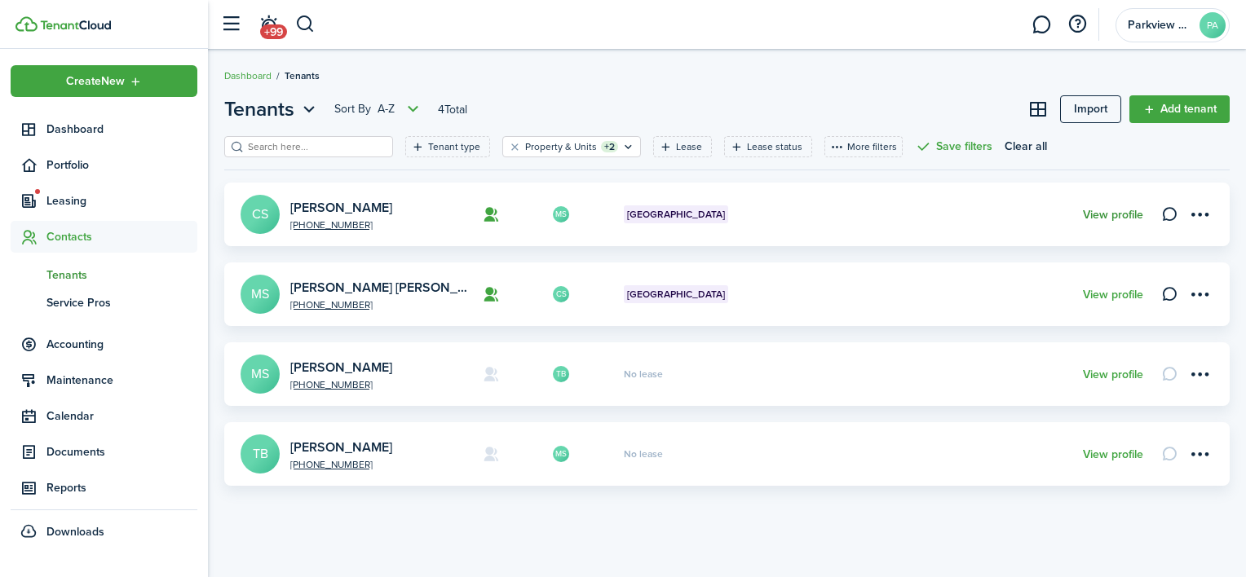
click at [1118, 215] on link "View profile" at bounding box center [1113, 215] width 60 height 13
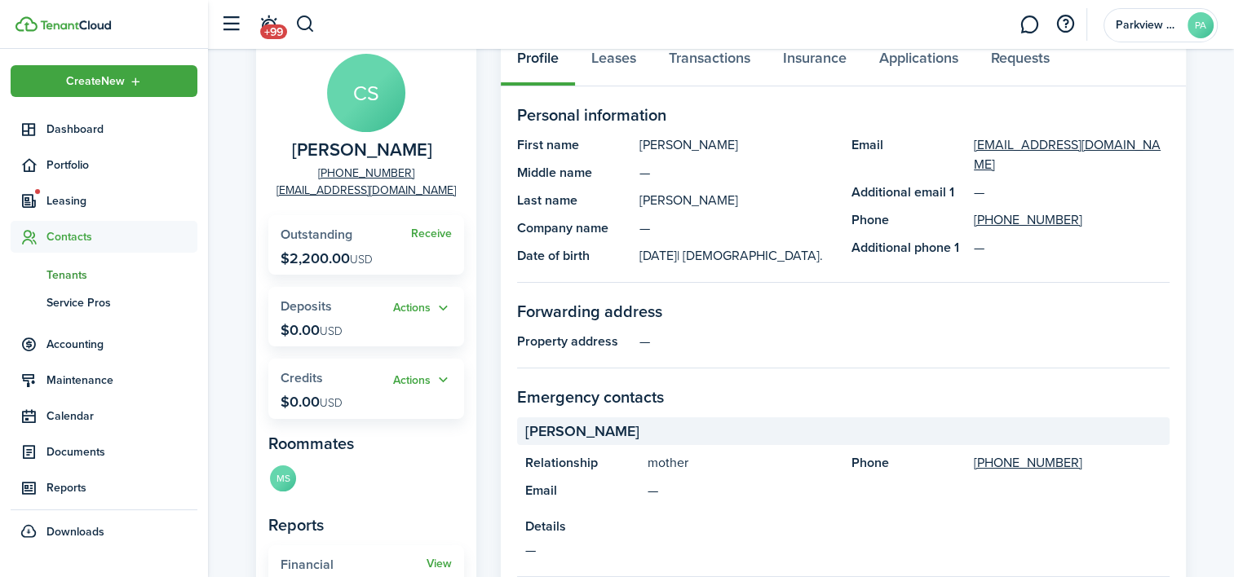
scroll to position [108, 0]
click at [740, 52] on link "Transactions" at bounding box center [710, 60] width 114 height 49
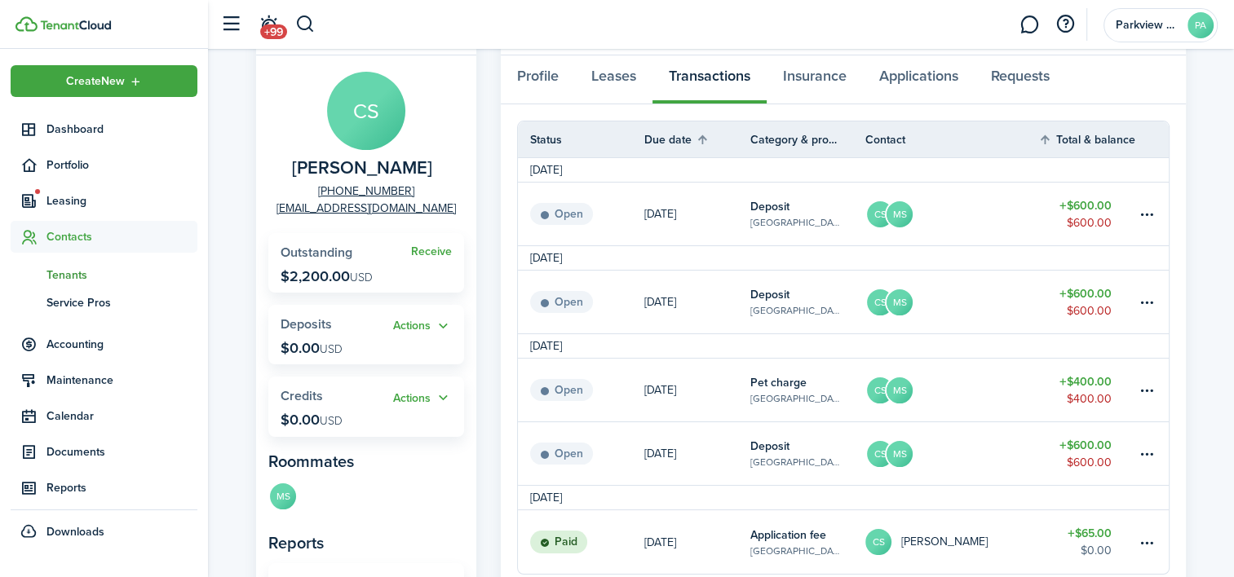
scroll to position [86, 0]
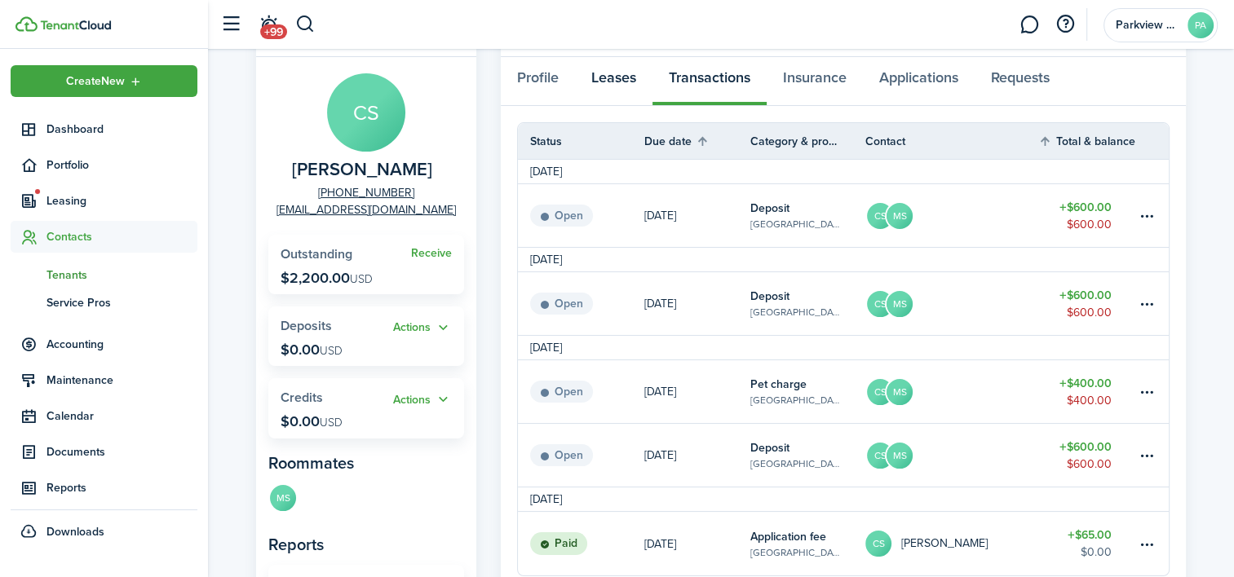
click at [601, 91] on link "Leases" at bounding box center [613, 81] width 77 height 49
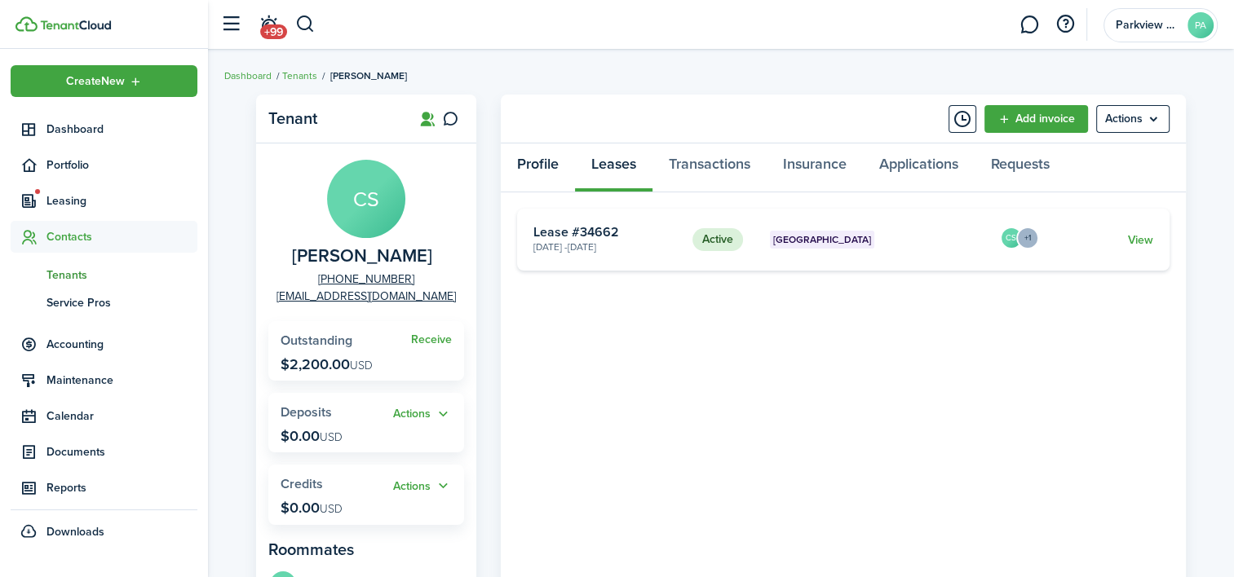
click at [548, 157] on link "Profile" at bounding box center [538, 168] width 74 height 49
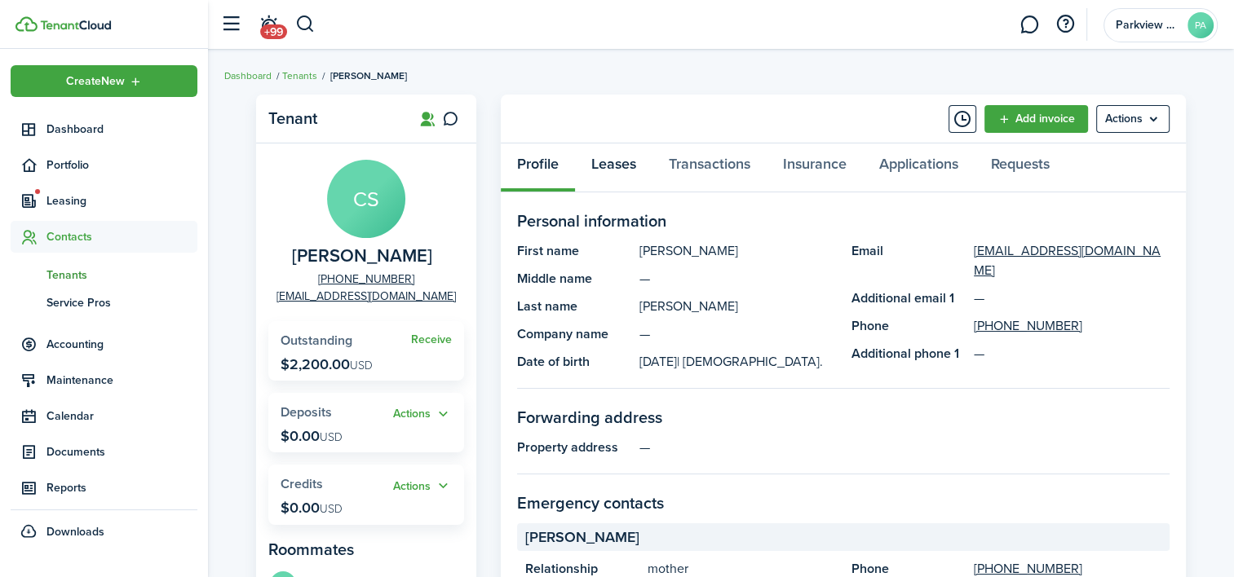
click at [604, 160] on link "Leases" at bounding box center [613, 168] width 77 height 49
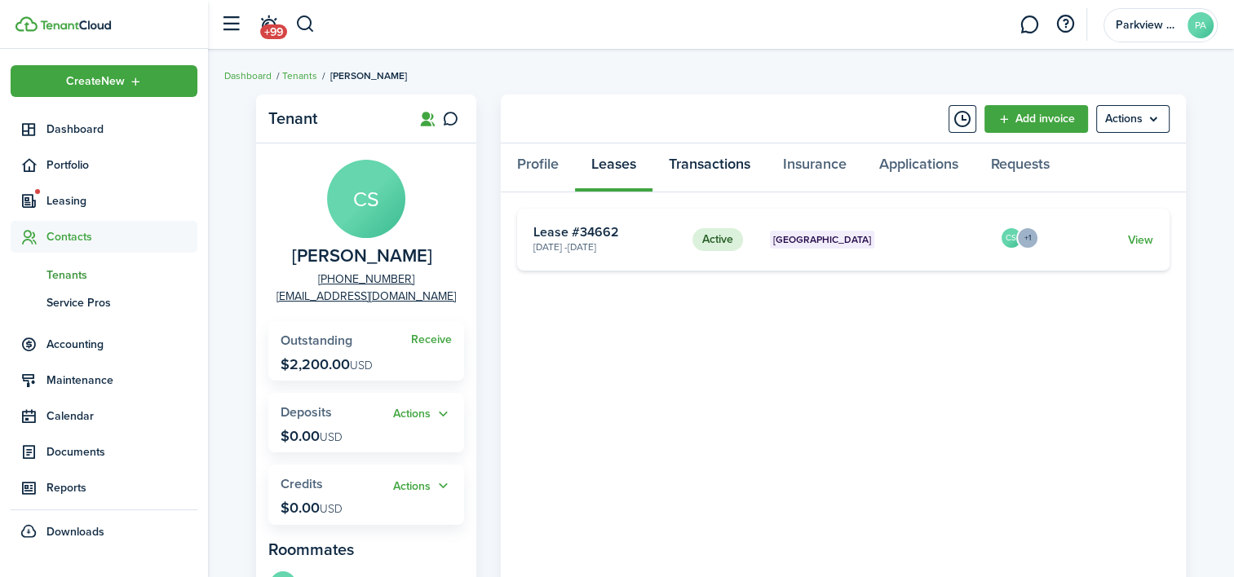
click at [685, 170] on link "Transactions" at bounding box center [710, 168] width 114 height 49
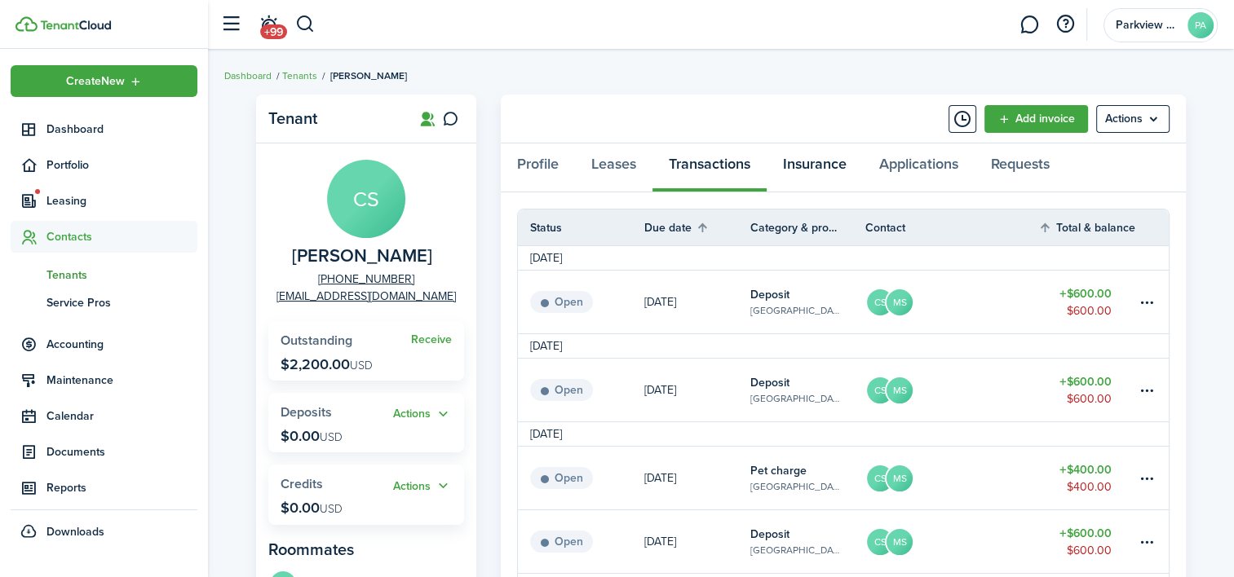
click at [816, 169] on link "Insurance" at bounding box center [815, 168] width 96 height 49
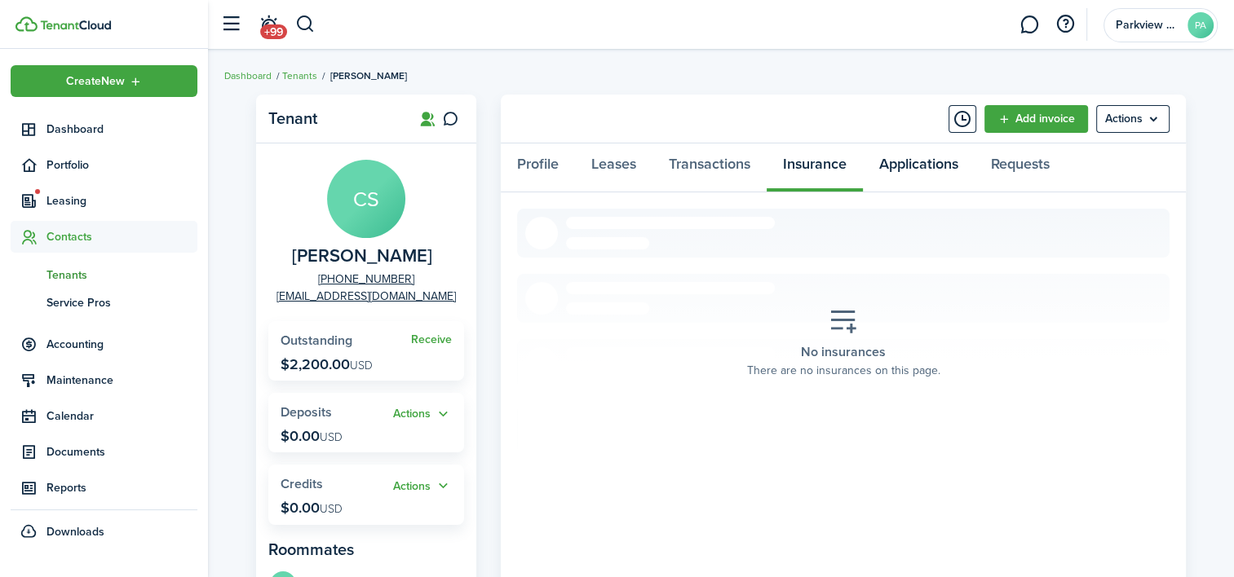
click at [906, 175] on link "Applications" at bounding box center [919, 168] width 112 height 49
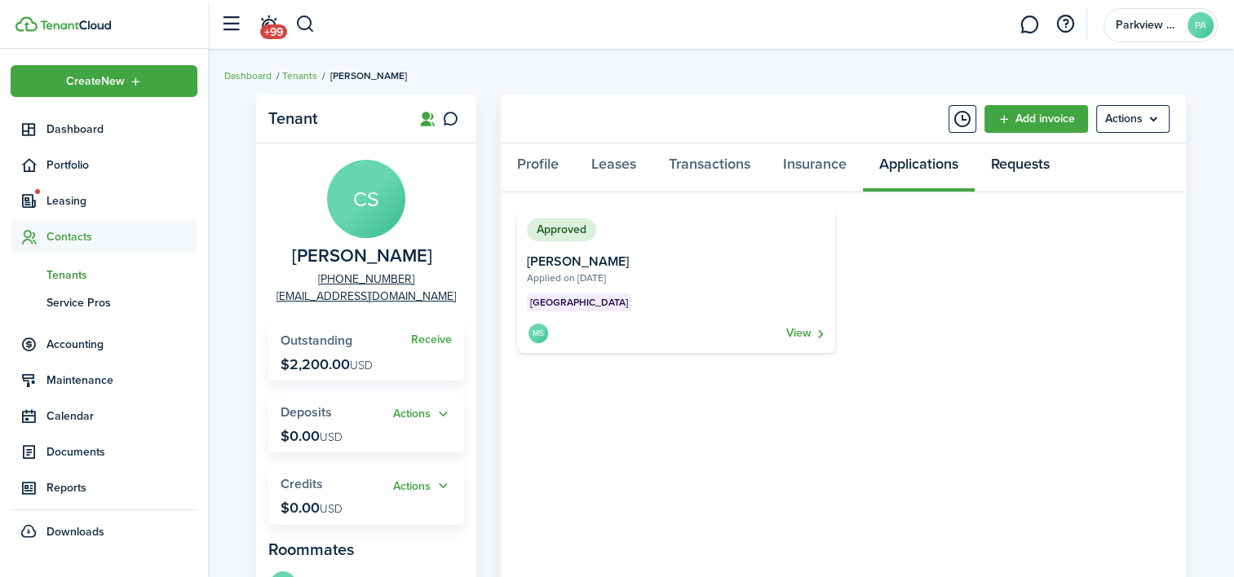
click at [1035, 176] on link "Requests" at bounding box center [1020, 168] width 91 height 49
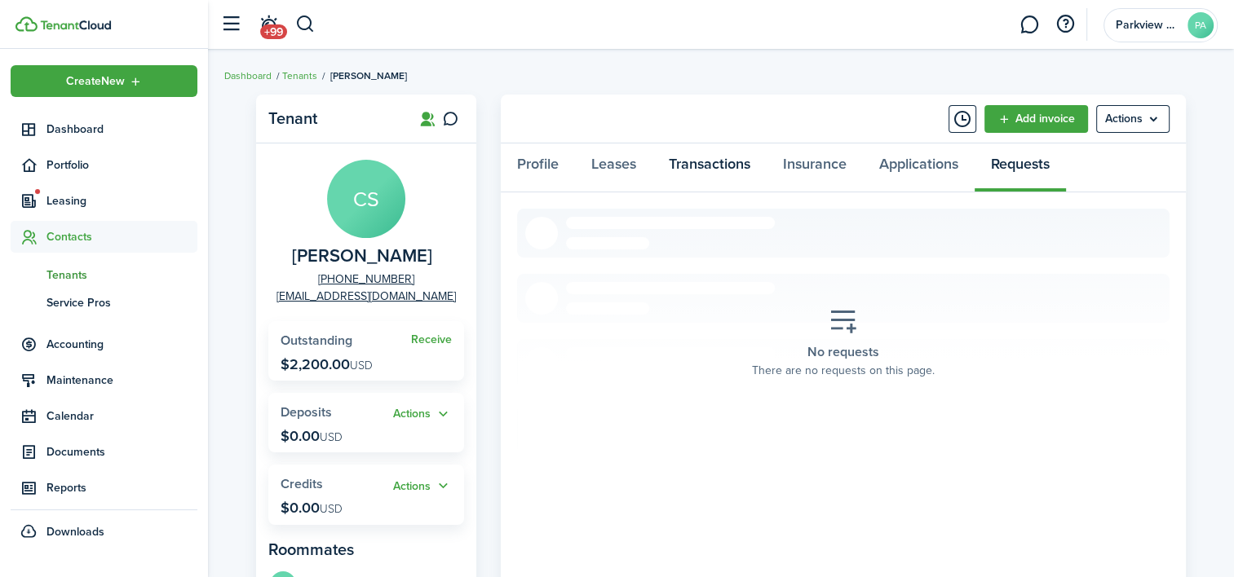
click at [732, 152] on link "Transactions" at bounding box center [710, 168] width 114 height 49
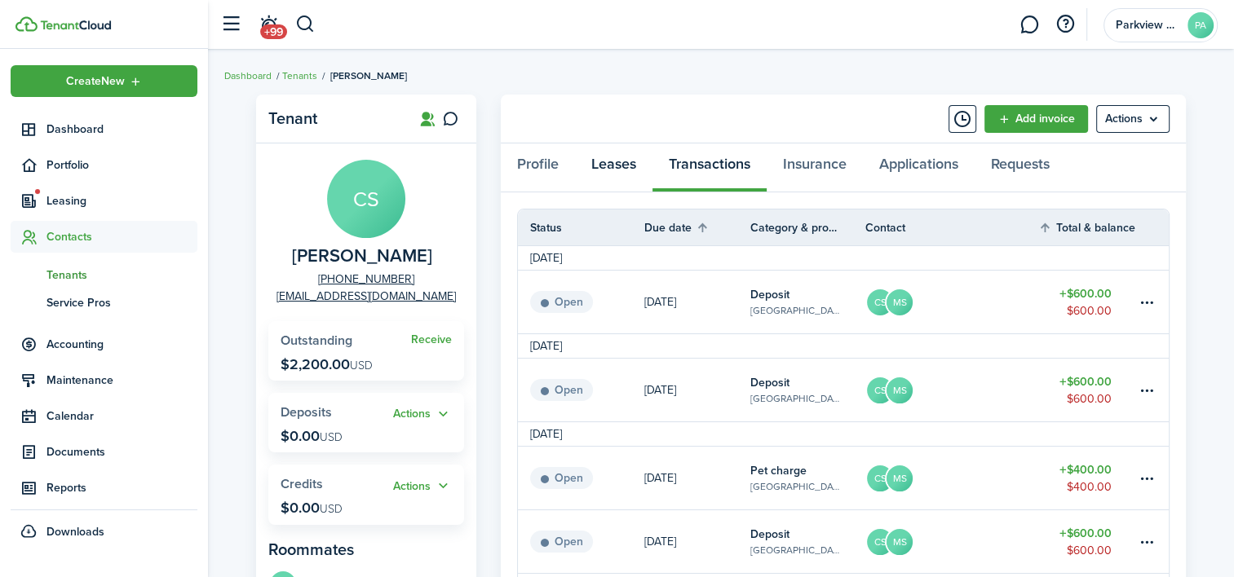
click at [630, 167] on link "Leases" at bounding box center [613, 168] width 77 height 49
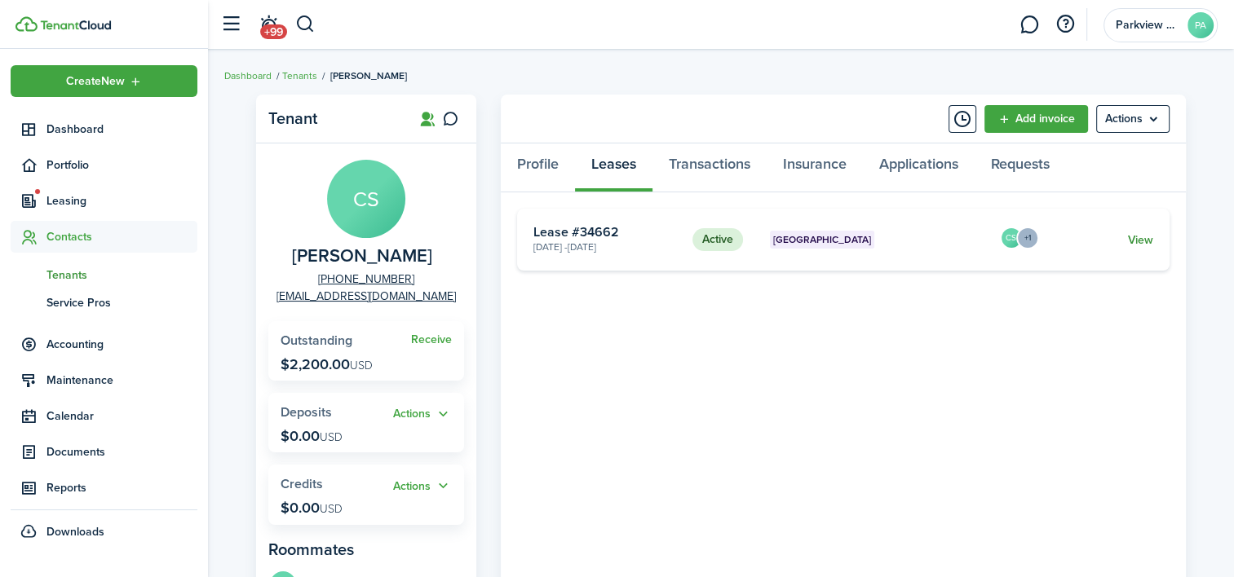
click at [1139, 236] on link "View" at bounding box center [1140, 240] width 25 height 17
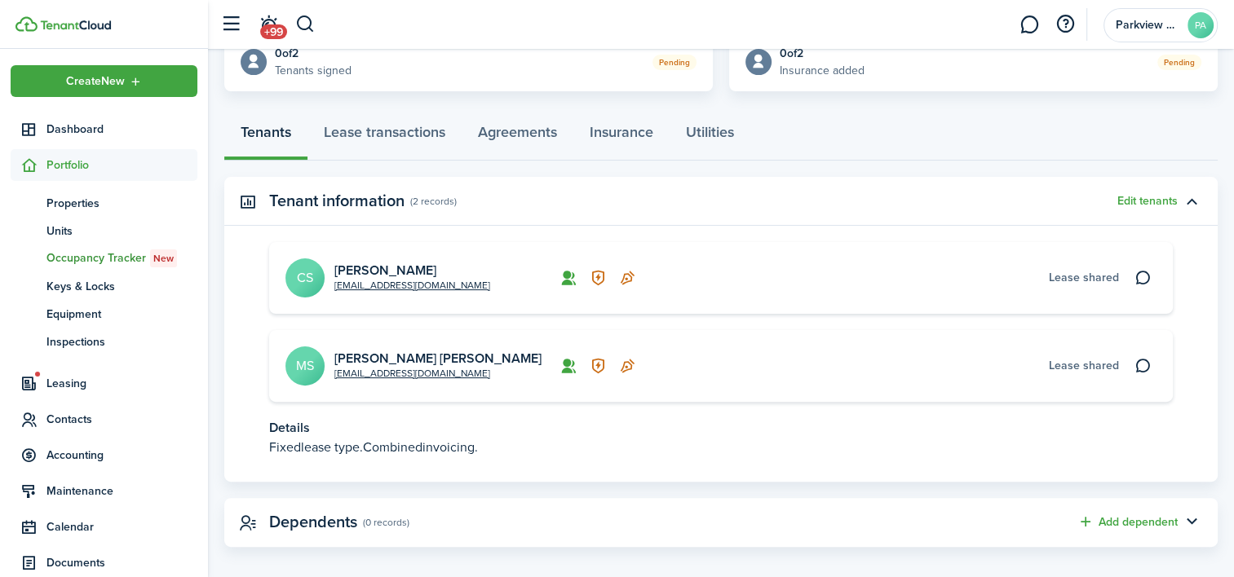
scroll to position [414, 0]
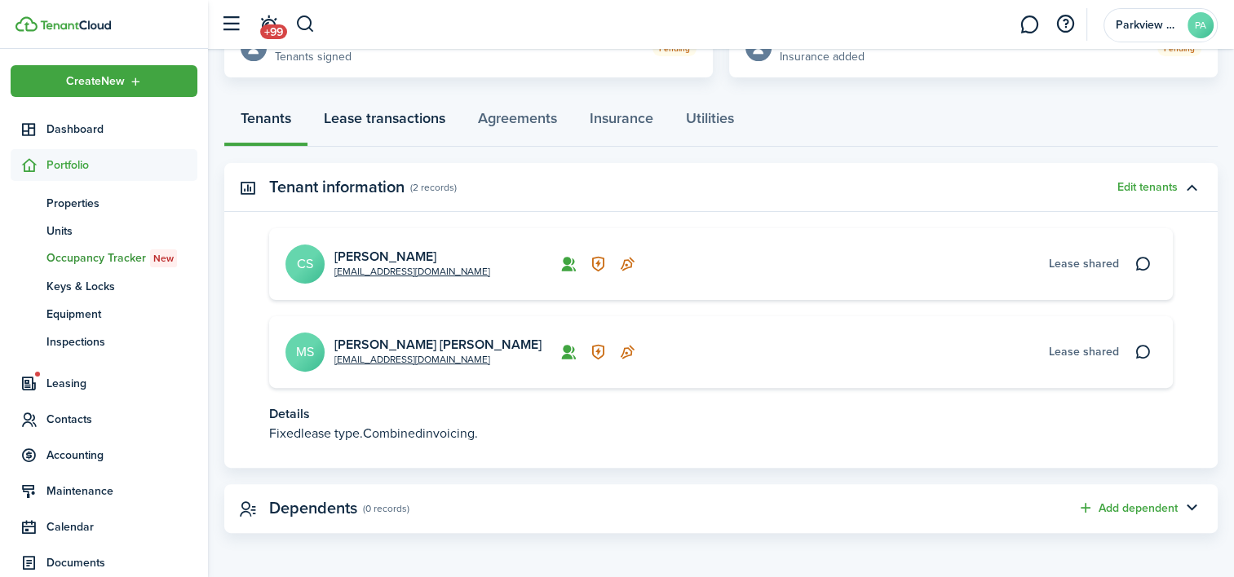
click at [371, 127] on link "Lease transactions" at bounding box center [385, 122] width 154 height 49
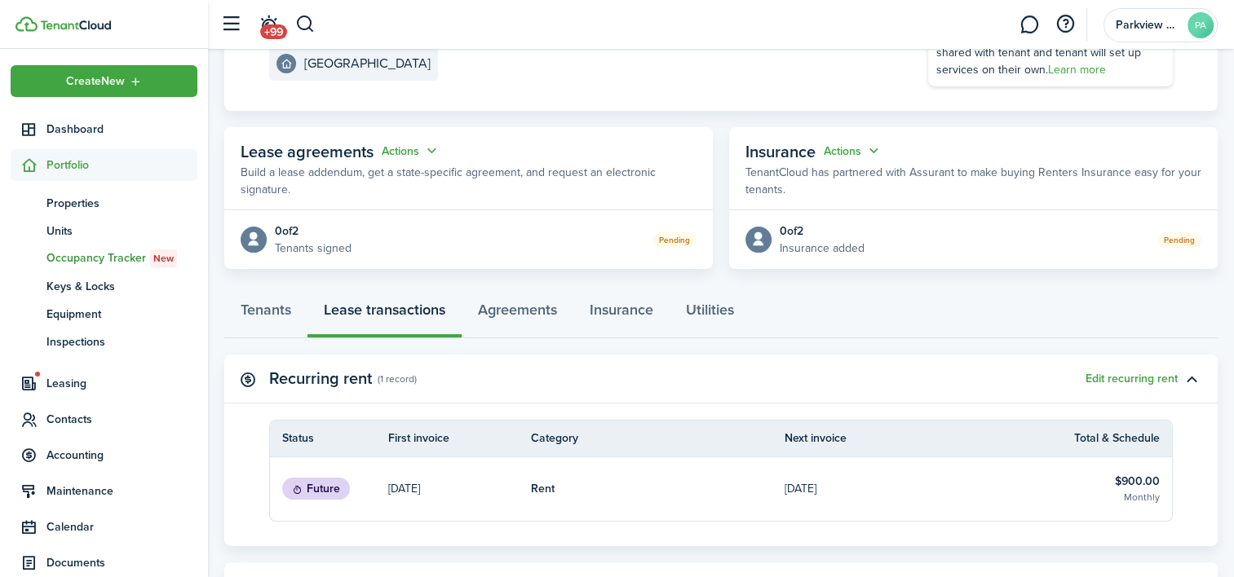
scroll to position [196, 0]
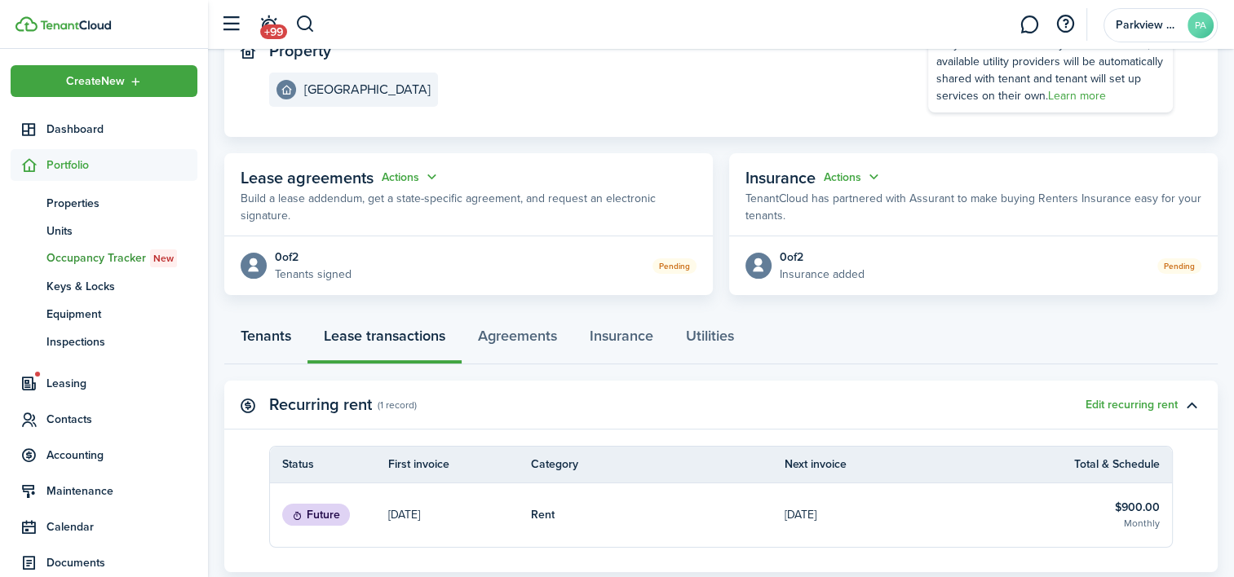
click at [270, 330] on link "Tenants" at bounding box center [265, 340] width 83 height 49
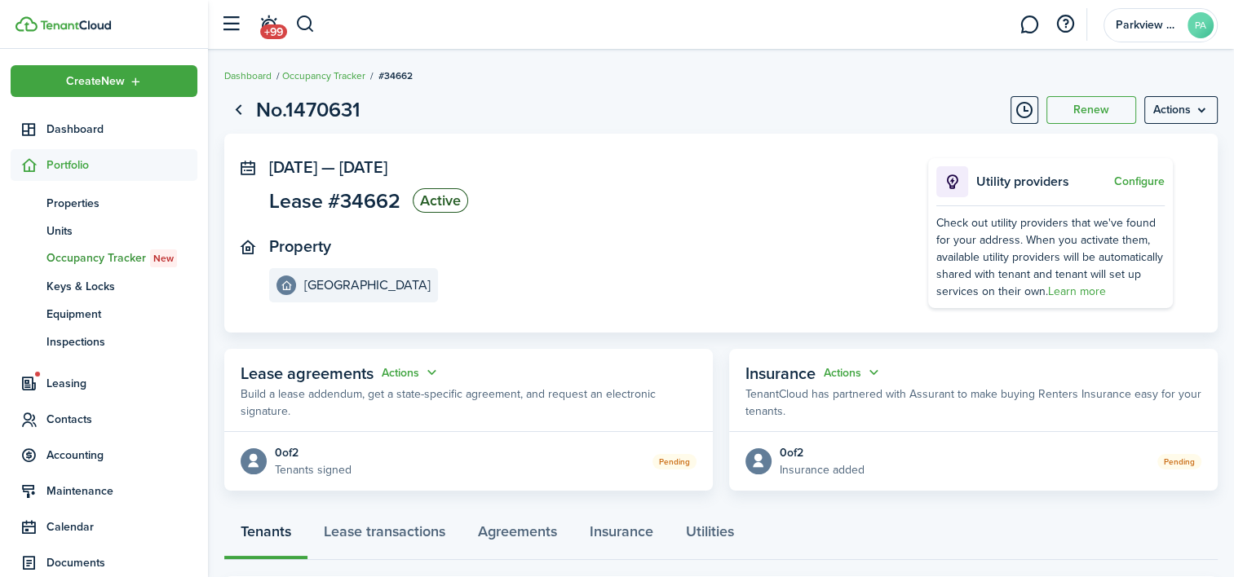
click at [72, 254] on span "Occupancy Tracker New" at bounding box center [121, 259] width 151 height 18
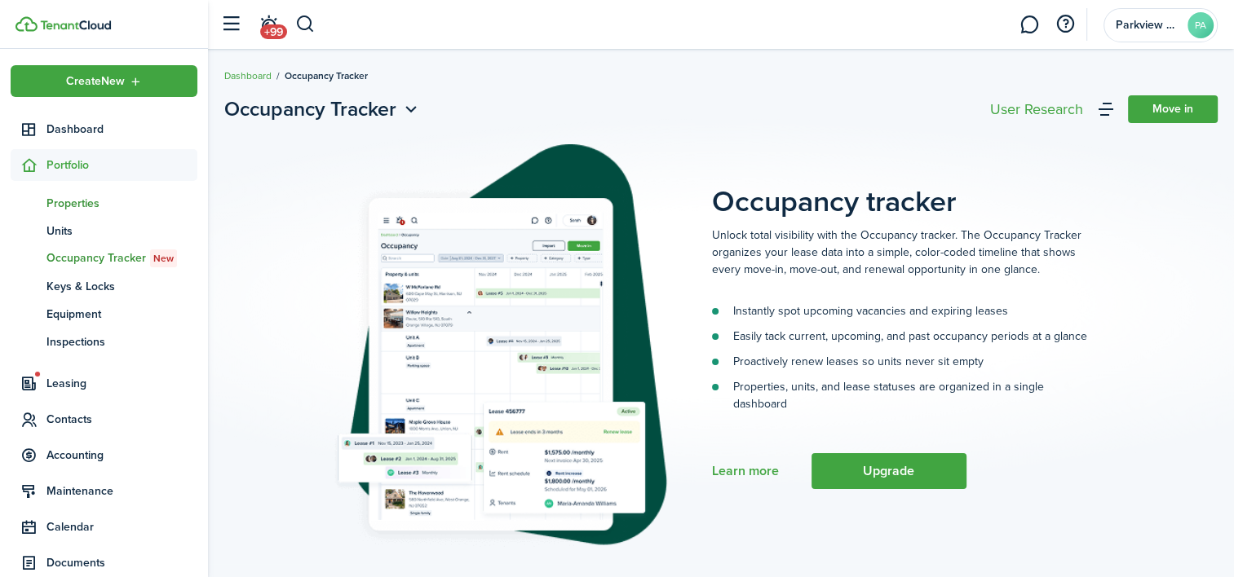
click at [77, 206] on span "Properties" at bounding box center [121, 203] width 151 height 17
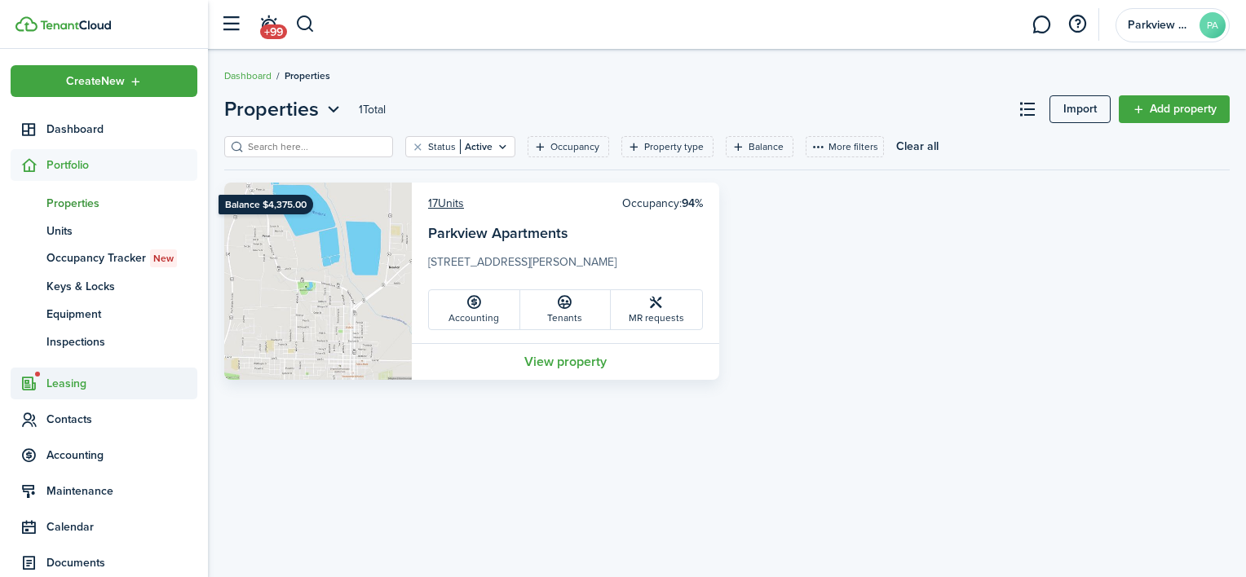
click at [47, 375] on span "Leasing" at bounding box center [121, 383] width 151 height 17
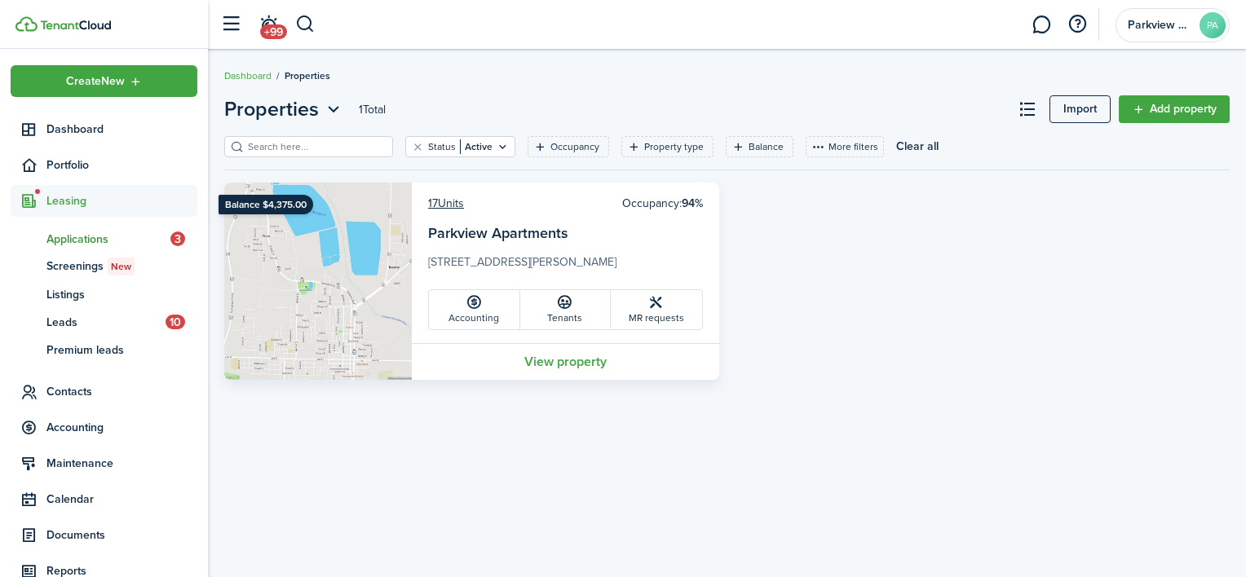
click at [104, 244] on span "Applications" at bounding box center [108, 239] width 124 height 17
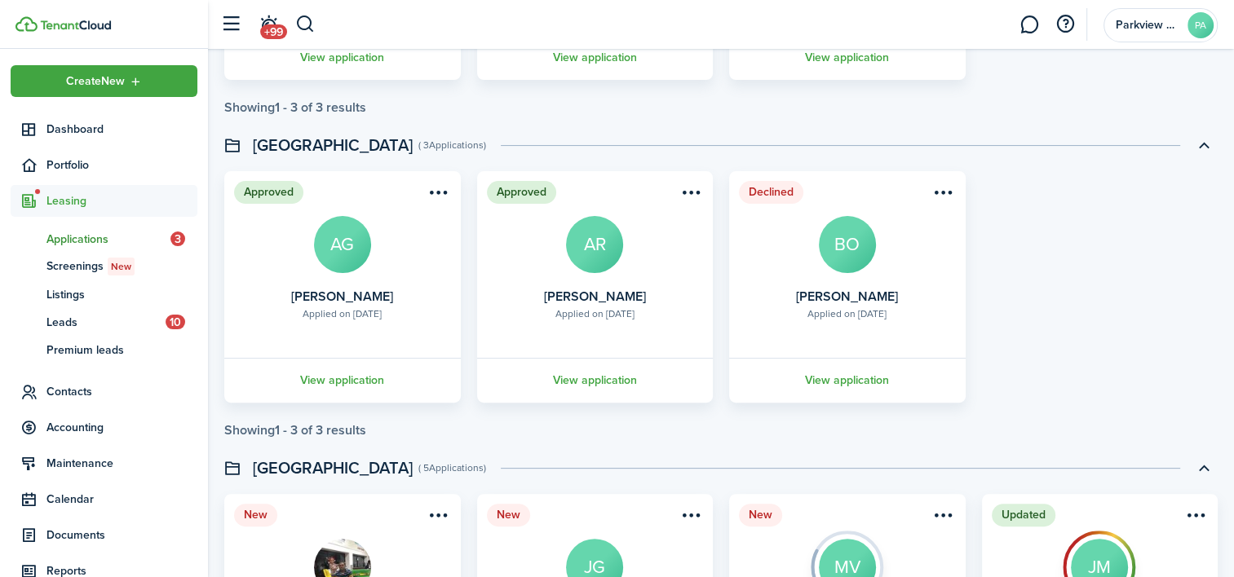
scroll to position [382, 0]
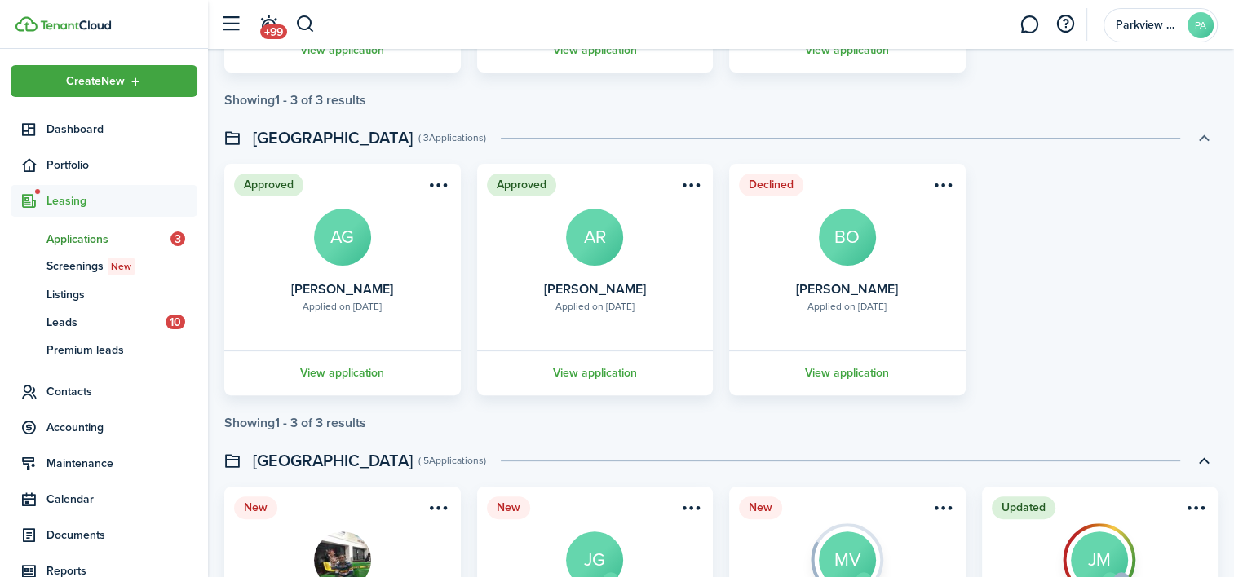
click at [1201, 139] on button "button" at bounding box center [1204, 138] width 28 height 28
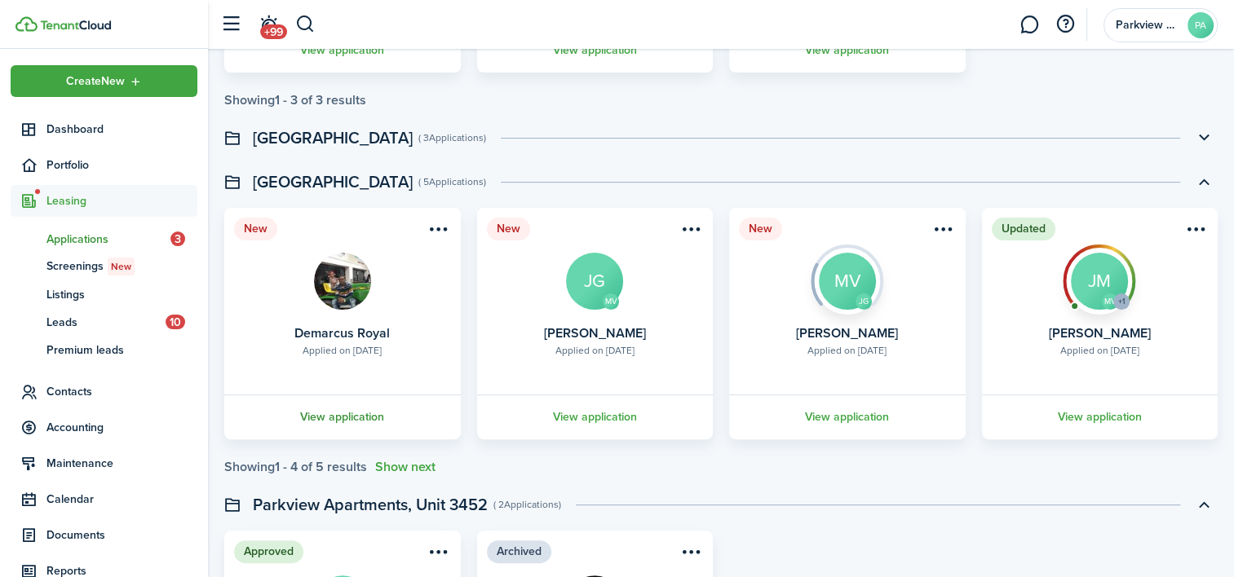
click at [382, 423] on link "View application" at bounding box center [342, 417] width 241 height 45
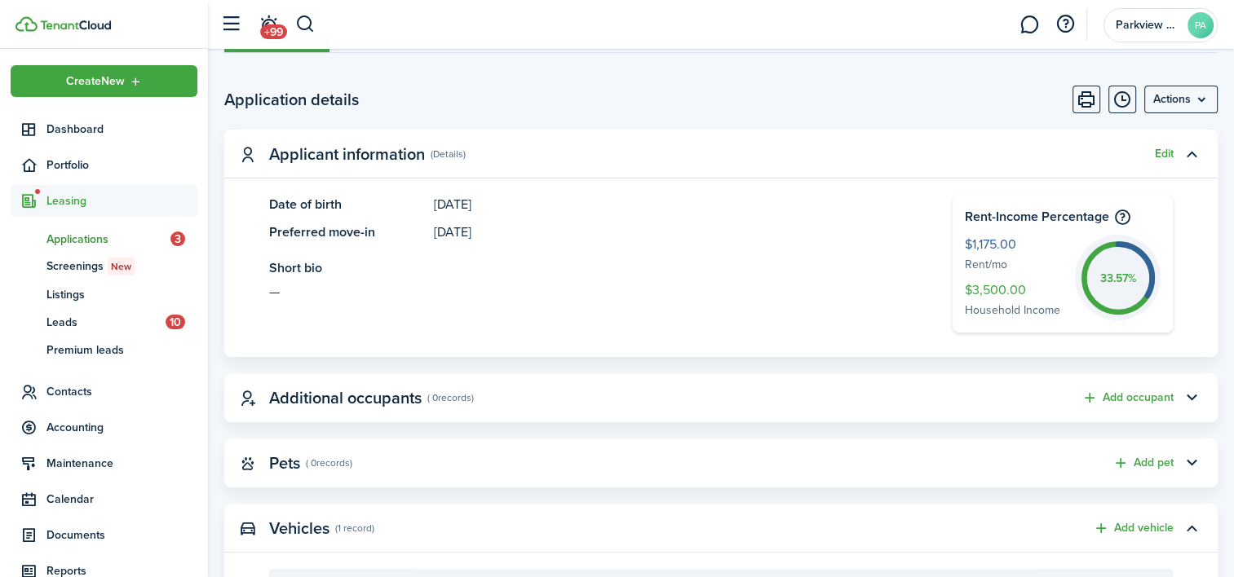
scroll to position [434, 0]
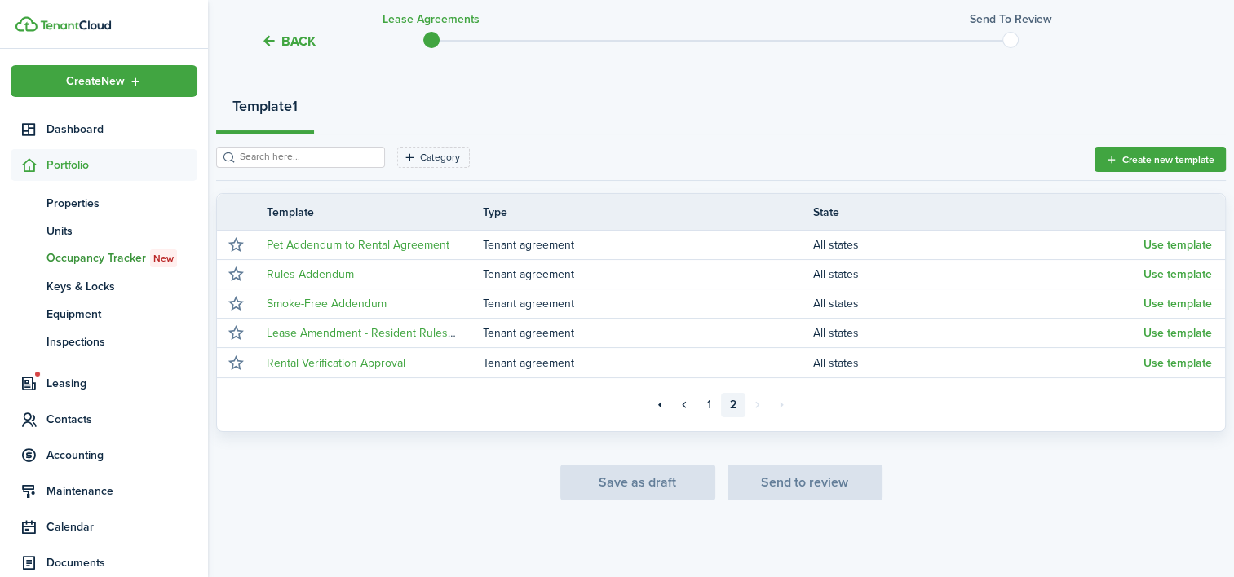
scroll to position [95, 0]
